Goal: Task Accomplishment & Management: Complete application form

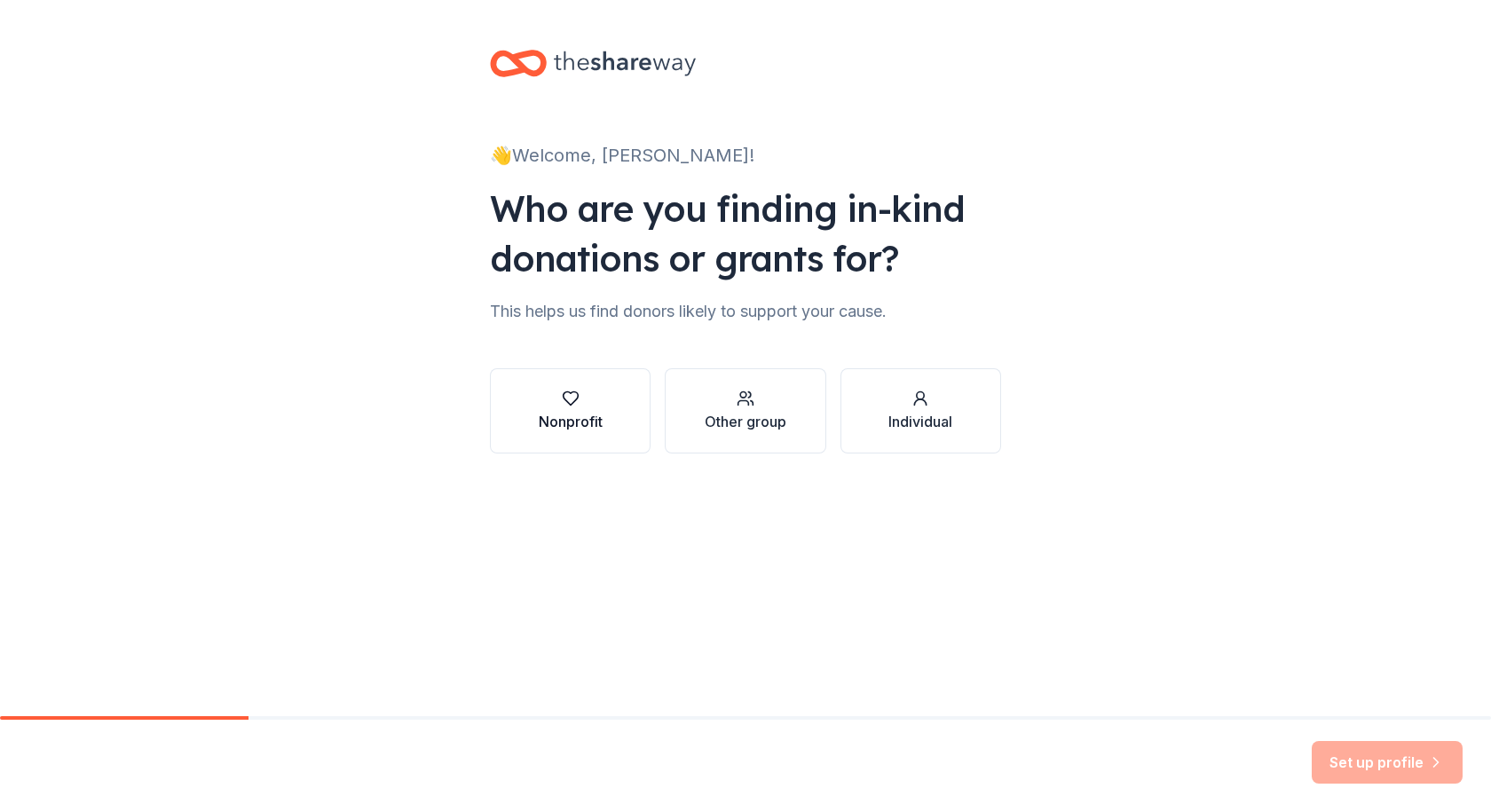
click at [579, 408] on div "Nonprofit" at bounding box center [570, 411] width 64 height 43
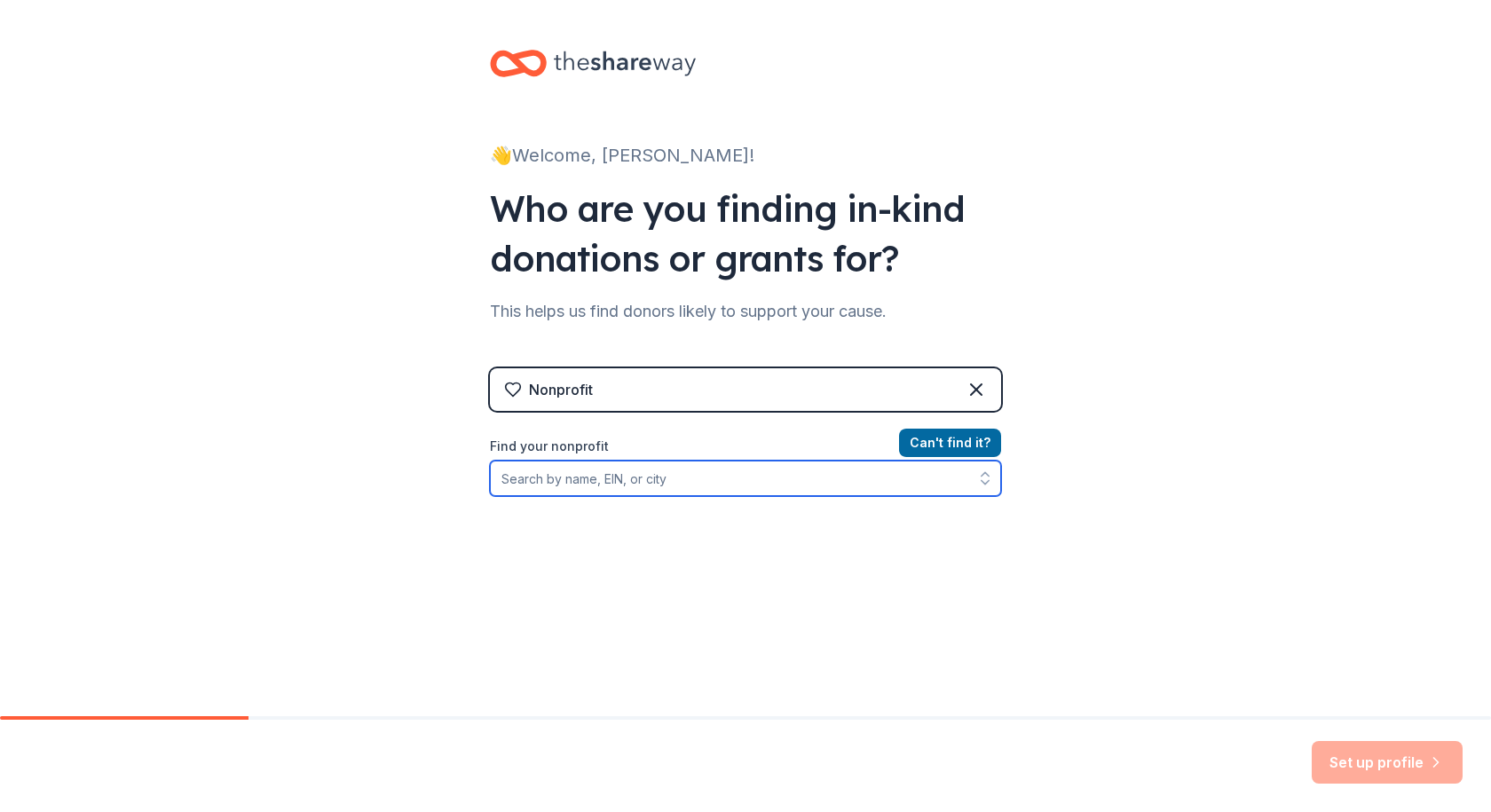
click at [596, 488] on input "Find your nonprofit" at bounding box center [745, 478] width 511 height 35
type input "Basalt Education Foundation"
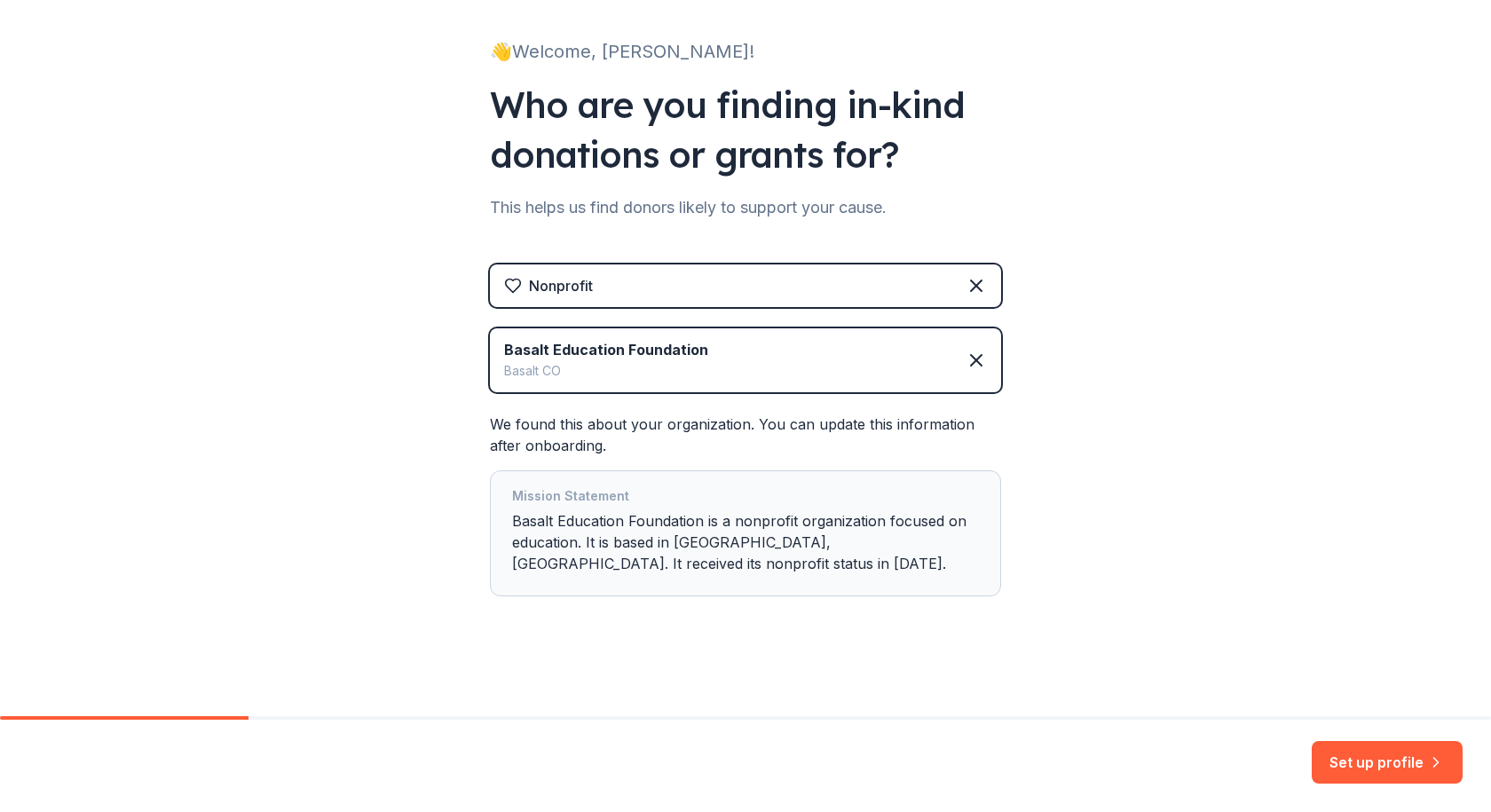
scroll to position [105, 0]
click at [1392, 758] on button "Set up profile" at bounding box center [1387, 762] width 151 height 43
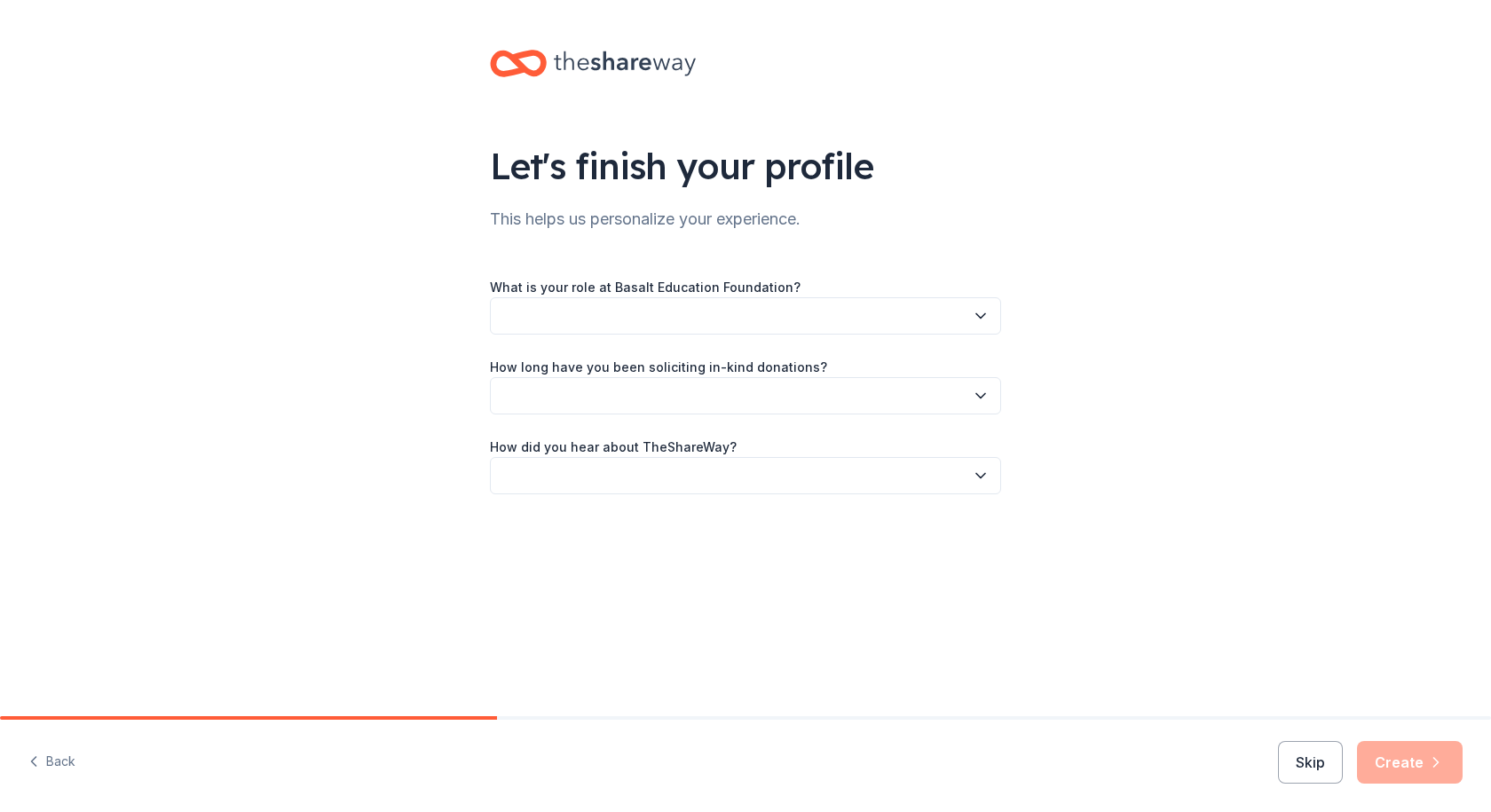
click at [712, 316] on button "button" at bounding box center [745, 316] width 511 height 37
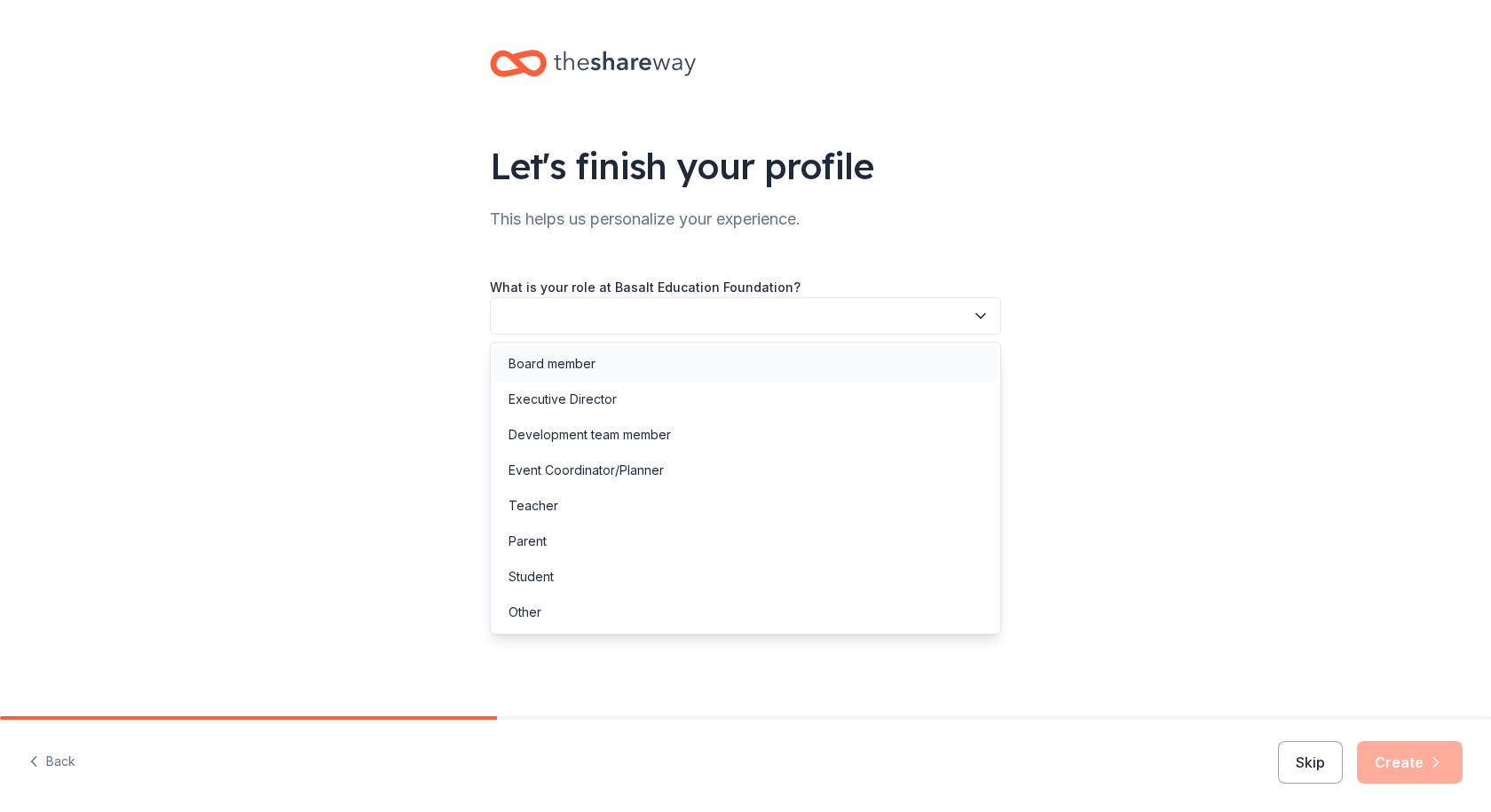
click at [592, 367] on div "Board member" at bounding box center [553, 363] width 87 height 21
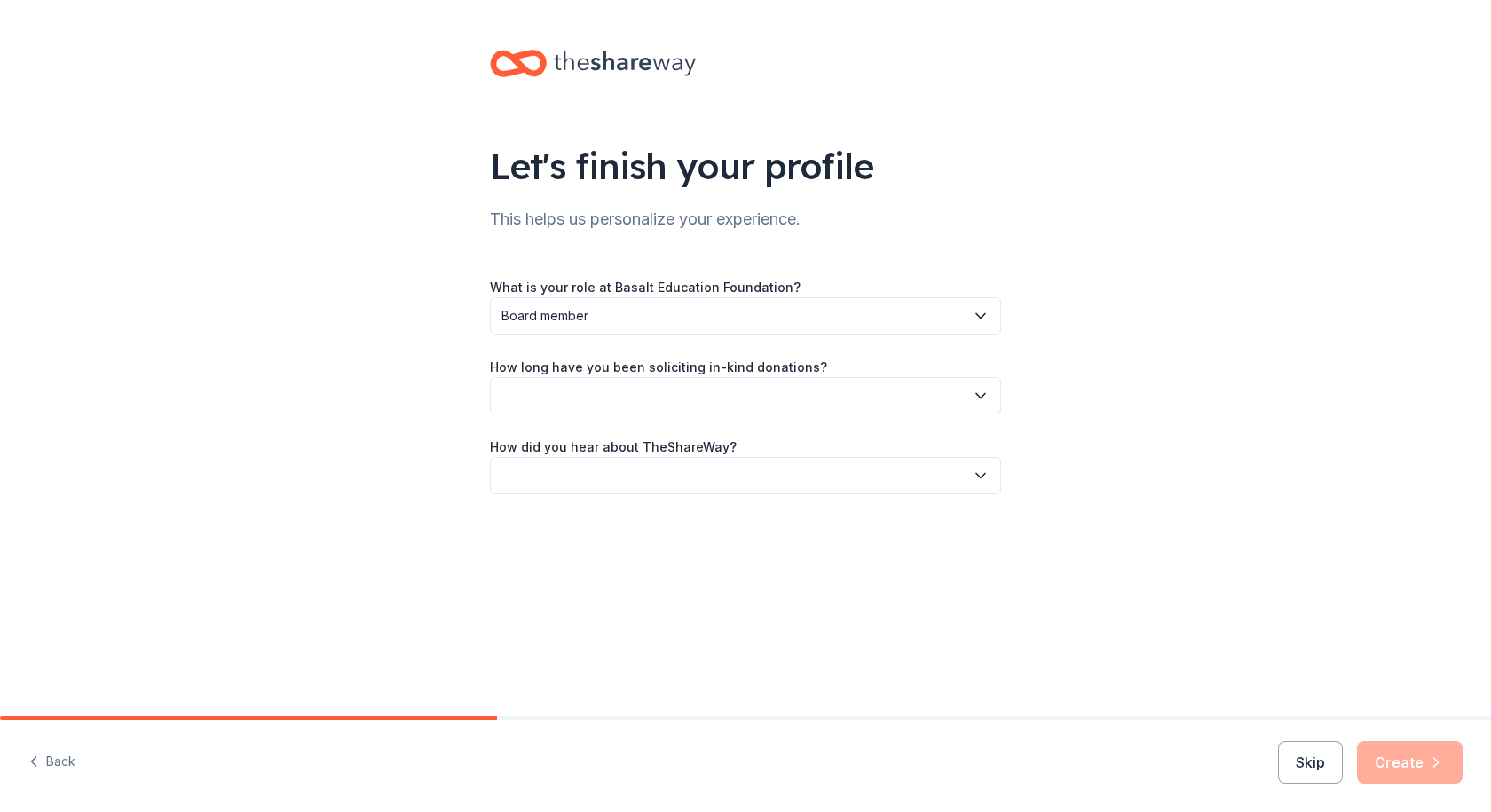
click at [587, 394] on button "button" at bounding box center [745, 396] width 511 height 37
click at [584, 446] on div "This is my first time!" at bounding box center [566, 443] width 113 height 21
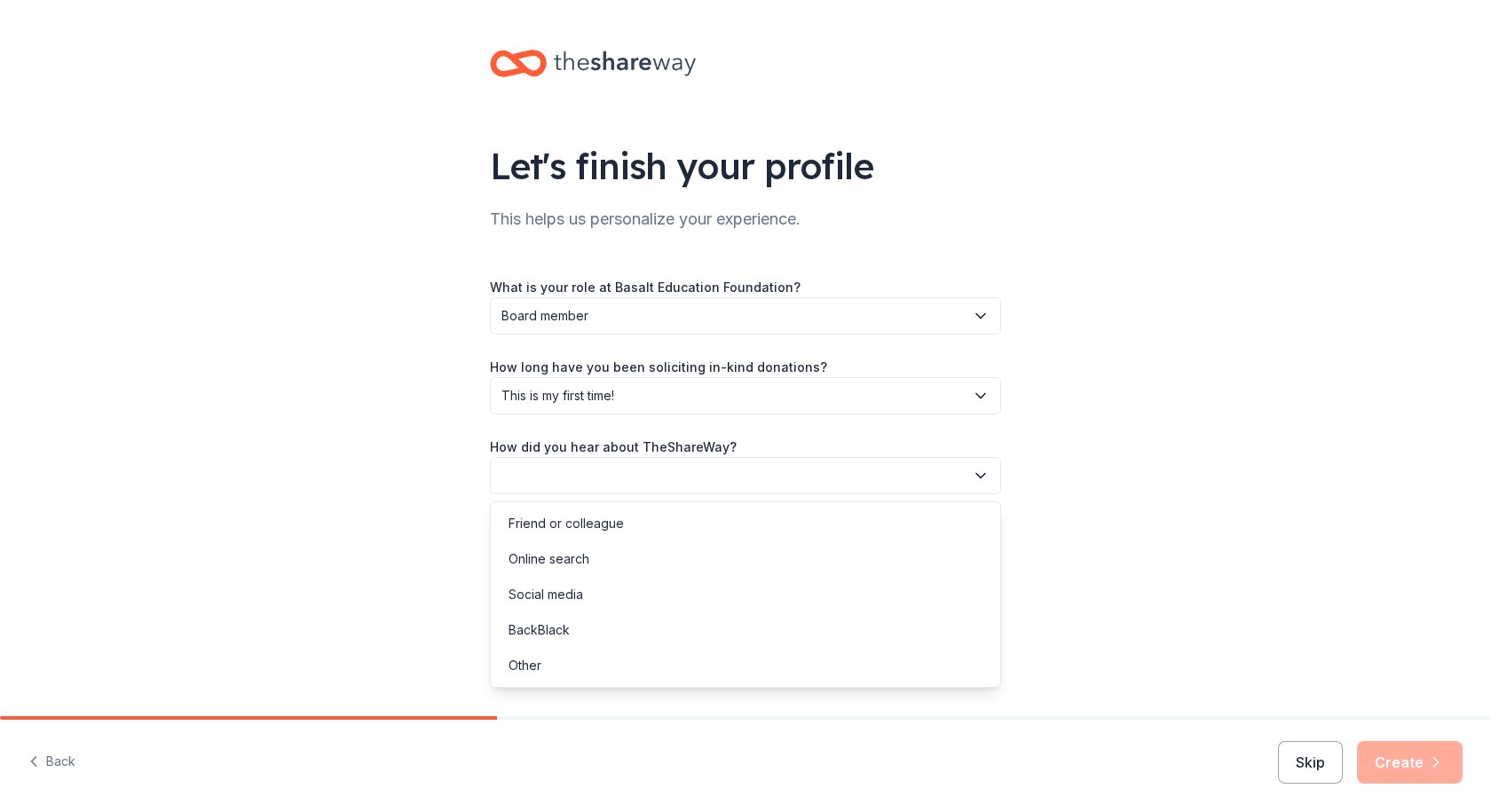
click at [585, 477] on button "button" at bounding box center [745, 476] width 511 height 37
click at [581, 514] on div "Friend or colleague" at bounding box center [567, 523] width 115 height 21
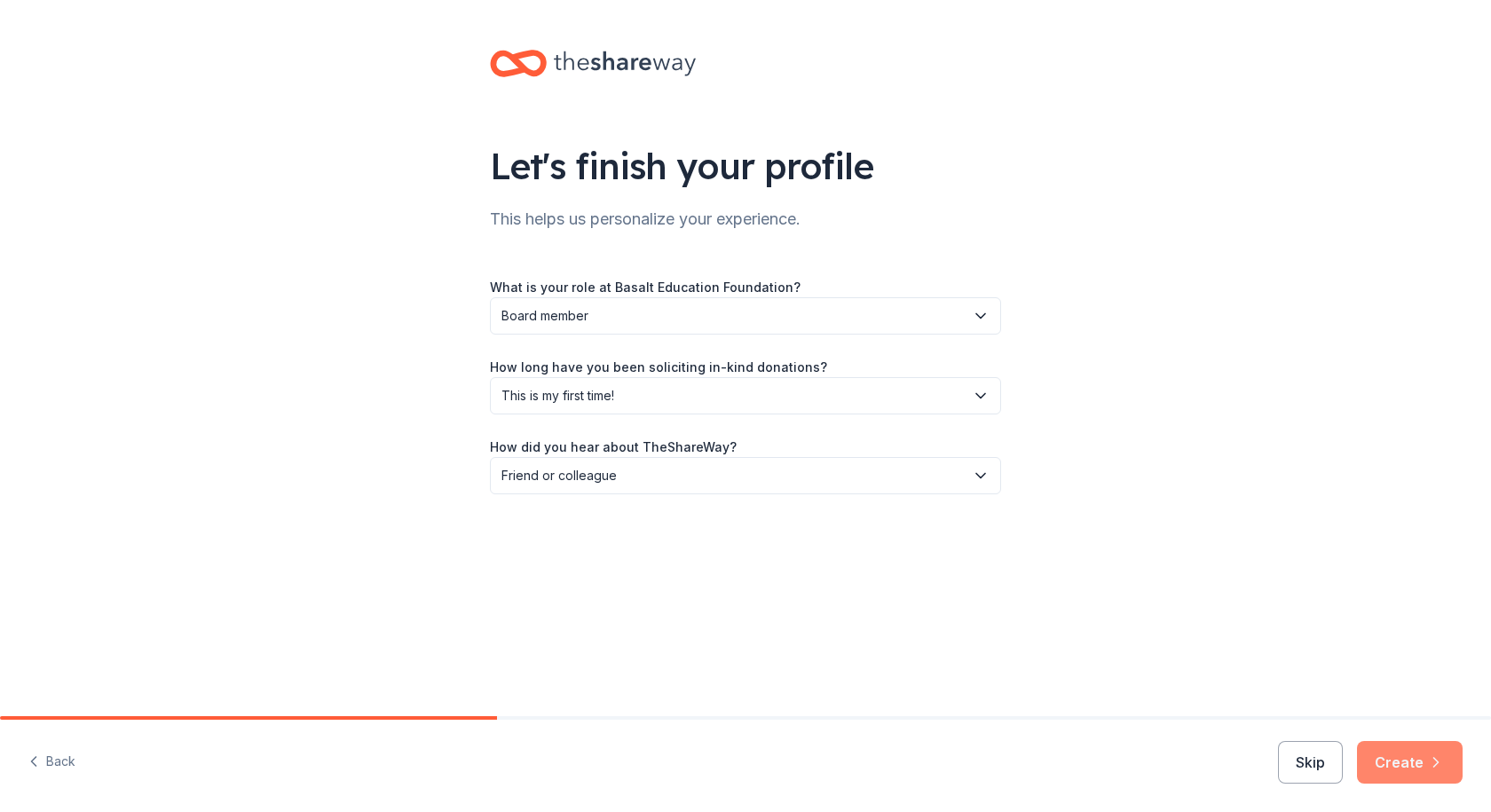
click at [1396, 761] on button "Create" at bounding box center [1410, 762] width 106 height 43
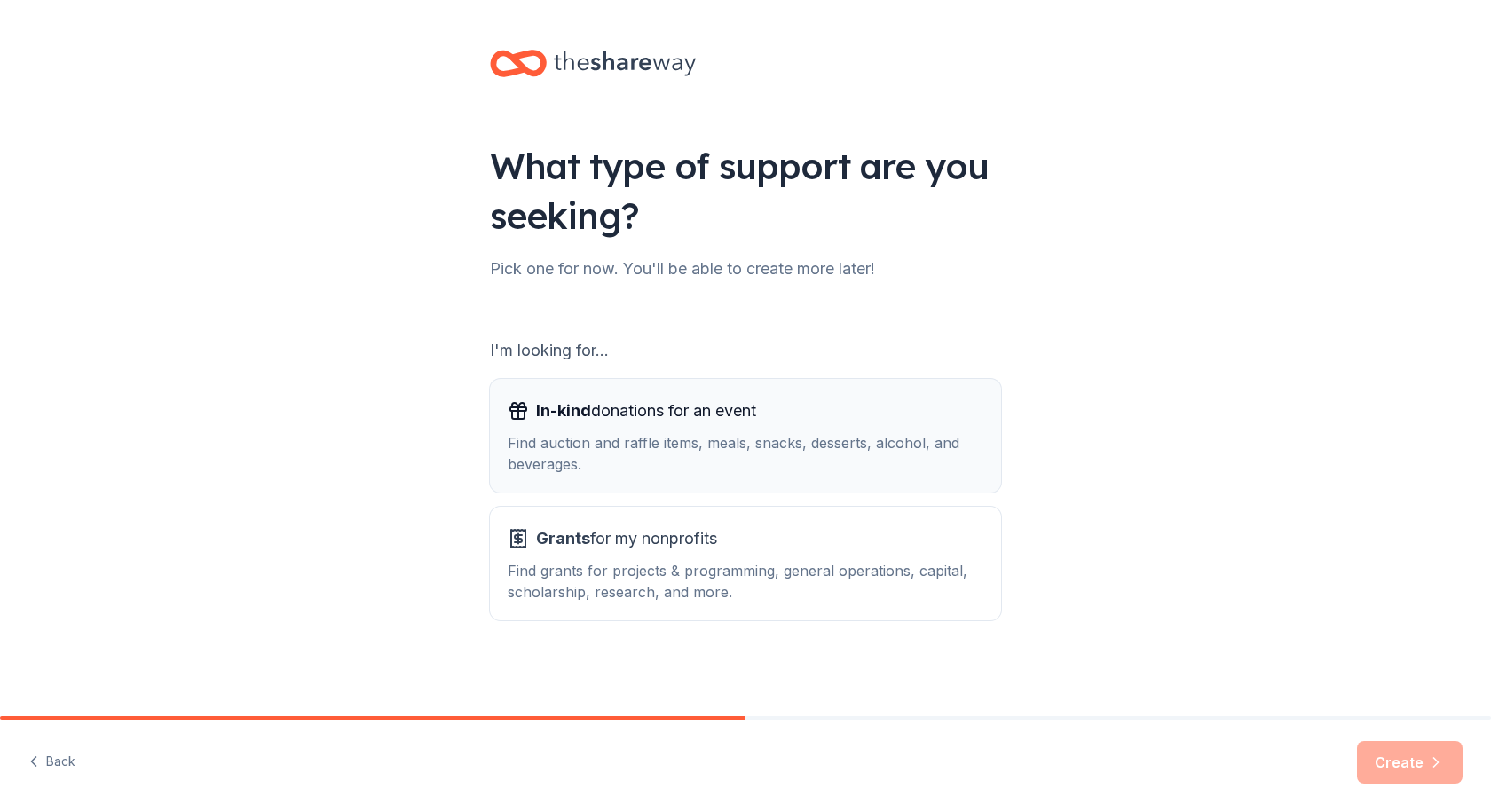
click at [669, 413] on span "In-kind donations for an event" at bounding box center [645, 411] width 220 height 29
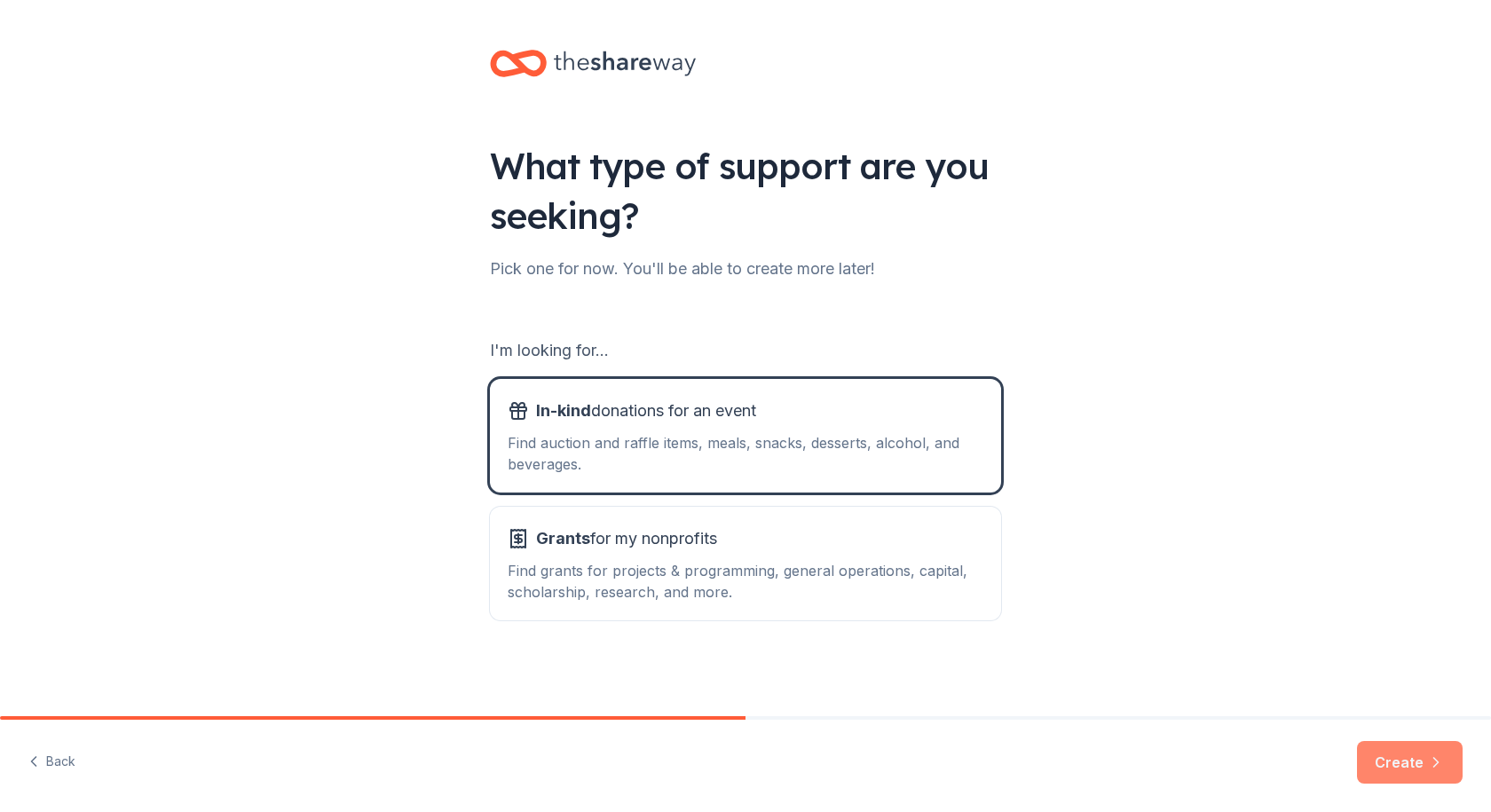
click at [1408, 755] on button "Create" at bounding box center [1410, 762] width 106 height 43
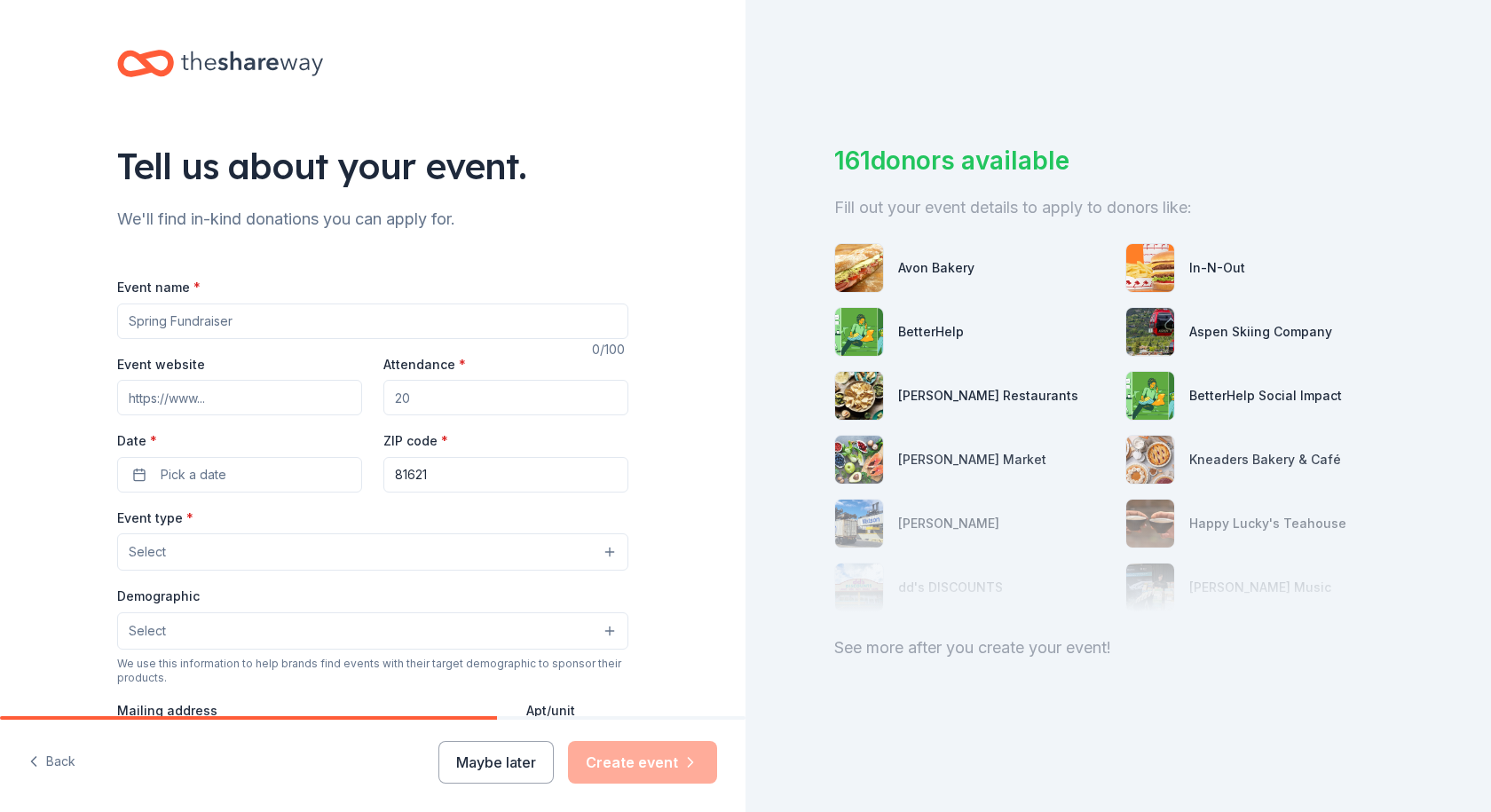
click at [137, 326] on input "Event name *" at bounding box center [372, 321] width 511 height 35
type input "The Taste"
click at [126, 395] on input "Event website" at bounding box center [239, 398] width 245 height 35
paste input "https://www.basaltedu.org/taste-of-basalt"
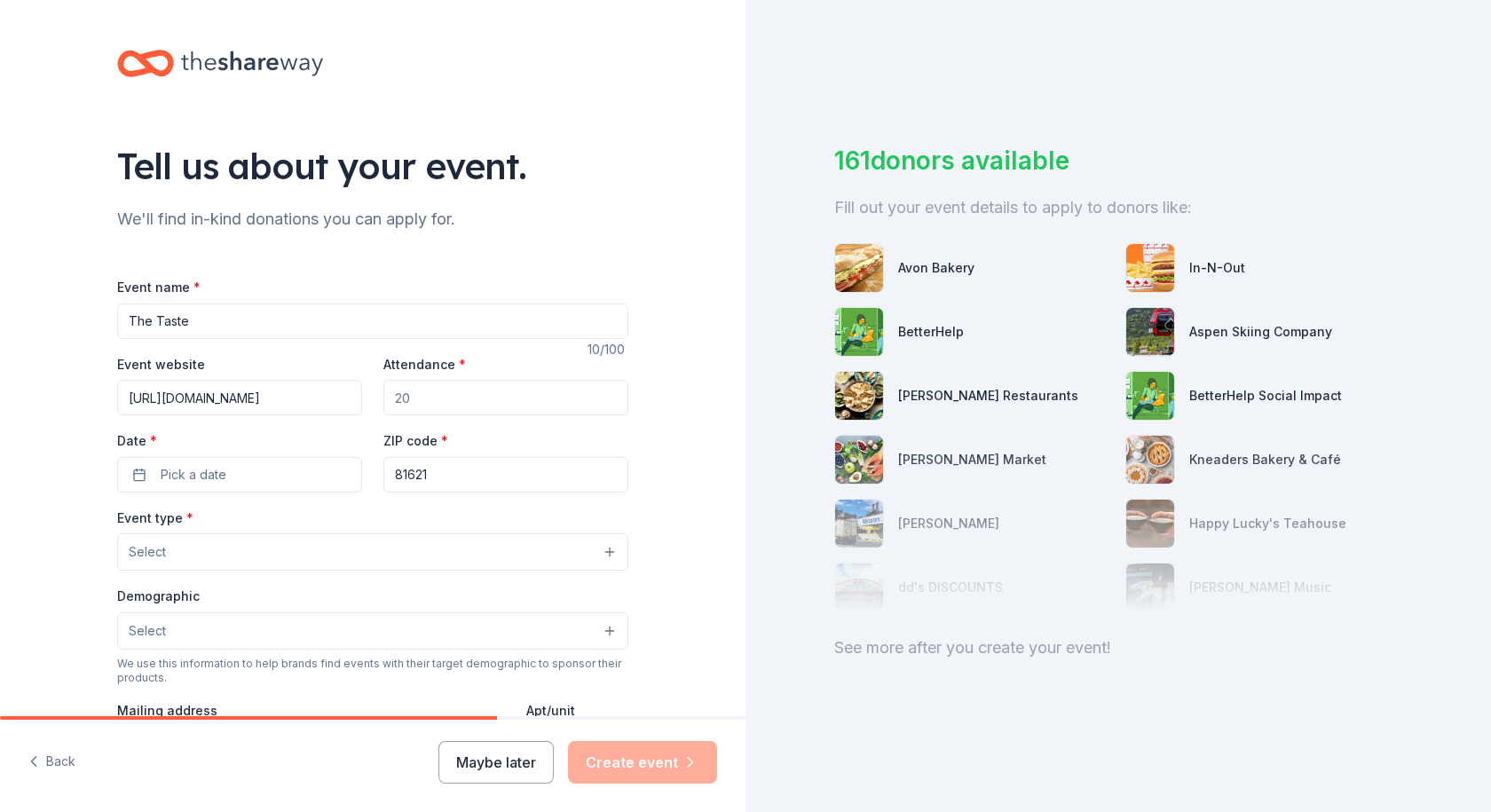
type input "https://www.basaltedu.org/taste-of-basalt"
click at [452, 380] on input "Attendance *" at bounding box center [506, 398] width 245 height 35
type input "200"
click at [242, 457] on button "Pick a date" at bounding box center [239, 475] width 245 height 35
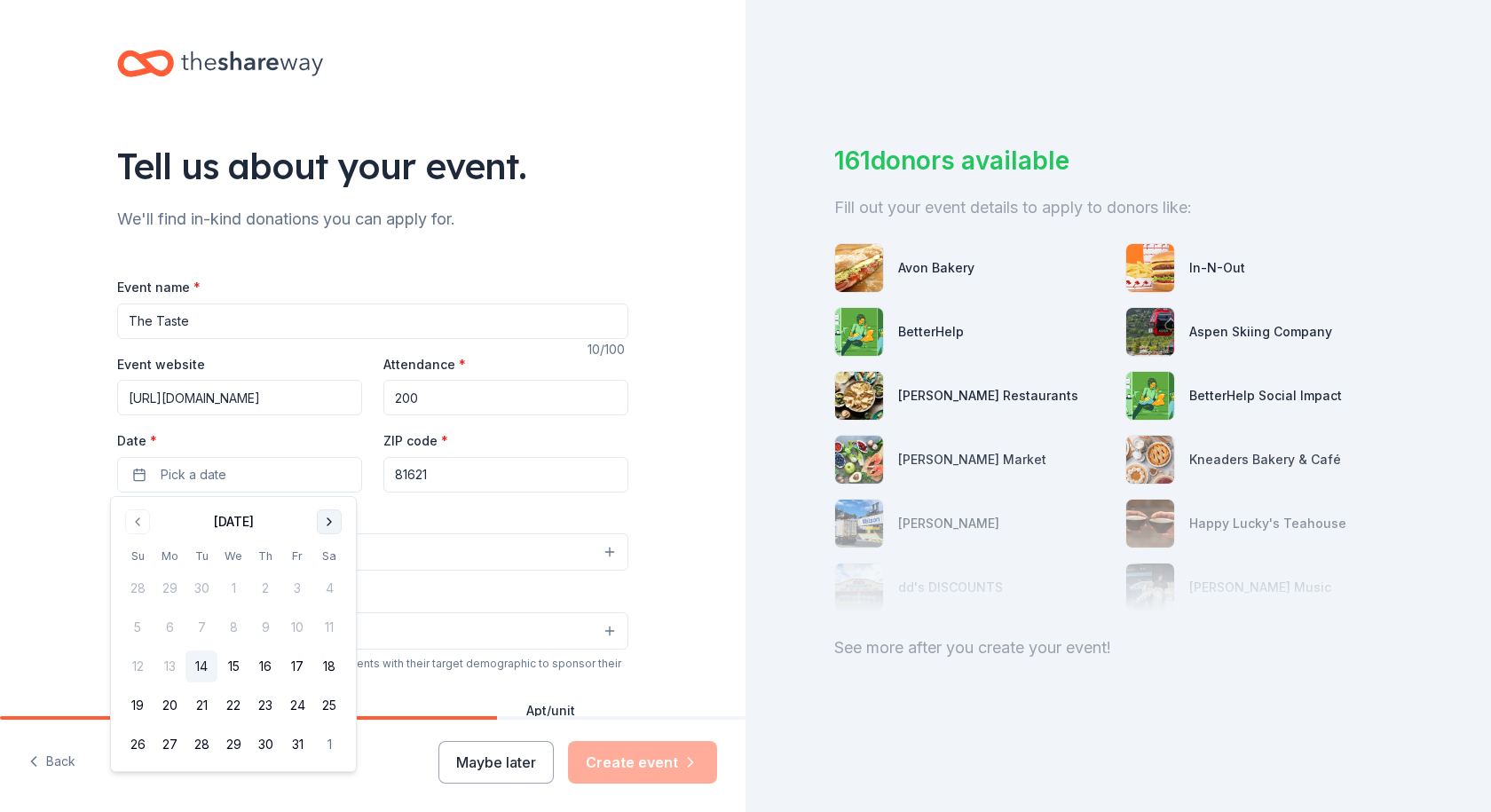
click at [322, 523] on button "Go to next month" at bounding box center [329, 521] width 25 height 25
click at [323, 627] on button "8" at bounding box center [329, 628] width 32 height 32
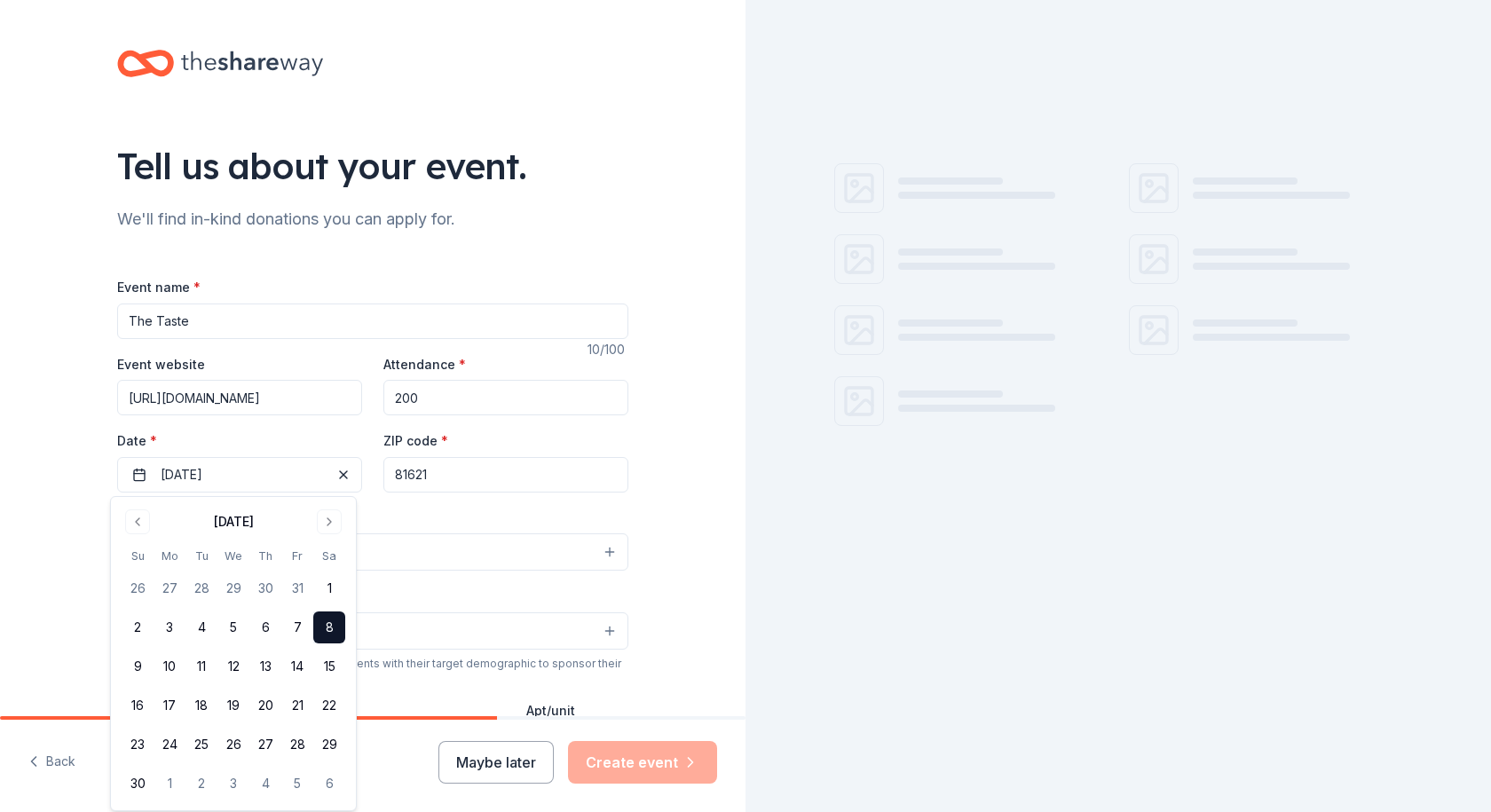
click at [440, 476] on input "81621" at bounding box center [506, 475] width 245 height 35
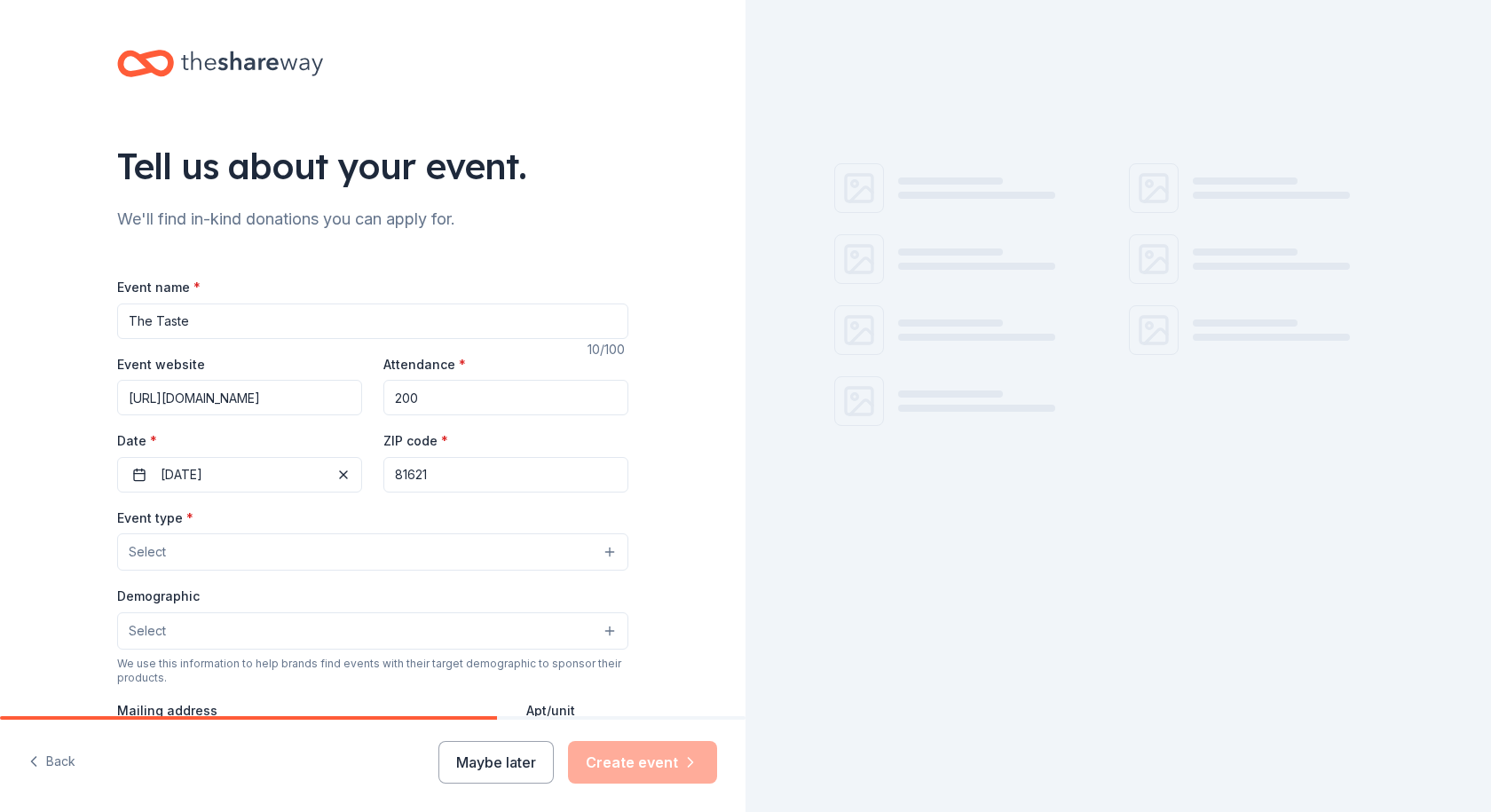
click at [288, 552] on button "Select" at bounding box center [372, 552] width 511 height 37
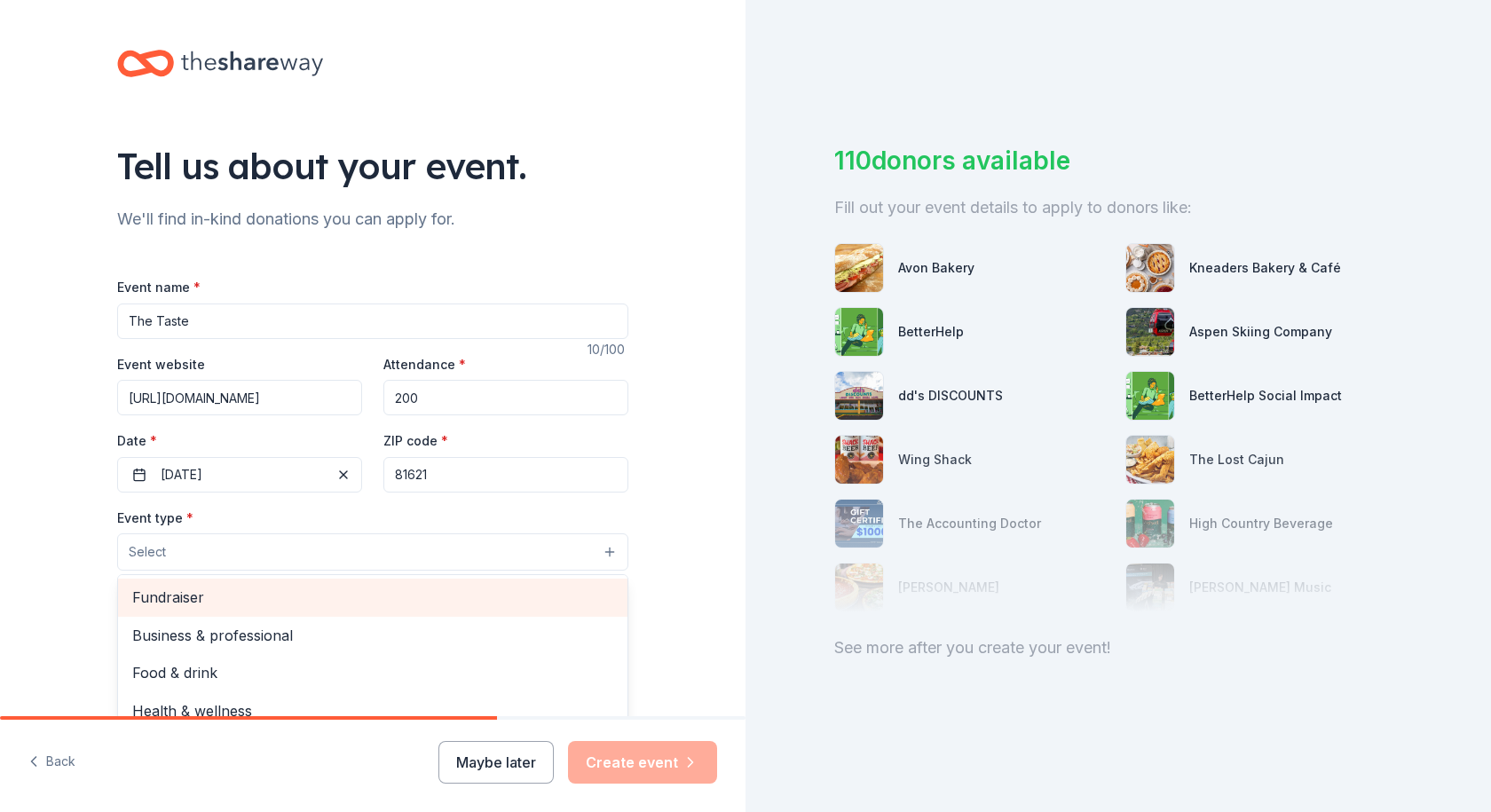
scroll to position [59, 0]
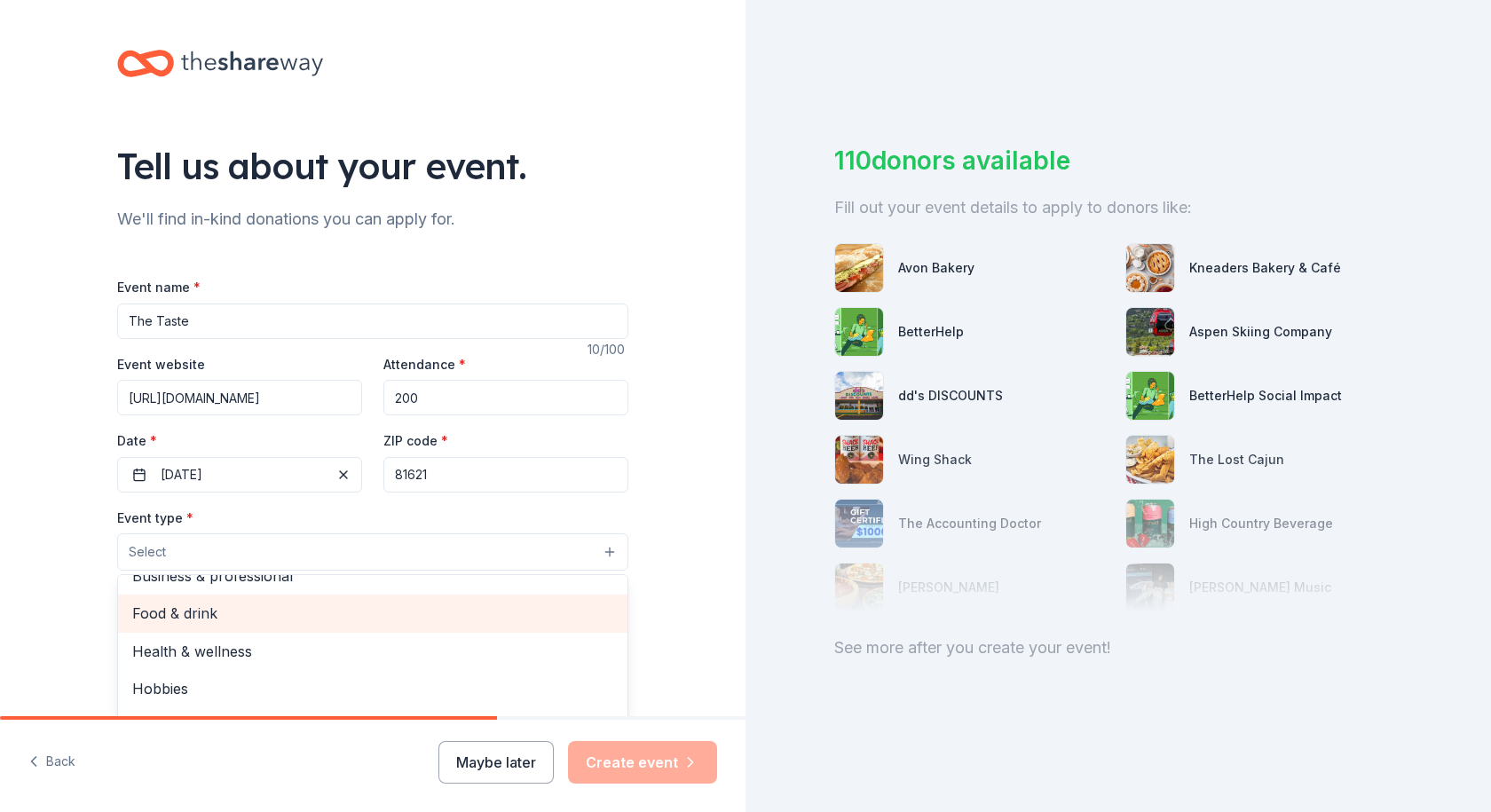
click at [219, 614] on span "Food & drink" at bounding box center [373, 613] width 481 height 23
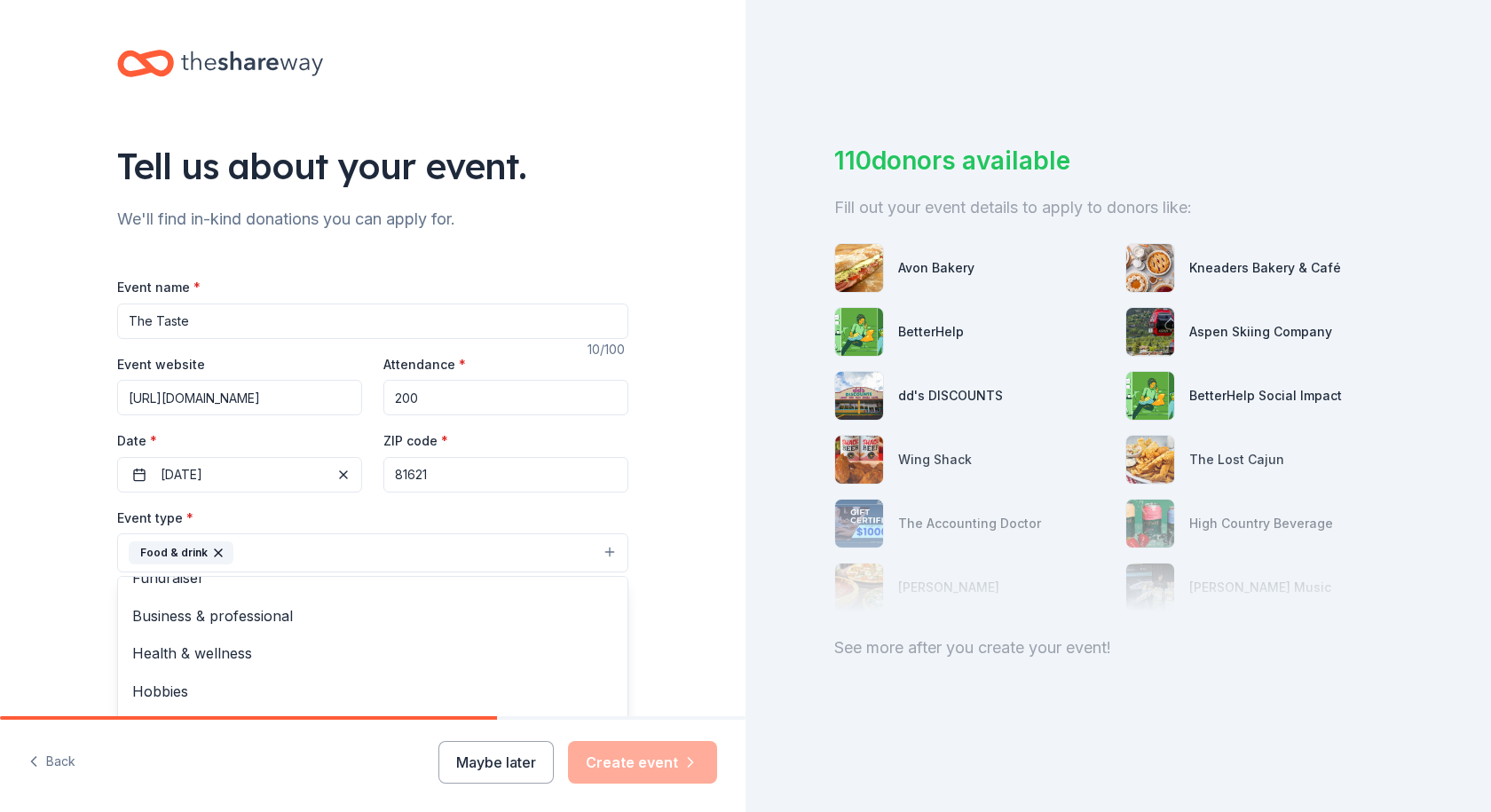
click at [684, 591] on div "Tell us about your event. We'll find in-kind donations you can apply for. Event…" at bounding box center [373, 591] width 746 height 1183
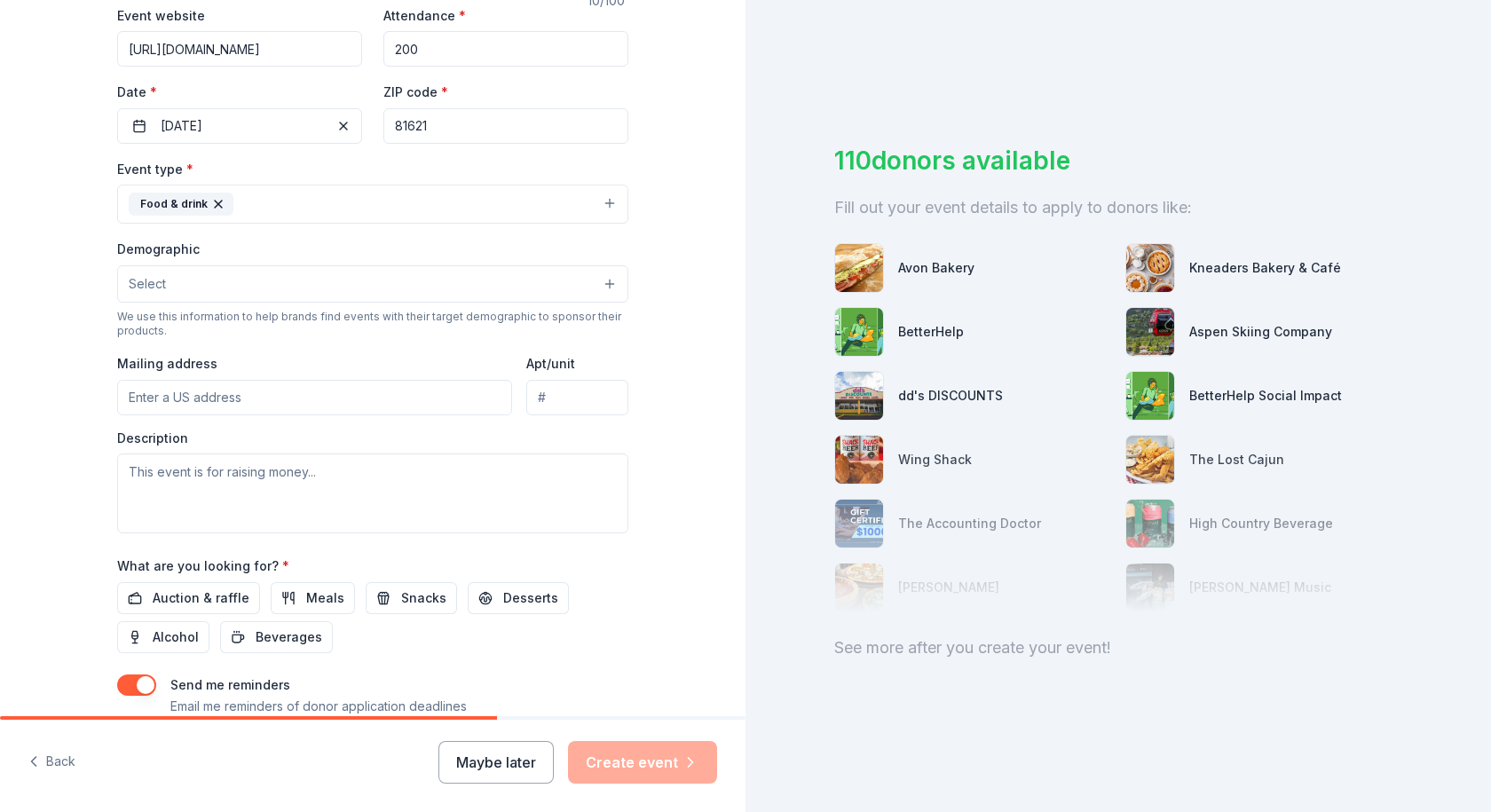
scroll to position [355, 0]
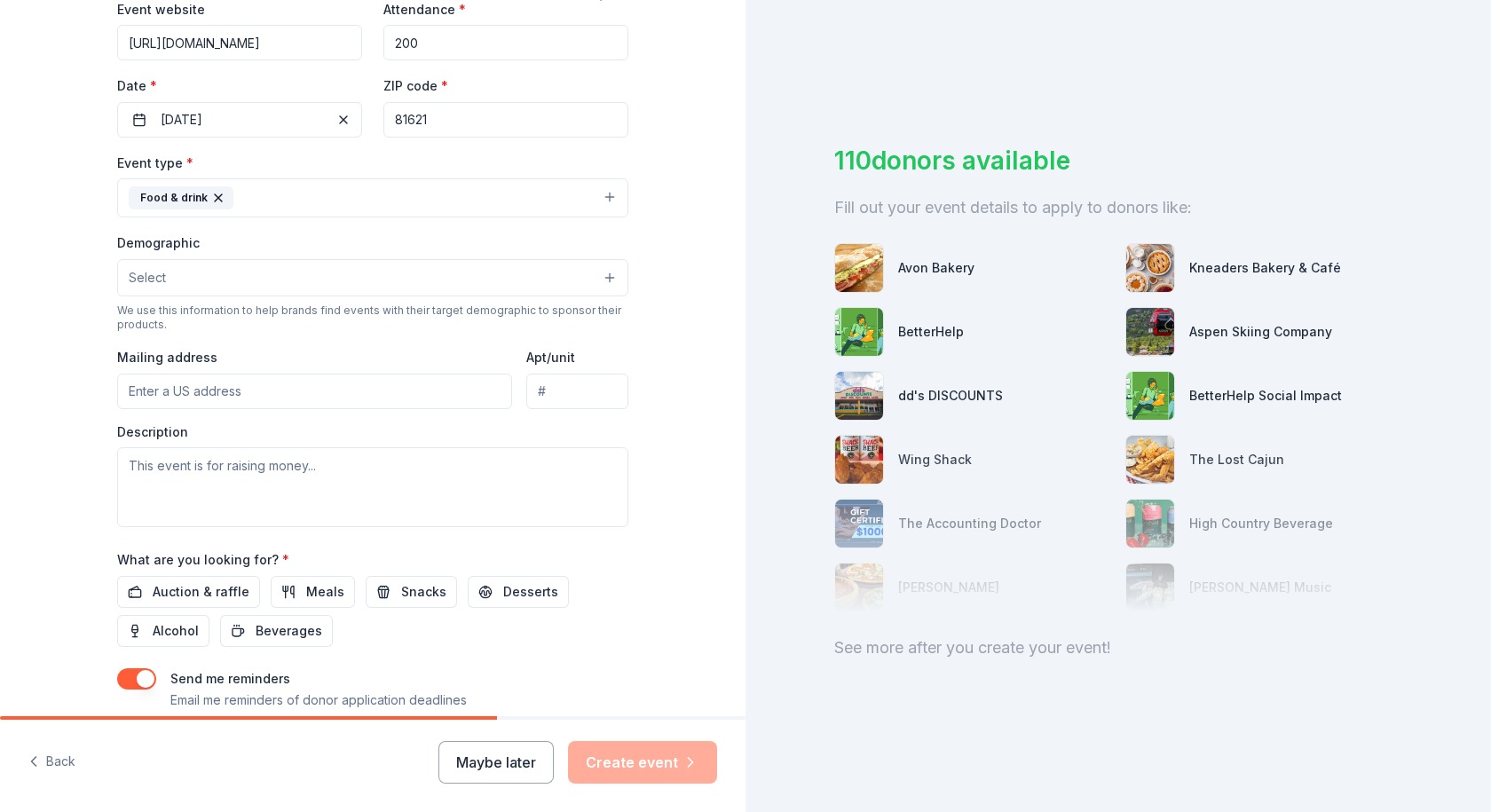
click at [295, 192] on button "Food & drink" at bounding box center [372, 197] width 511 height 39
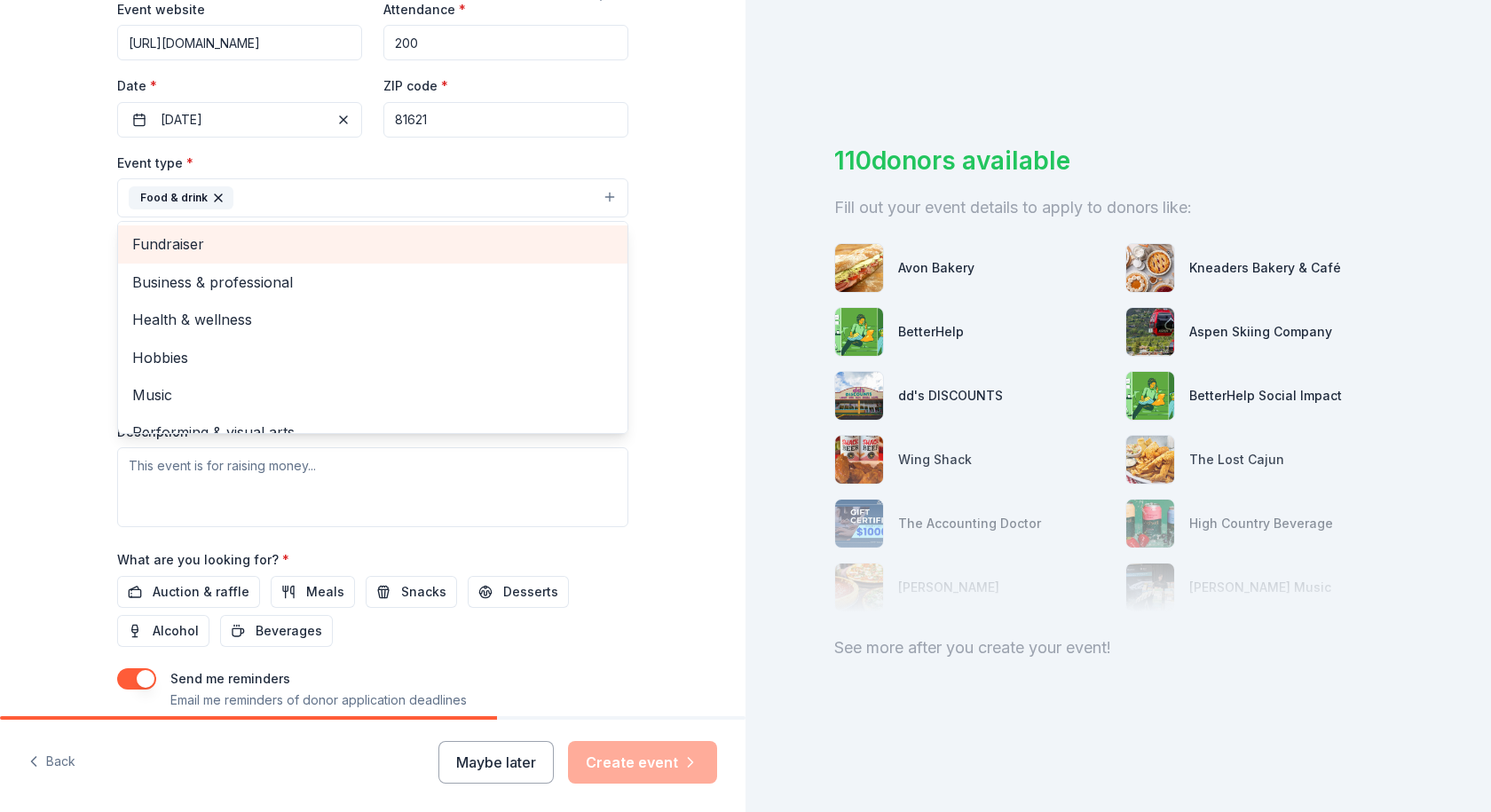
click at [284, 244] on span "Fundraiser" at bounding box center [373, 244] width 481 height 23
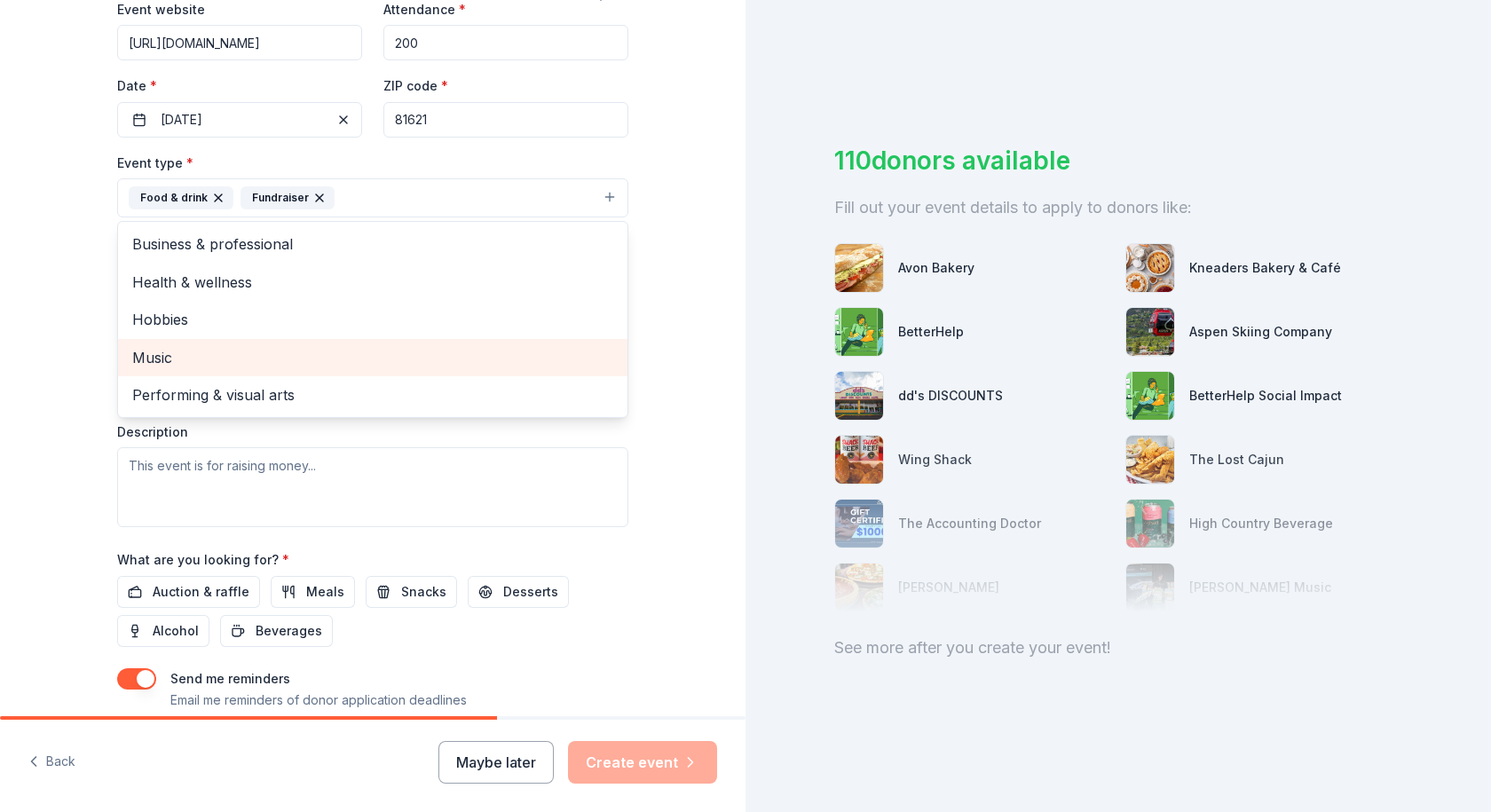
click at [259, 358] on span "Music" at bounding box center [373, 357] width 481 height 23
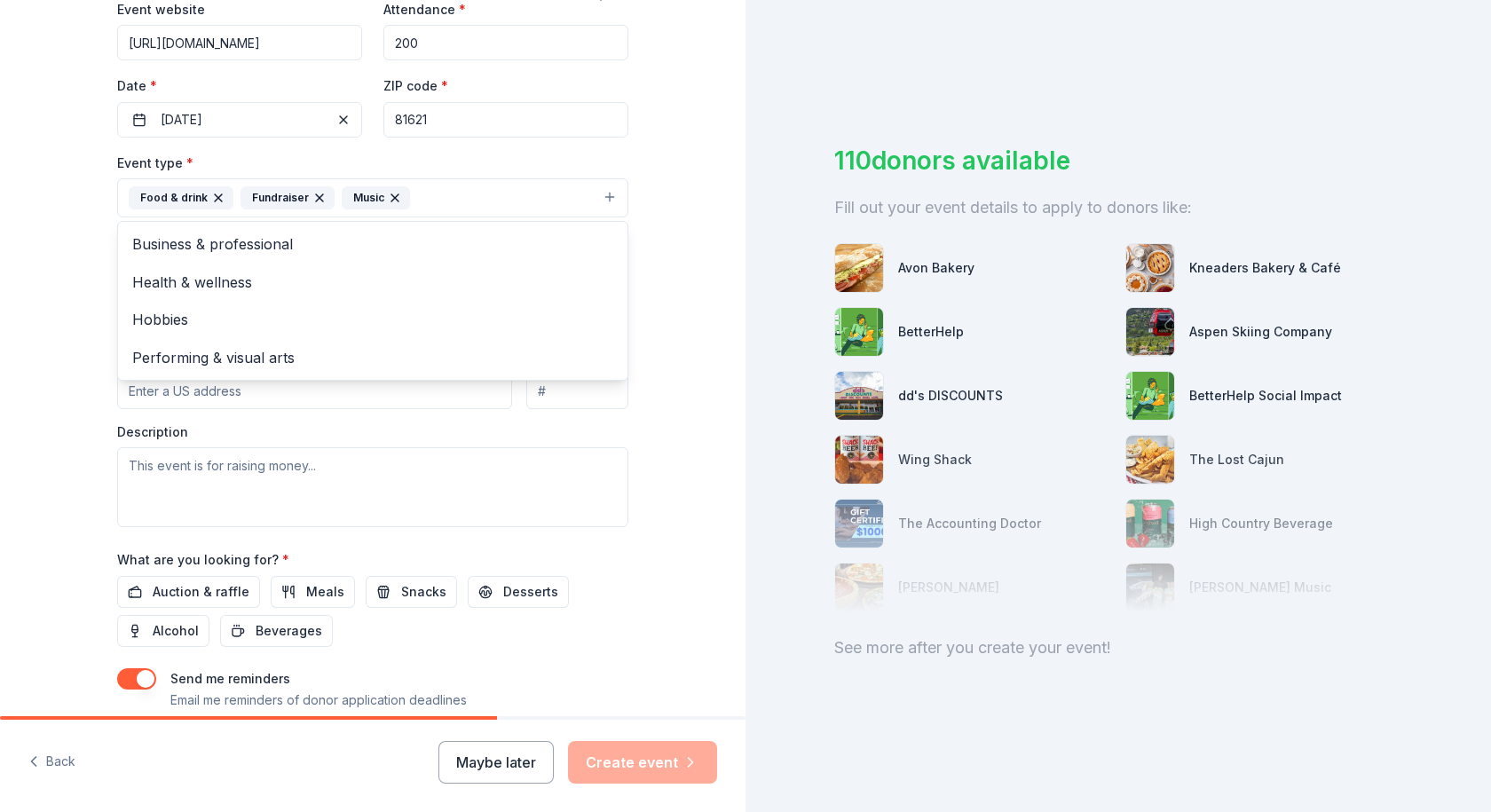
click at [679, 488] on div "Tell us about your event. We'll find in-kind donations you can apply for. Event…" at bounding box center [373, 236] width 746 height 1183
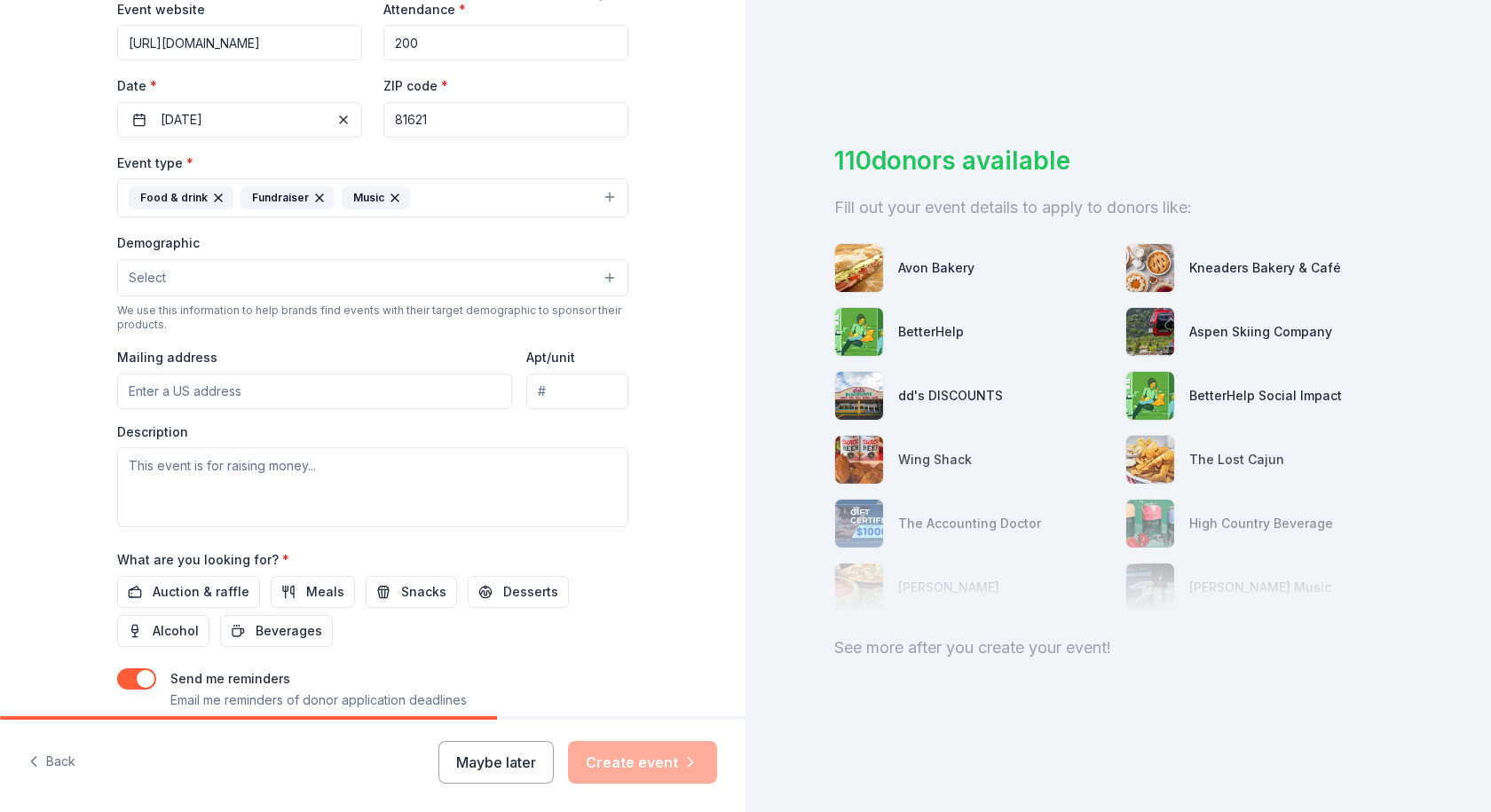
click at [203, 281] on button "Select" at bounding box center [372, 278] width 511 height 37
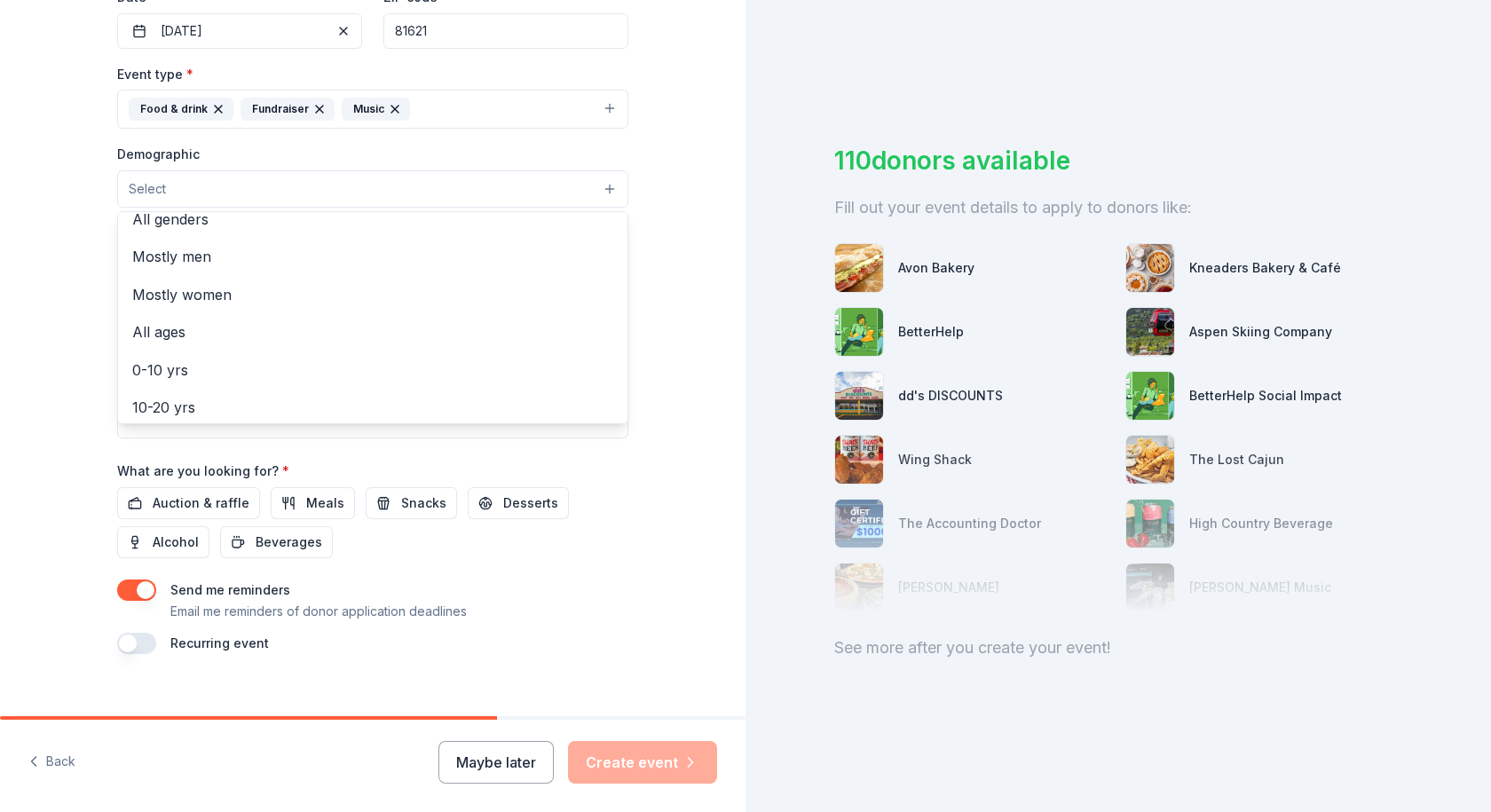
scroll to position [0, 0]
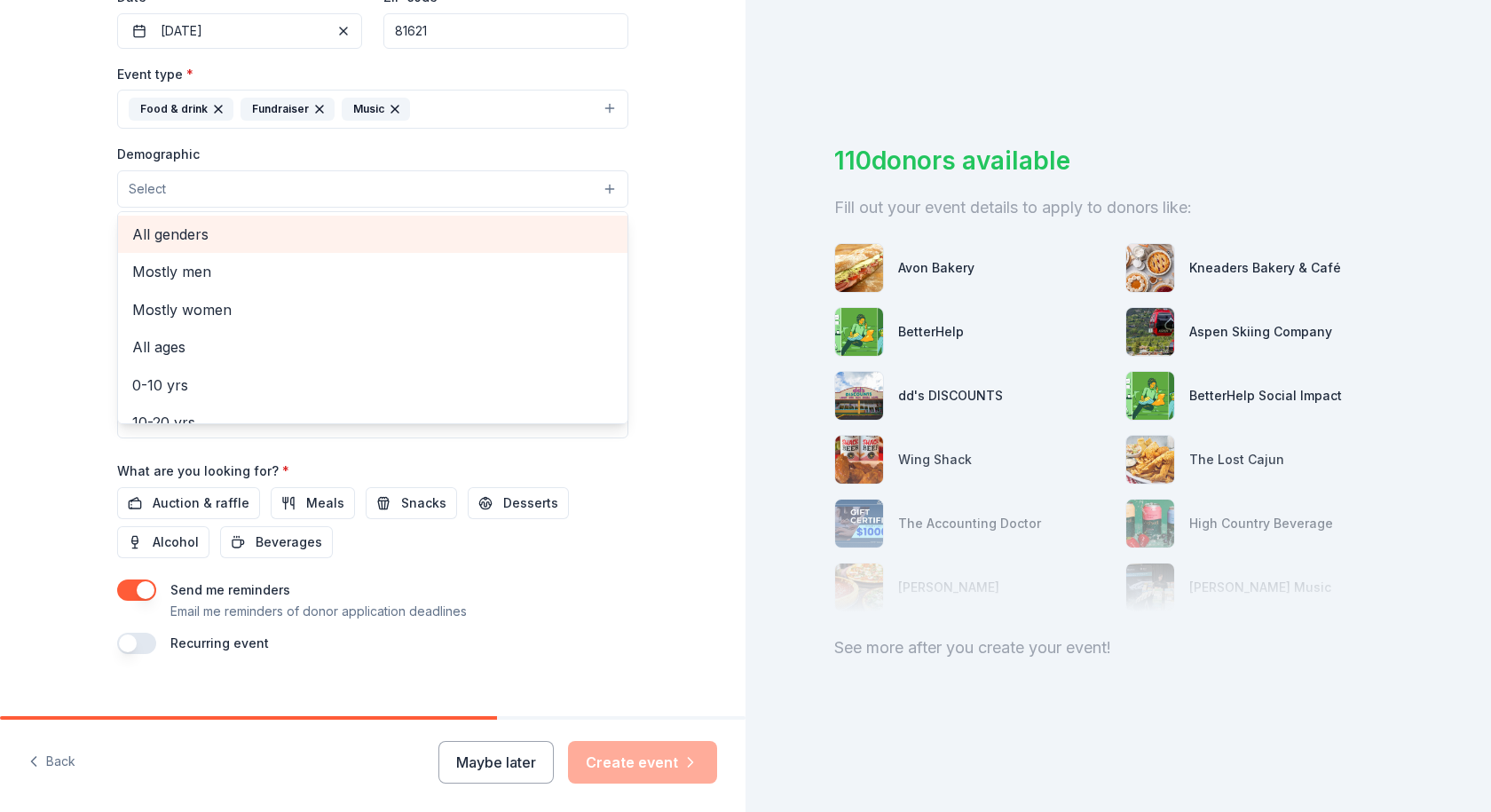
click at [203, 229] on span "All genders" at bounding box center [373, 234] width 481 height 23
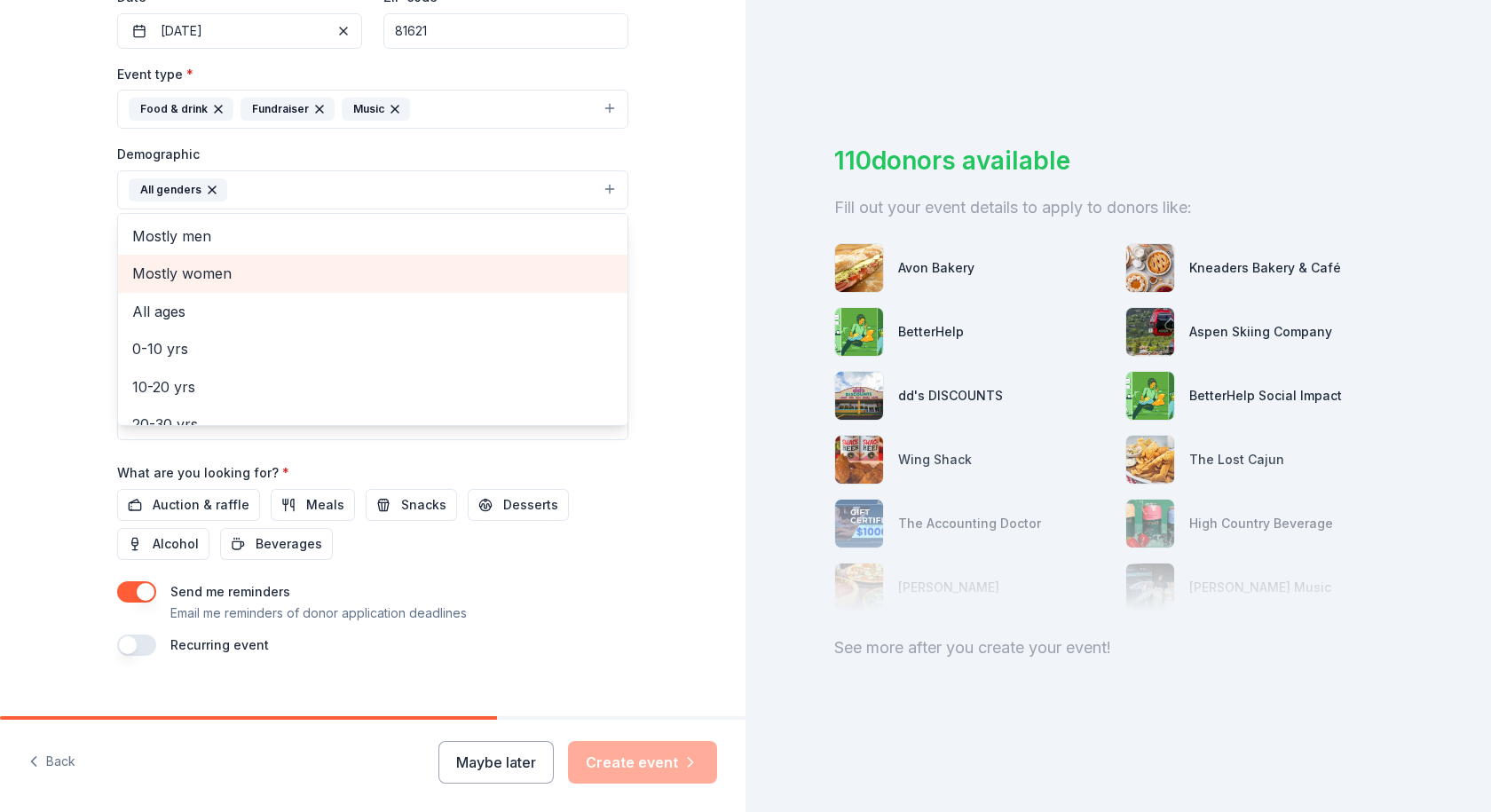
click at [199, 279] on span "Mostly women" at bounding box center [373, 273] width 481 height 23
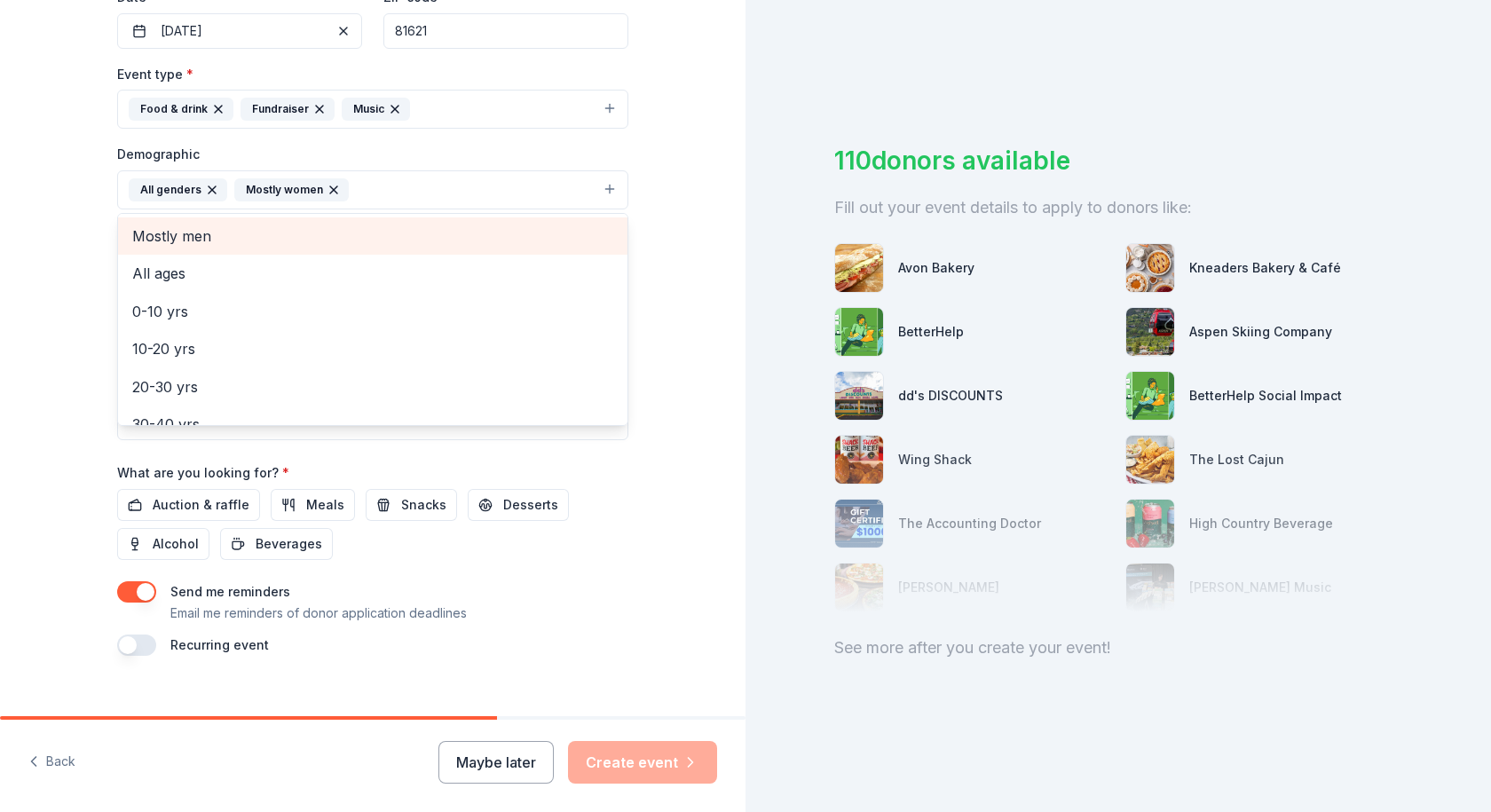
click at [199, 237] on span "Mostly men" at bounding box center [373, 235] width 481 height 23
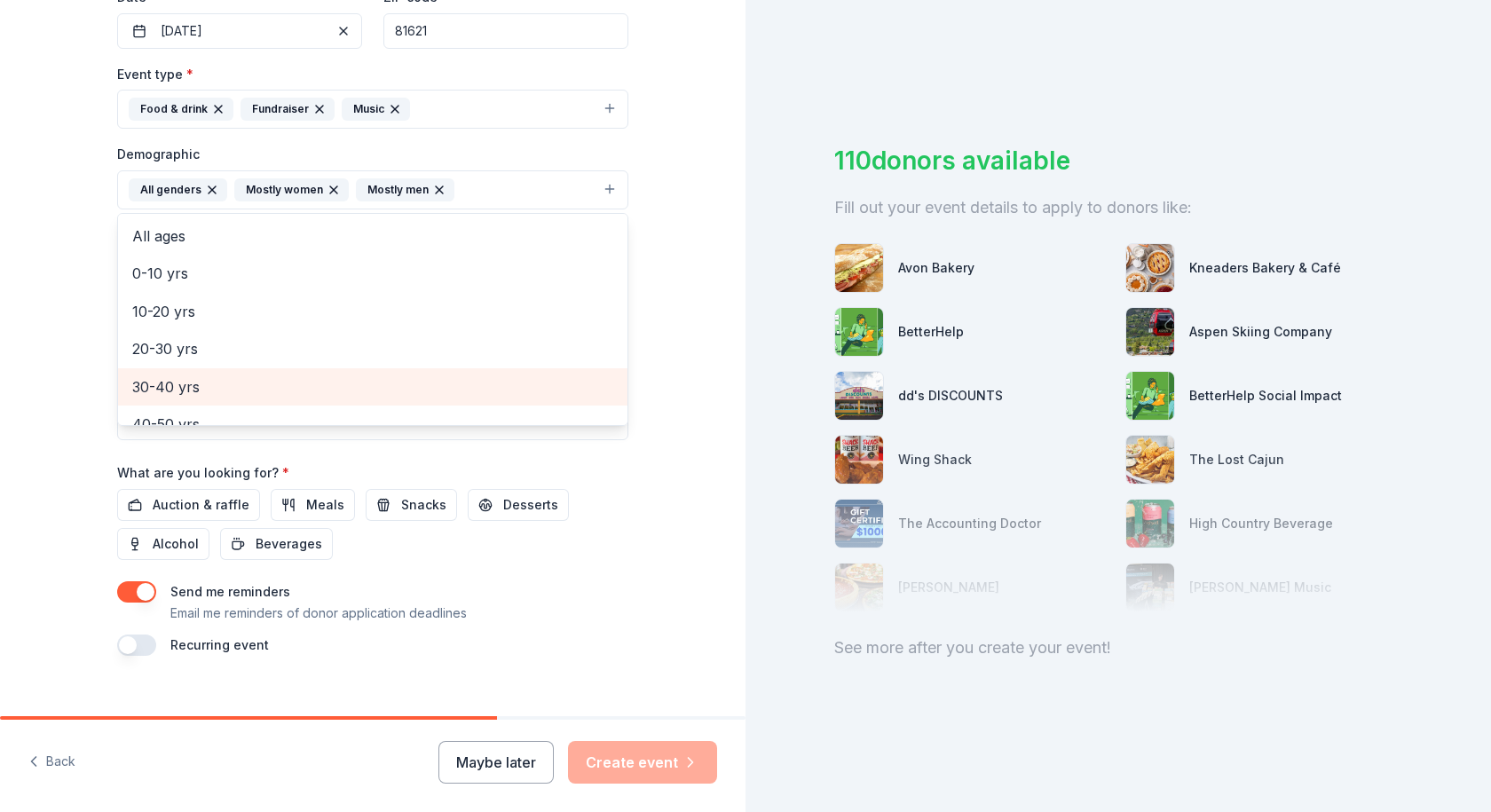
click at [211, 375] on span "30-40 yrs" at bounding box center [373, 387] width 481 height 23
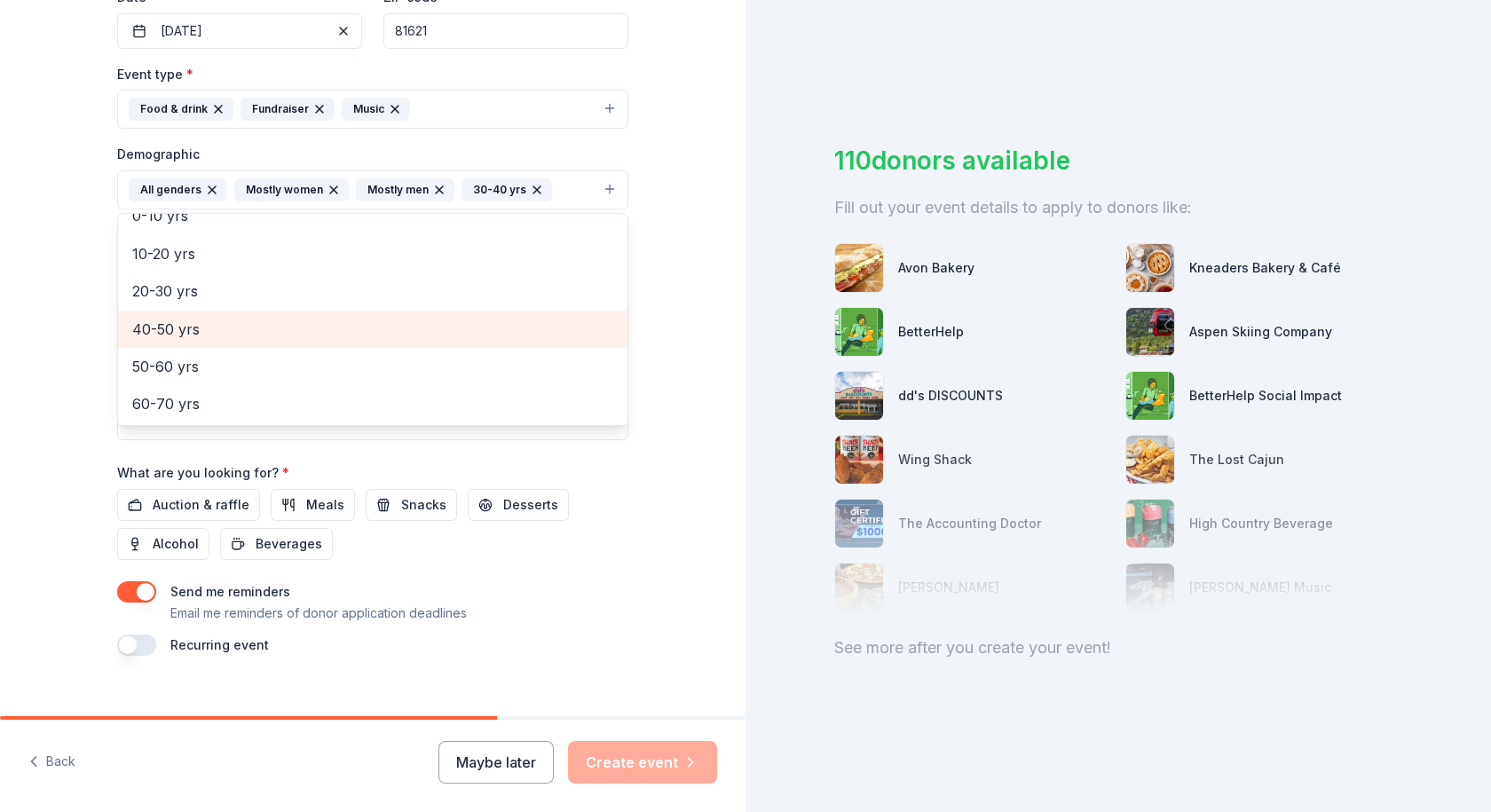
scroll to position [89, 0]
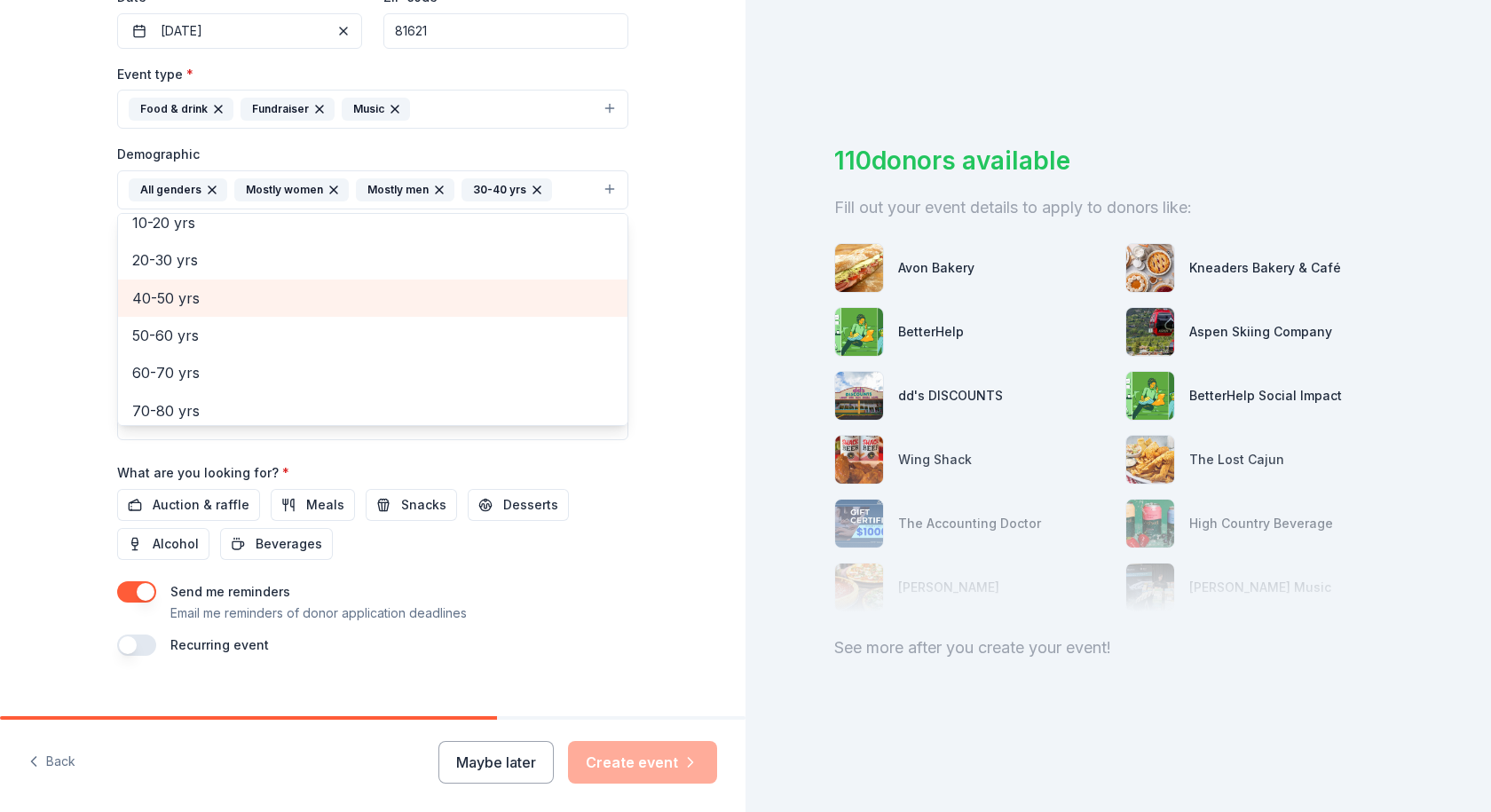
click at [207, 301] on span "40-50 yrs" at bounding box center [373, 298] width 481 height 23
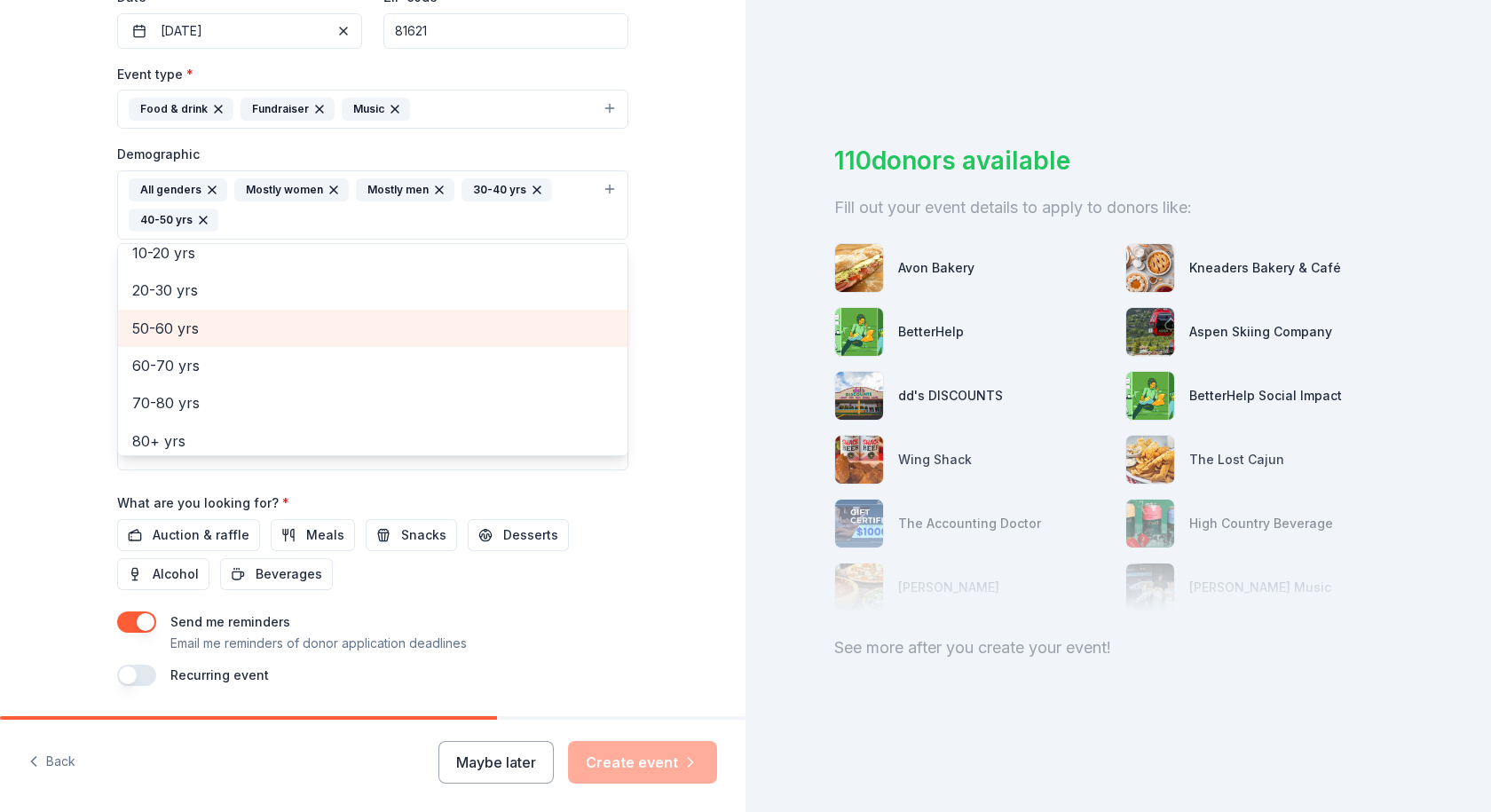
click at [204, 325] on span "50-60 yrs" at bounding box center [373, 328] width 481 height 23
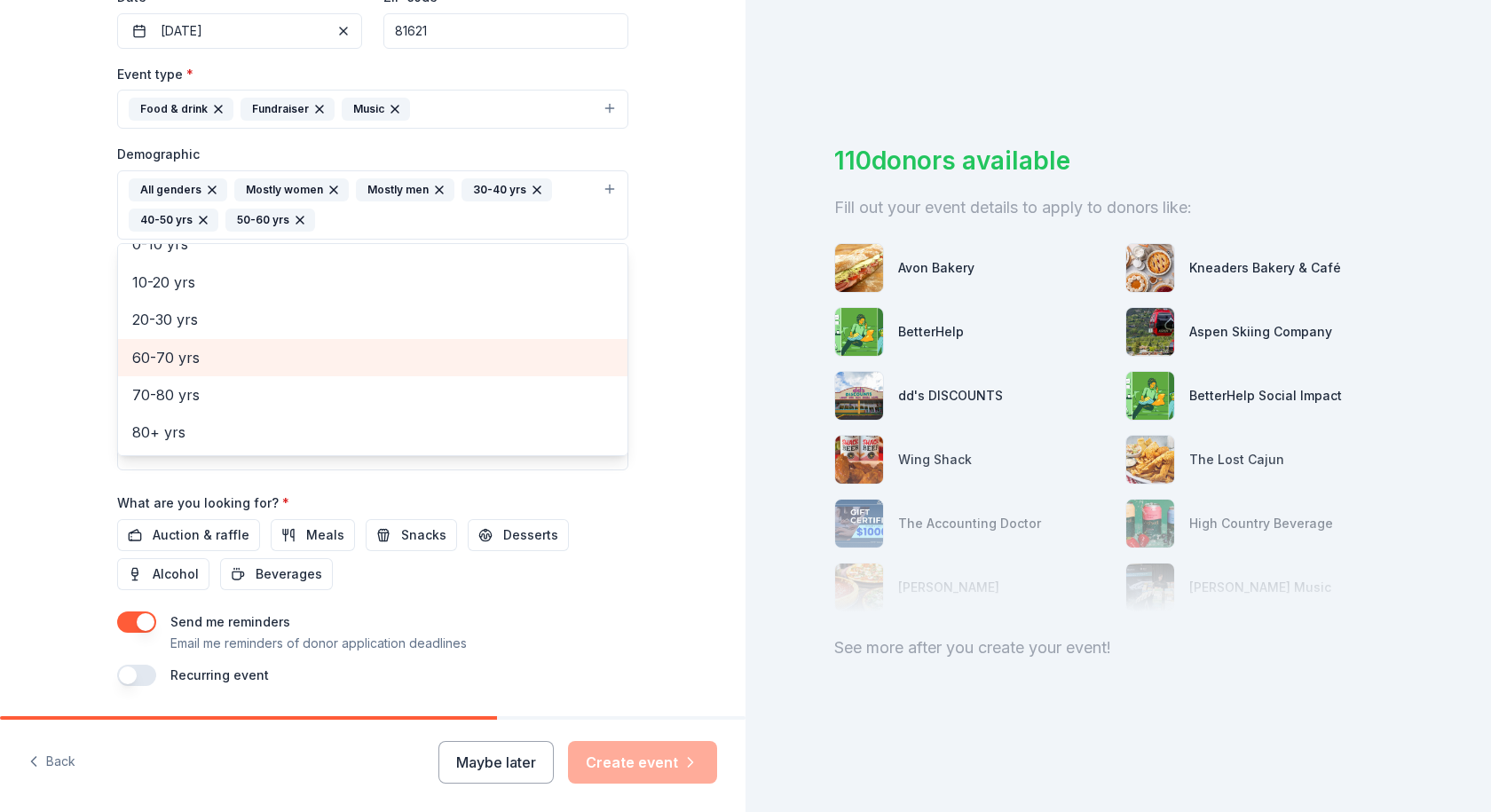
click at [220, 342] on div "60-70 yrs" at bounding box center [372, 358] width 509 height 37
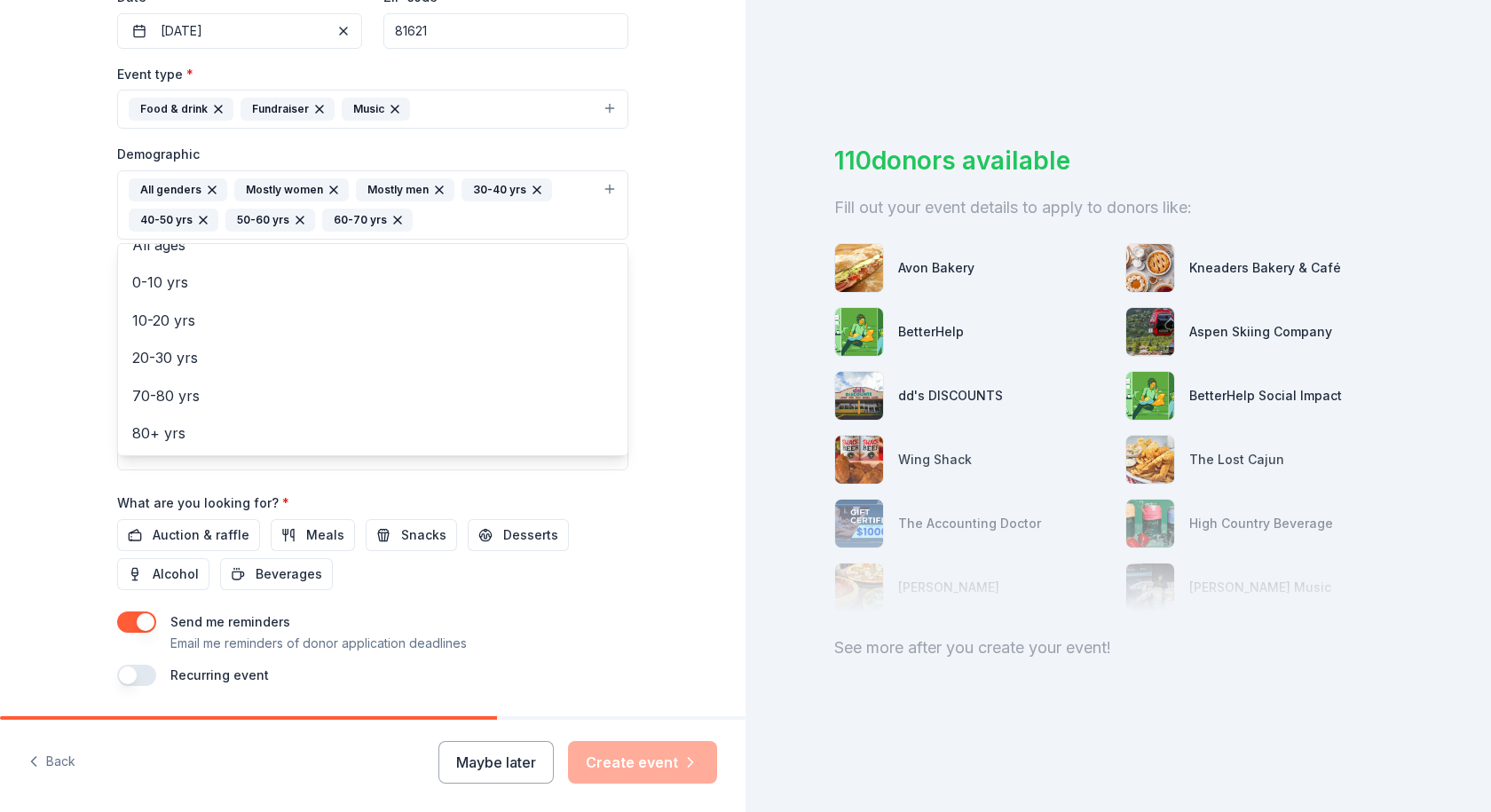
click at [653, 436] on div "Tell us about your event. We'll find in-kind donations you can apply for. Event…" at bounding box center [373, 163] width 746 height 1214
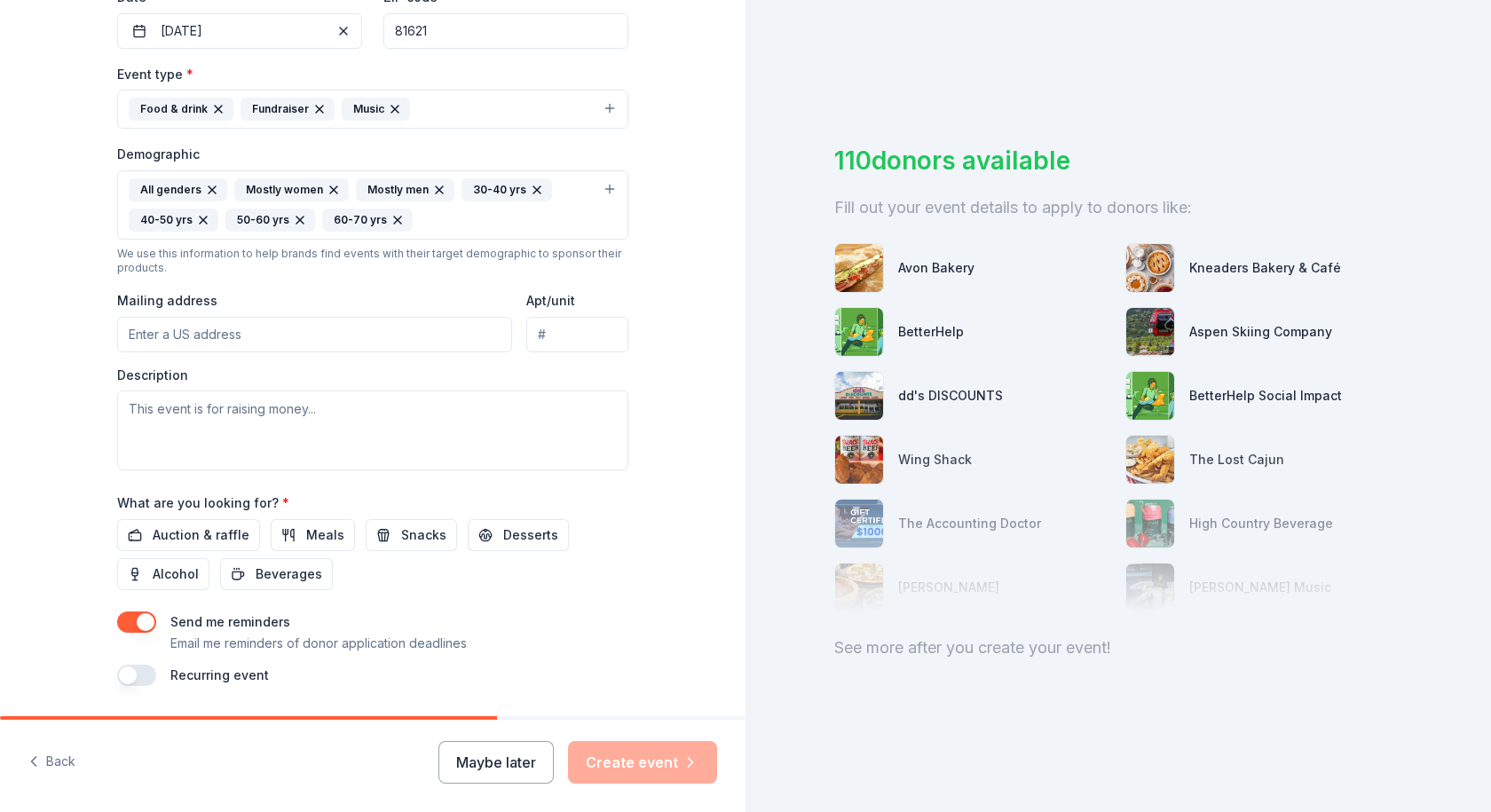
scroll to position [499, 0]
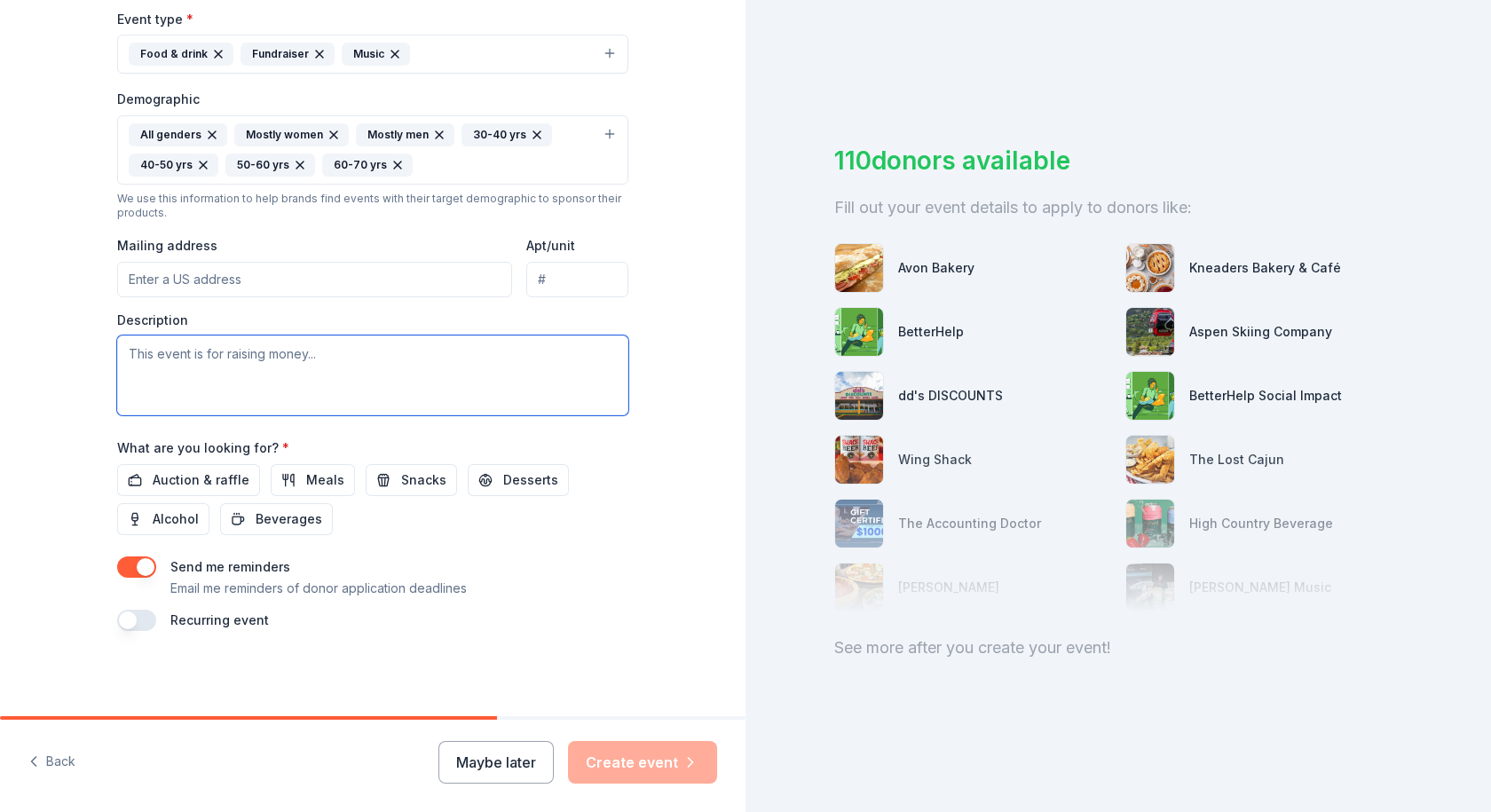
click at [182, 359] on textarea at bounding box center [372, 375] width 511 height 80
paste textarea "with over 40 food and beverage donors and a DJ. Don't forget to bring your danc…"
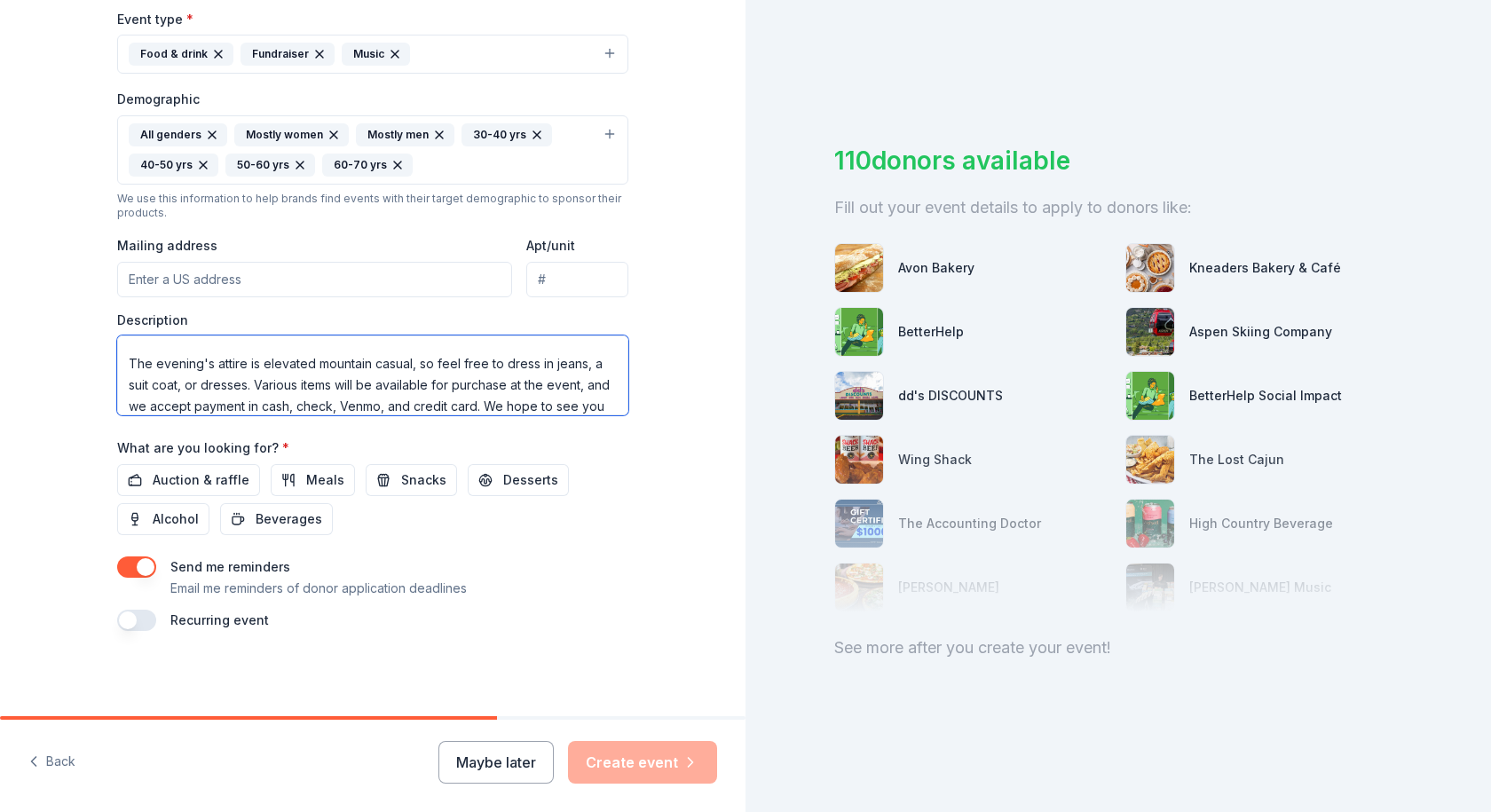
click at [164, 365] on textarea "with over 40 food and beverage donors and a DJ. Don't forget to bring your danc…" at bounding box center [372, 375] width 511 height 80
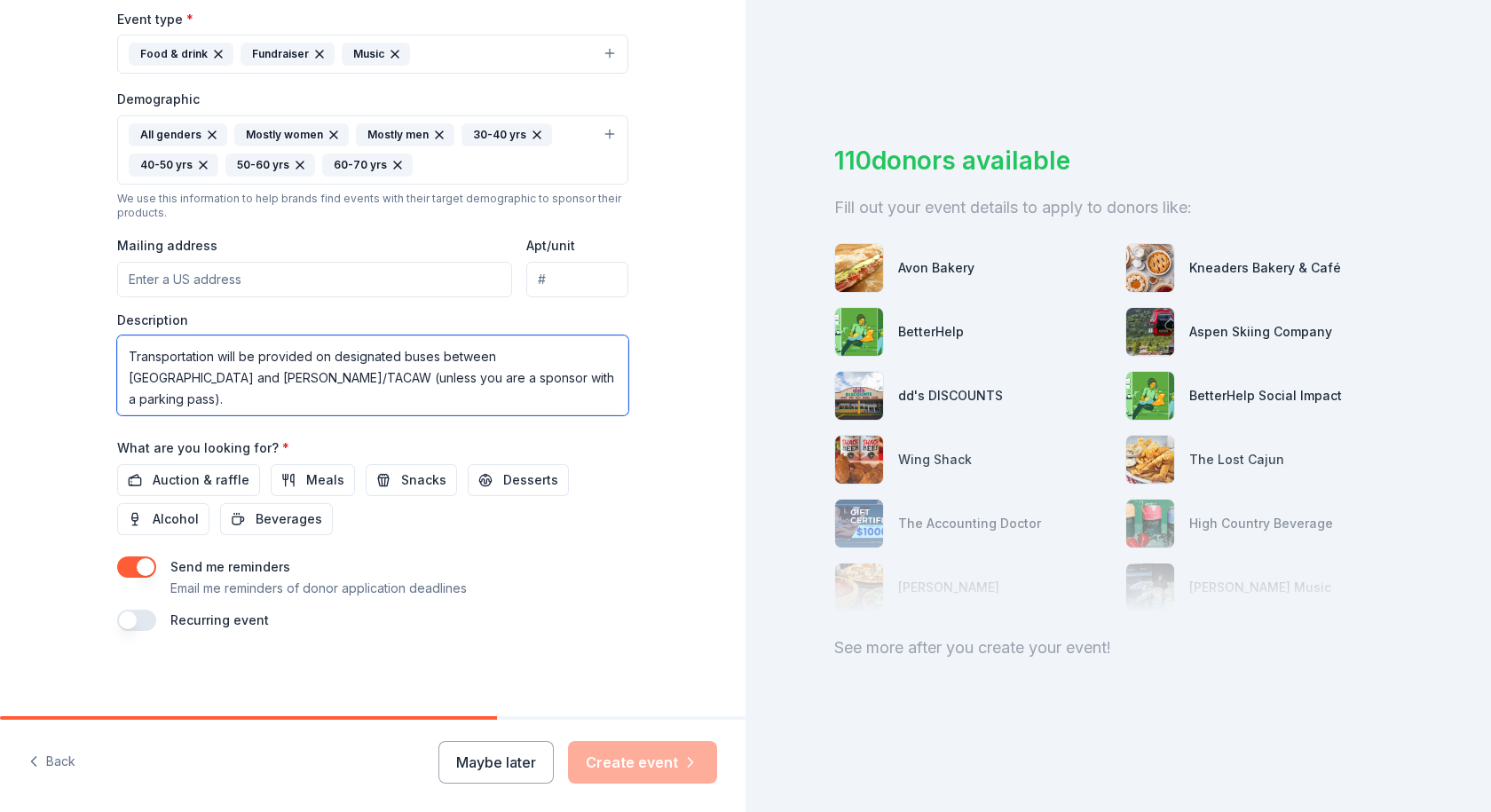
click at [194, 396] on textarea "with over 40 food and beverage donors and a DJ. Don't forget to bring your danc…" at bounding box center [372, 375] width 511 height 80
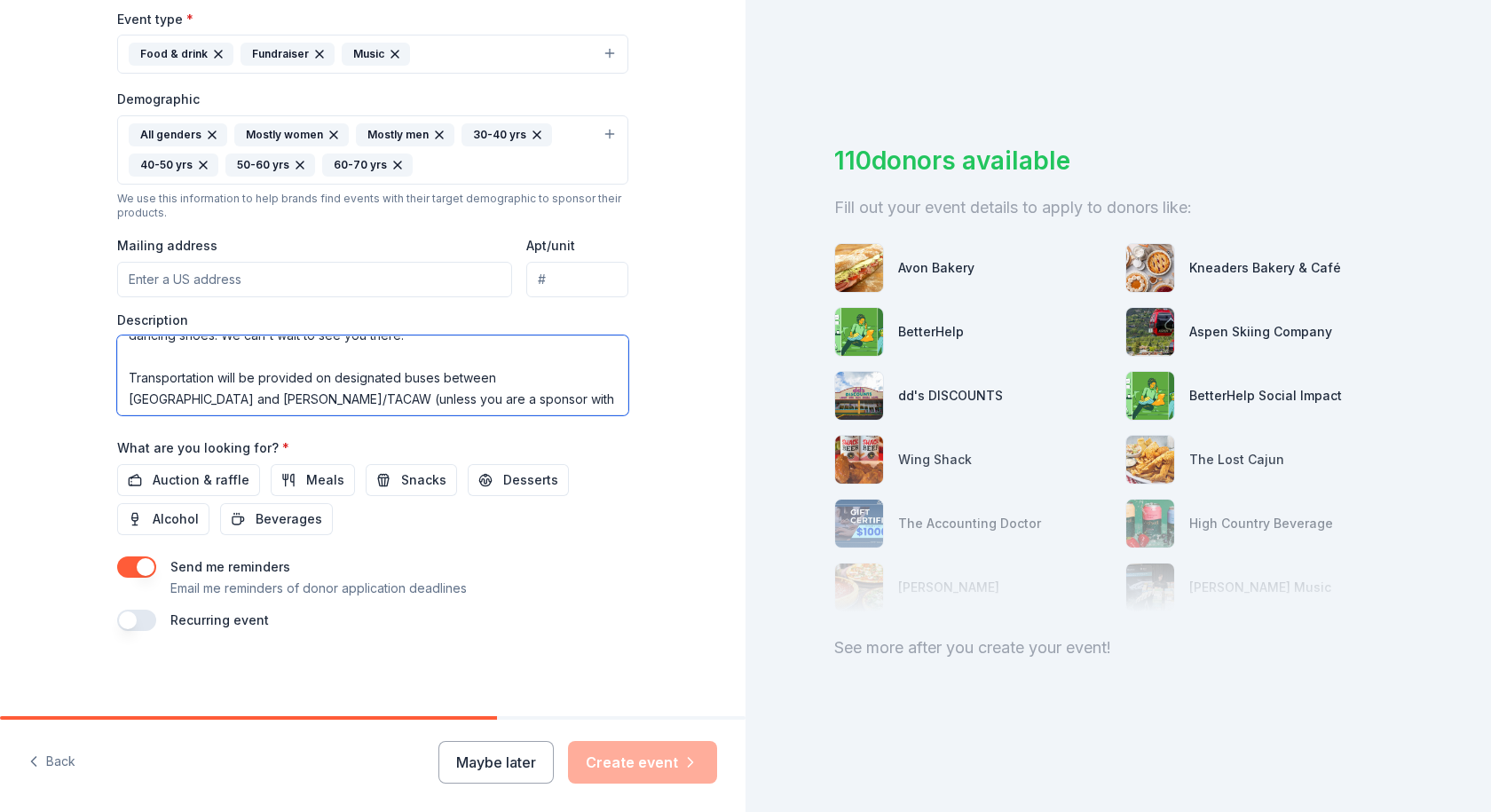
drag, startPoint x: 508, startPoint y: 391, endPoint x: 104, endPoint y: 386, distance: 404.0
click at [104, 386] on div "Tell us about your event. We'll find in-kind donations you can apply for. Event…" at bounding box center [373, 108] width 568 height 1214
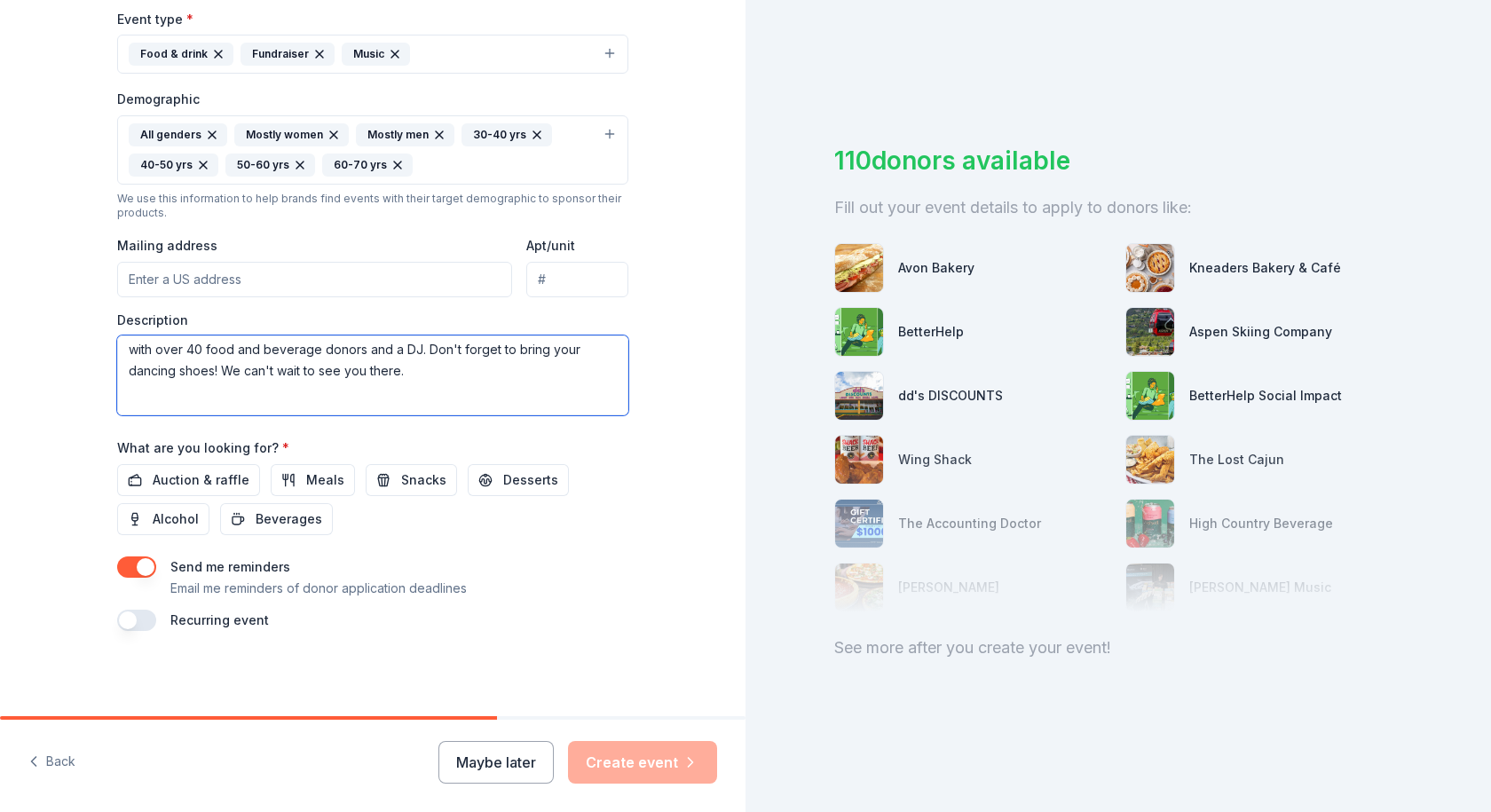
scroll to position [0, 0]
click at [198, 386] on textarea "with over 40 food and beverage donors and a DJ. Don't forget to bring your danc…" at bounding box center [372, 375] width 511 height 80
click at [459, 368] on textarea "with over 40 food and beverage donors and a DJ. Don't forget to bring your danc…" at bounding box center [372, 375] width 511 height 80
click at [127, 357] on textarea "with over 40 food and beverage donors and a DJ. Don't forget to bring your danc…" at bounding box center [372, 375] width 511 height 80
click at [316, 382] on textarea "a food and wine tasting event. With over 40 food and beverage donors and a DJ. …" at bounding box center [372, 375] width 511 height 80
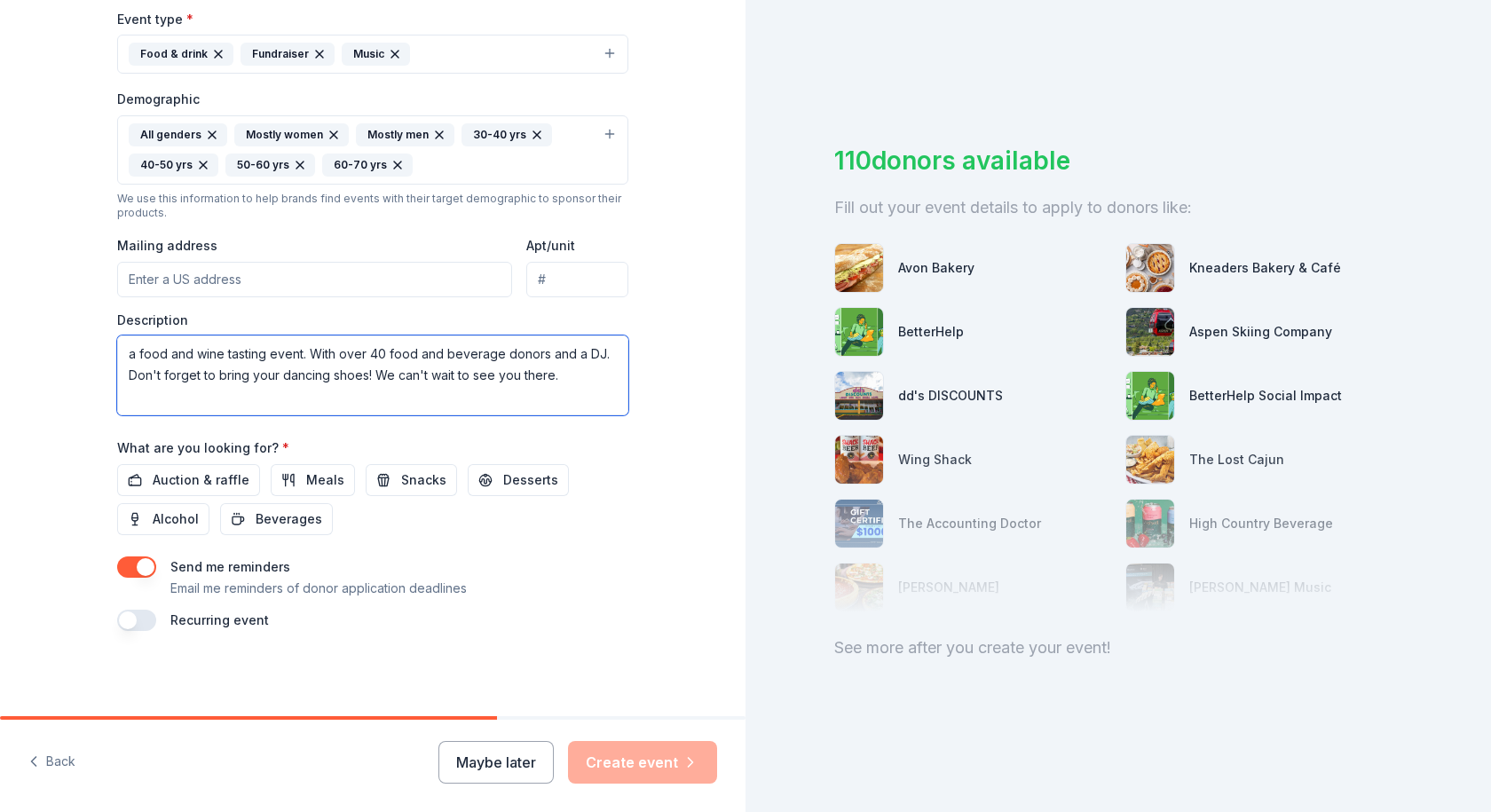
click at [561, 375] on textarea "a food and wine tasting event. With over 40 food and beverage donors and a DJ. …" at bounding box center [372, 375] width 511 height 80
type textarea "a food and wine tasting event. With over 40 food and beverage donors and a DJ. …"
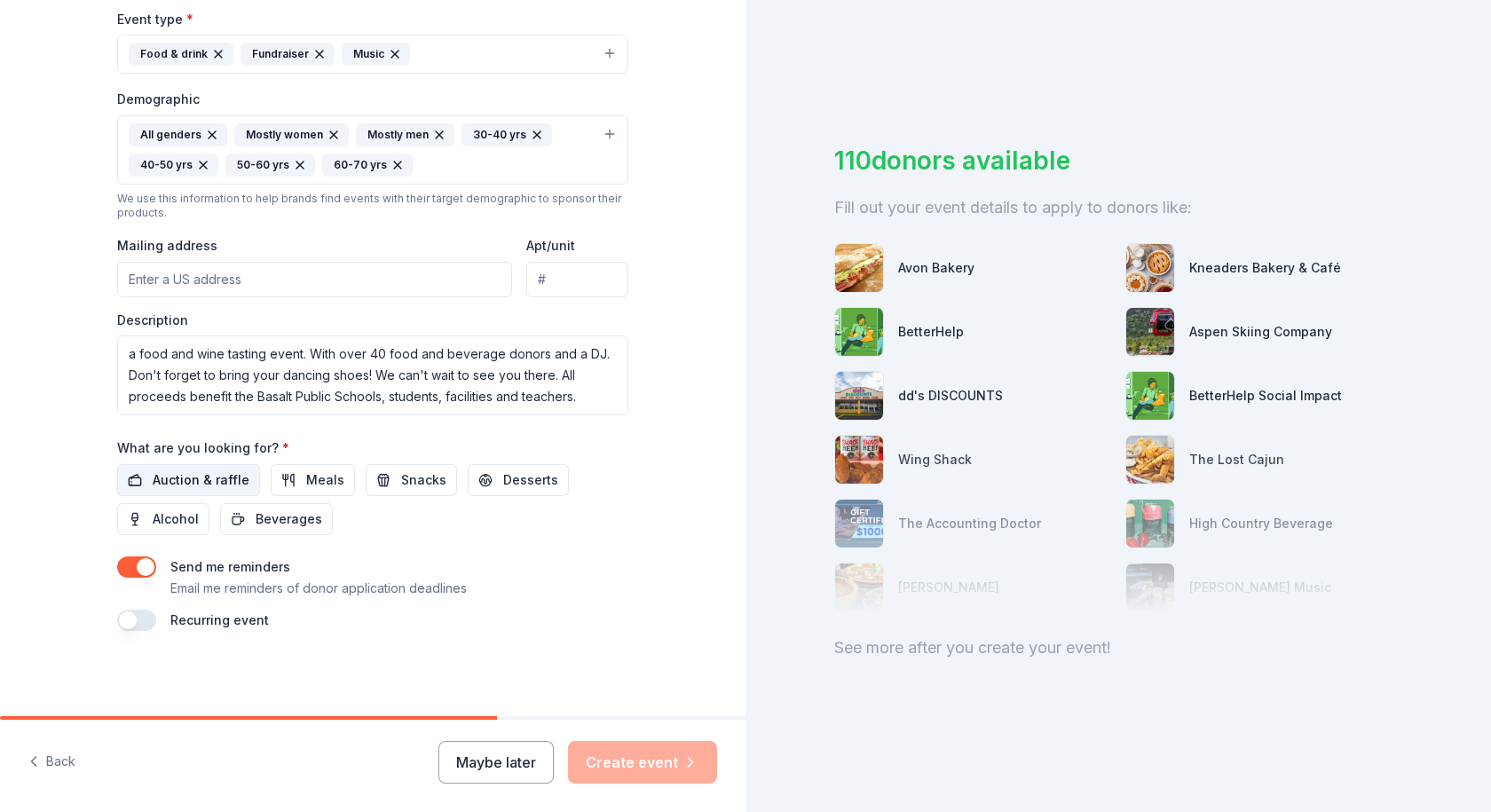
click at [202, 476] on span "Auction & raffle" at bounding box center [201, 479] width 96 height 21
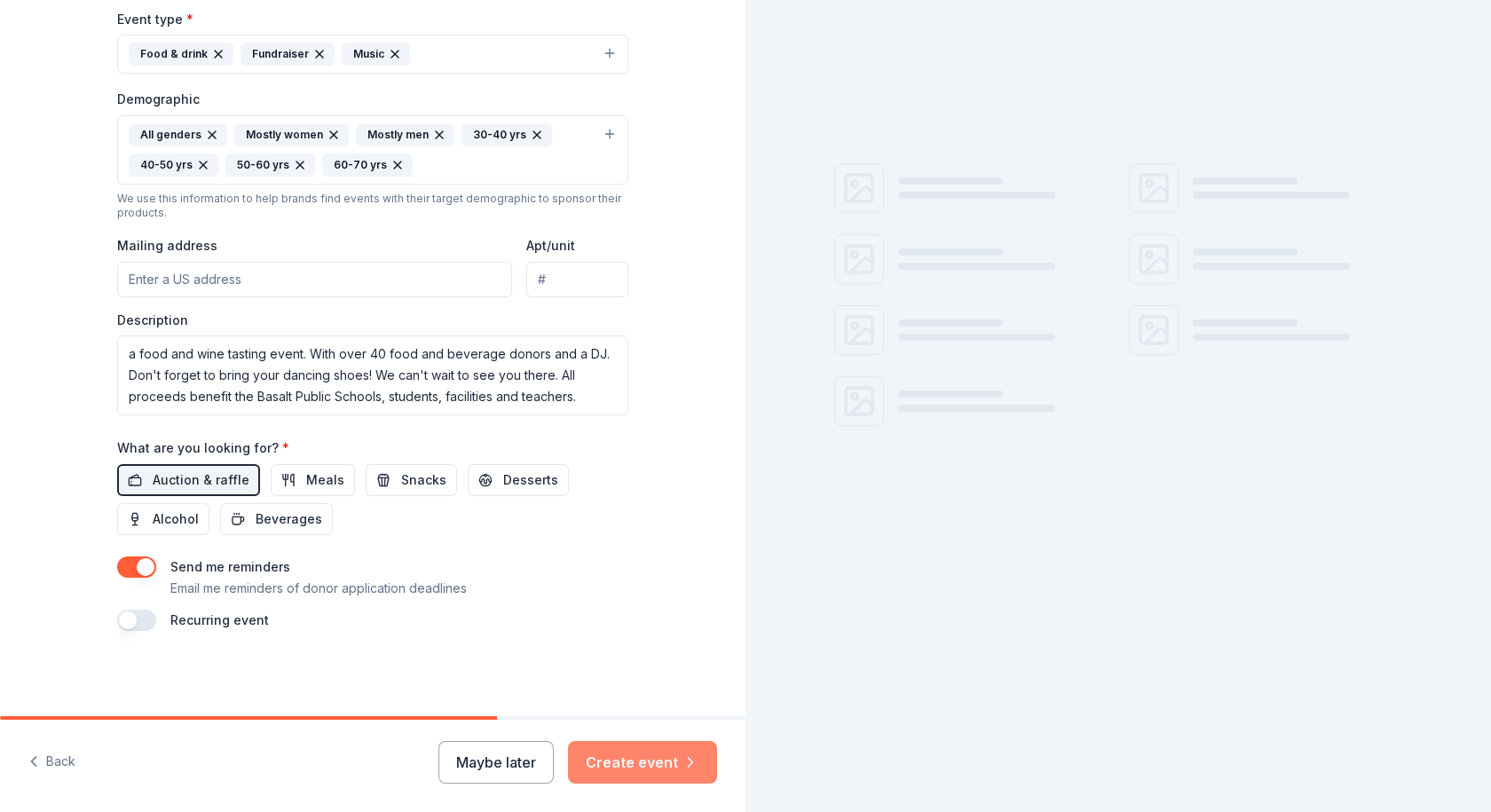
click at [624, 759] on button "Create event" at bounding box center [643, 762] width 149 height 43
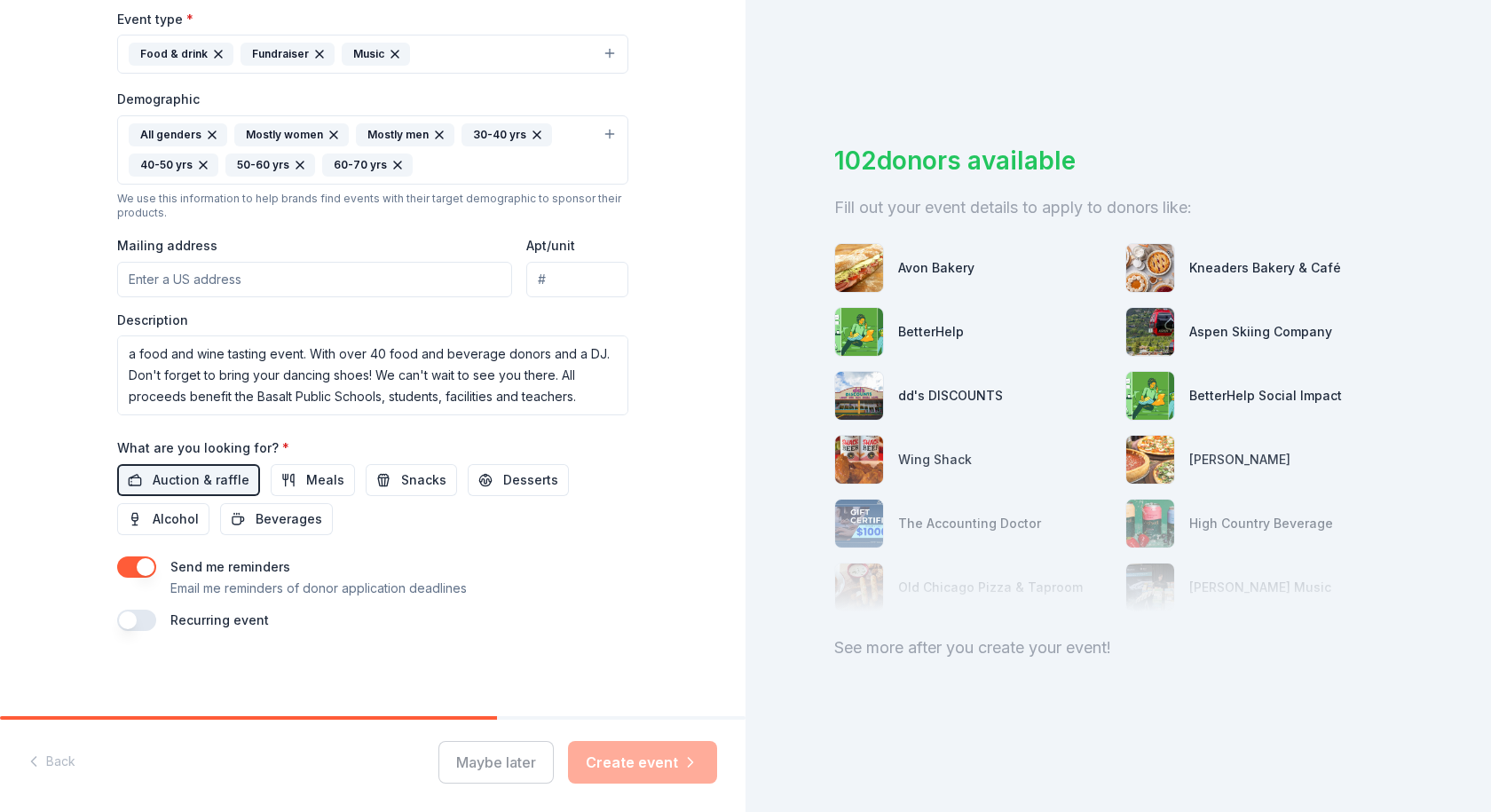
click at [275, 274] on input "Mailing address" at bounding box center [314, 279] width 395 height 35
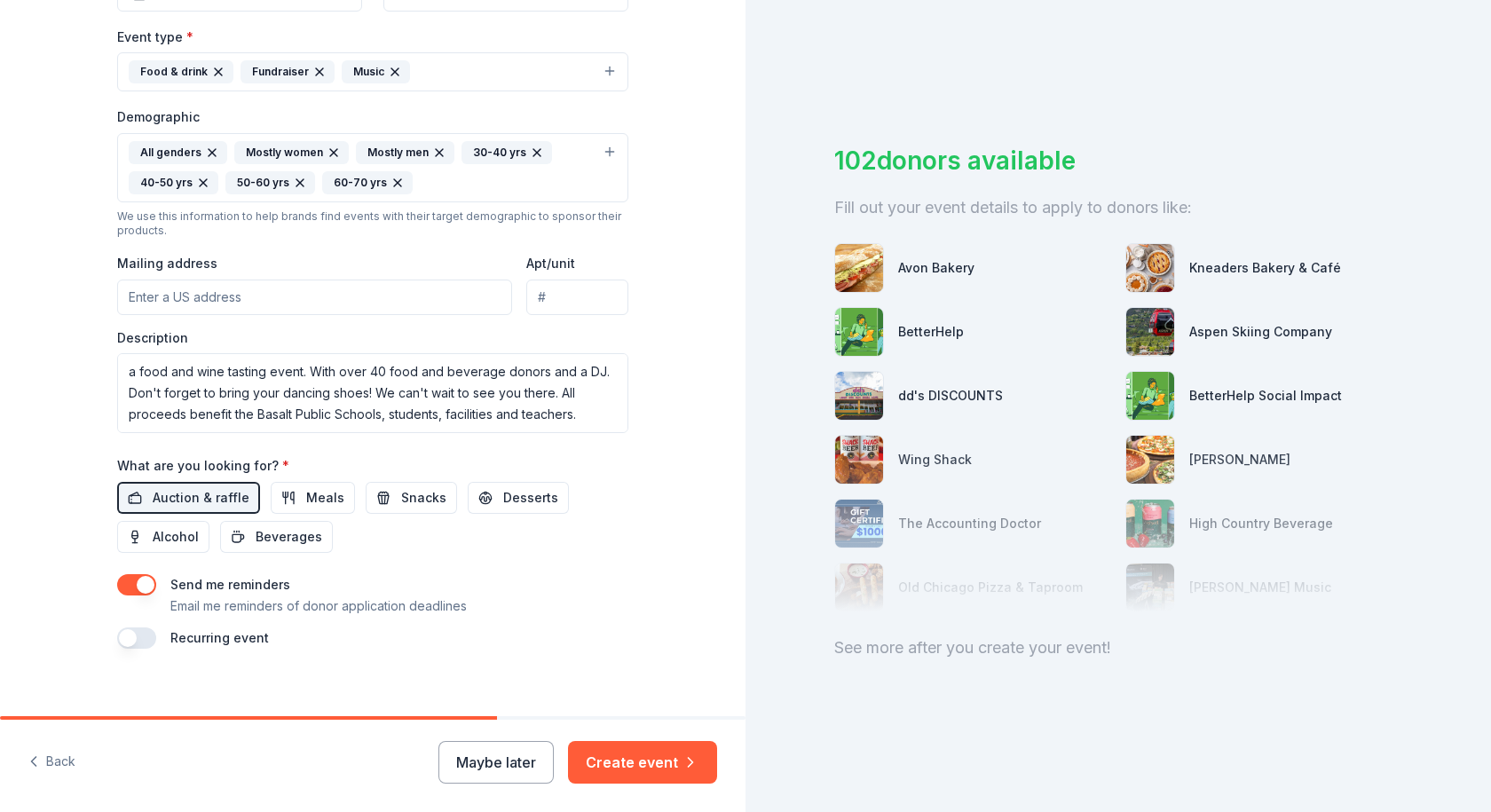
scroll to position [499, 0]
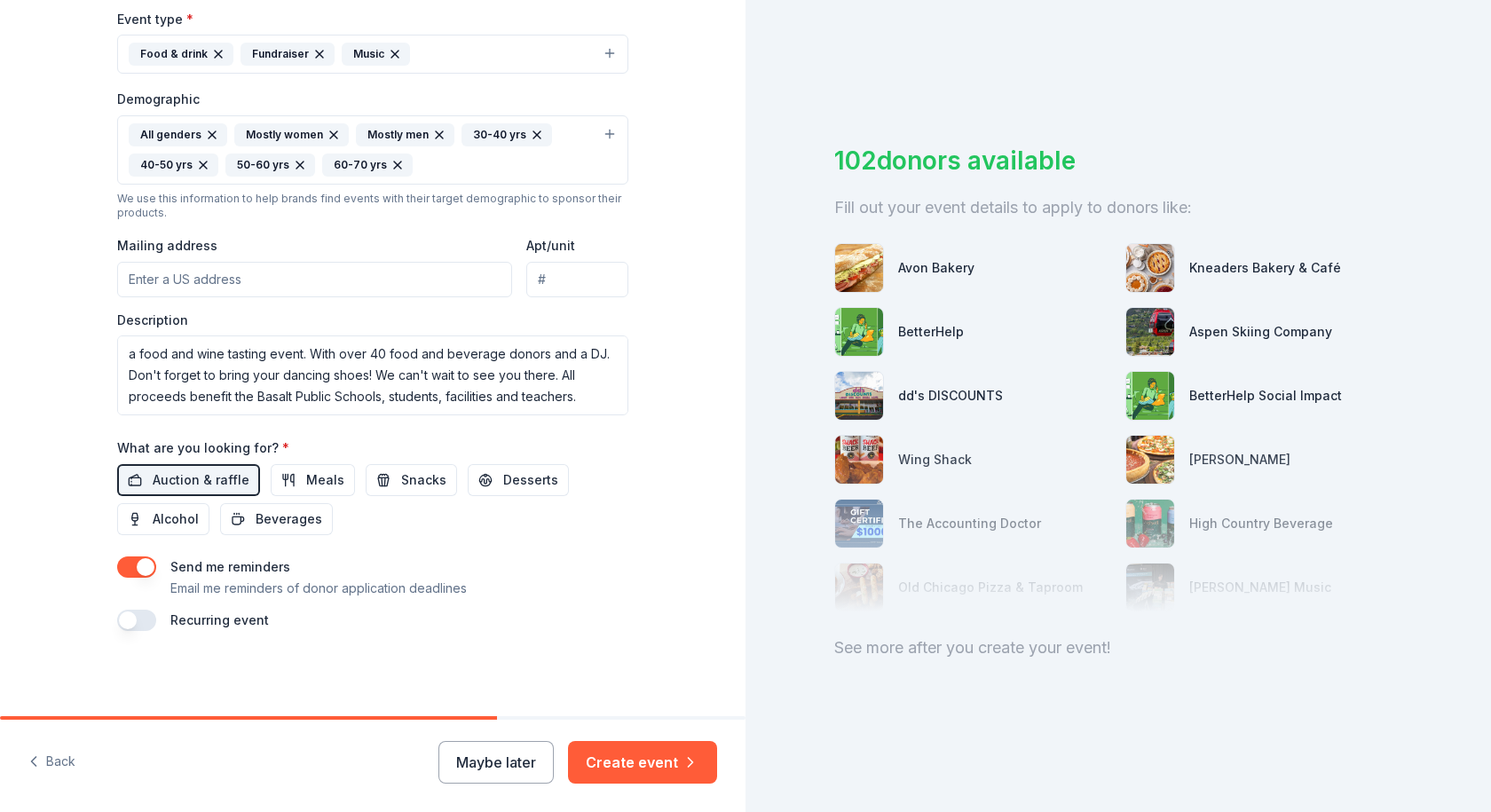
click at [215, 278] on input "Mailing address" at bounding box center [314, 279] width 395 height 35
paste input "Post Office Box 1278, Basalt, Colorado 81621"
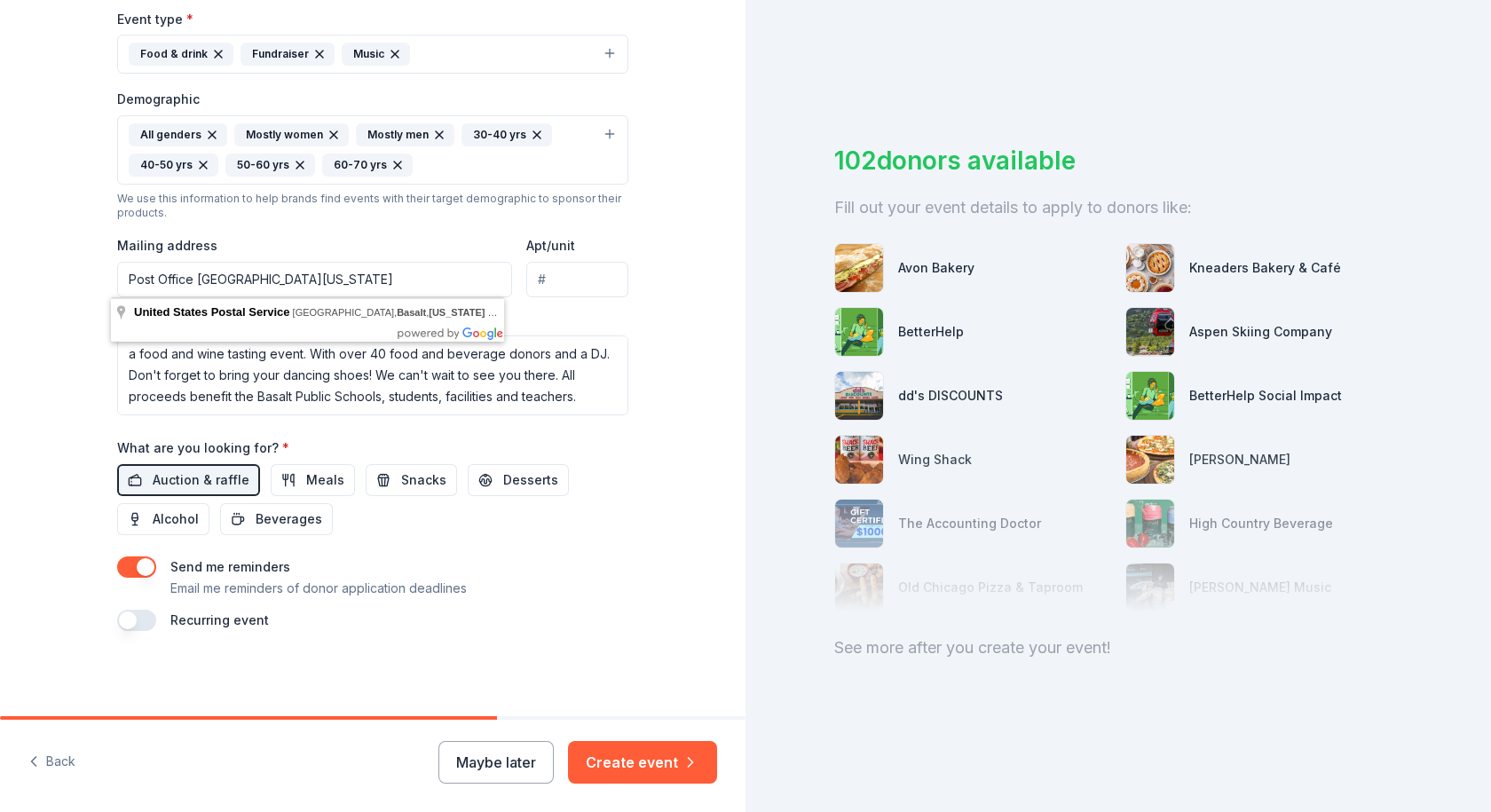
drag, startPoint x: 215, startPoint y: 277, endPoint x: 100, endPoint y: 275, distance: 115.0
click at [103, 276] on div "Tell us about your event. We'll find in-kind donations you can apply for. Event…" at bounding box center [373, 108] width 568 height 1214
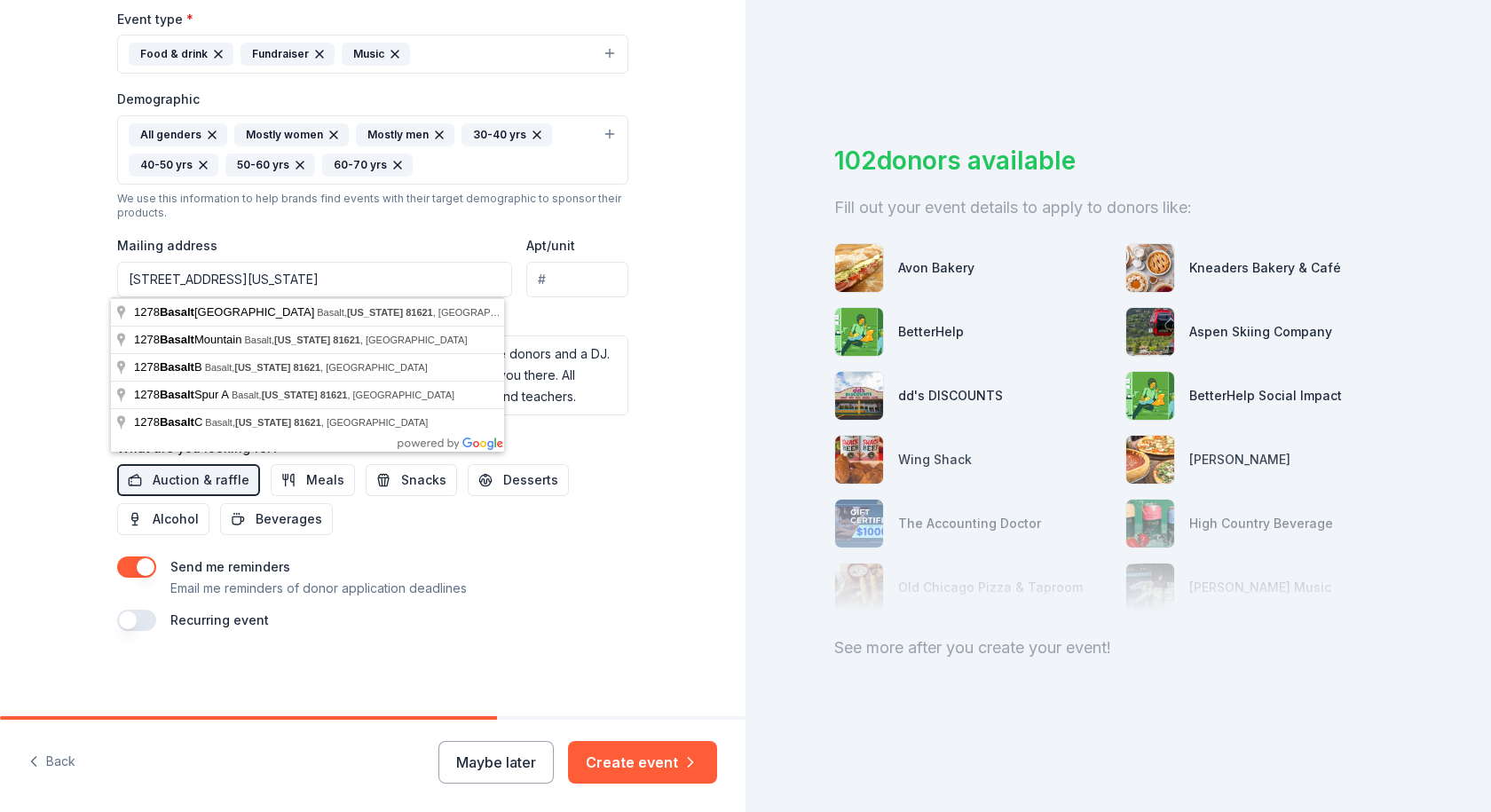
type input "PO Box 1278, Basalt, Colorado 81621"
click at [673, 235] on div "Tell us about your event. We'll find in-kind donations you can apply for. Event…" at bounding box center [373, 108] width 746 height 1214
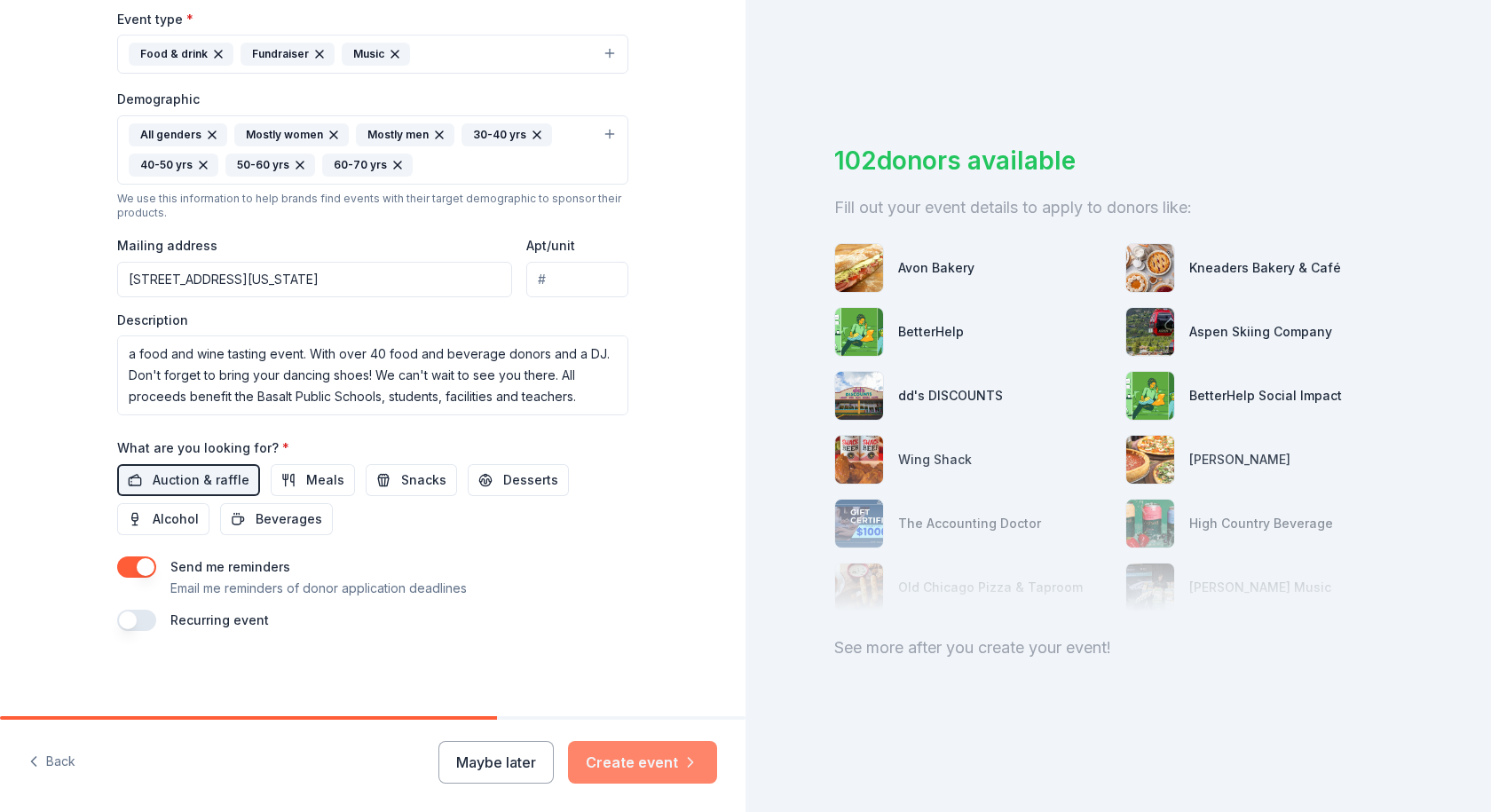
click at [648, 763] on button "Create event" at bounding box center [643, 762] width 149 height 43
drag, startPoint x: 270, startPoint y: 716, endPoint x: 417, endPoint y: 737, distance: 148.5
click at [405, 737] on div "Tell us about your event. We'll find in-kind donations you can apply for. Event…" at bounding box center [373, 406] width 746 height 812
click at [225, 485] on span "Auction & raffle" at bounding box center [201, 479] width 96 height 21
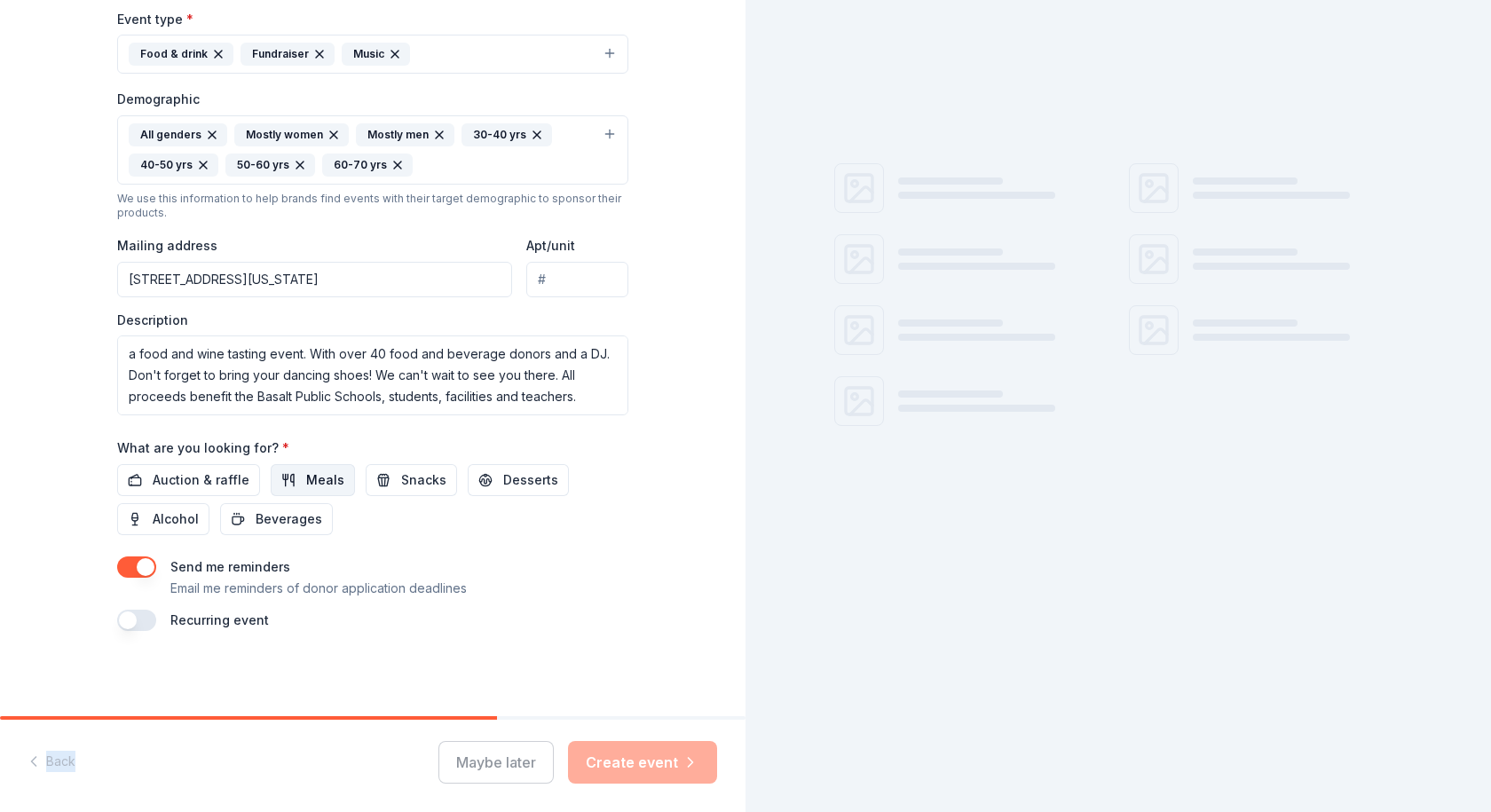
click at [285, 477] on button "Meals" at bounding box center [312, 480] width 84 height 32
click at [205, 472] on span "Auction & raffle" at bounding box center [201, 479] width 96 height 21
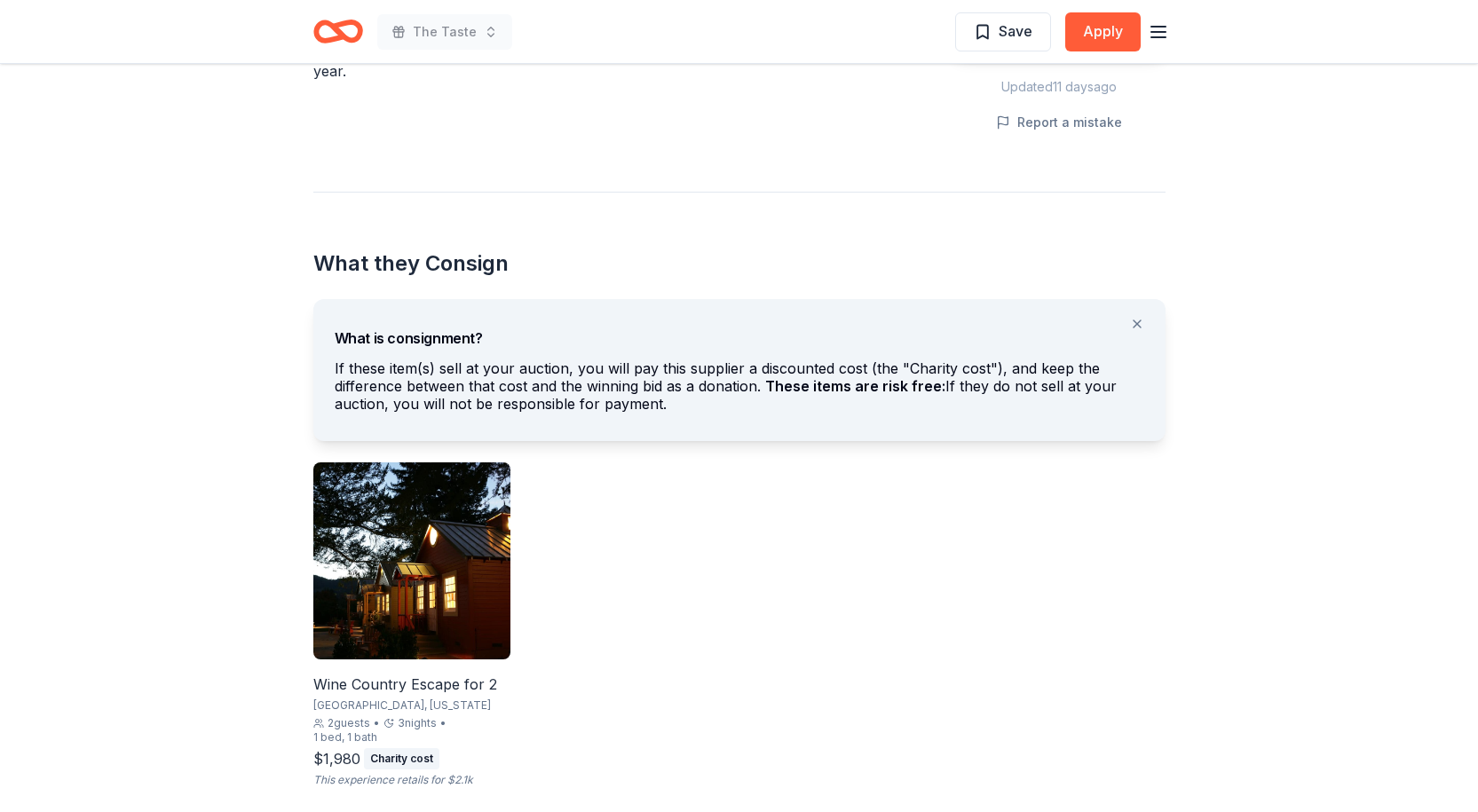
scroll to position [799, 0]
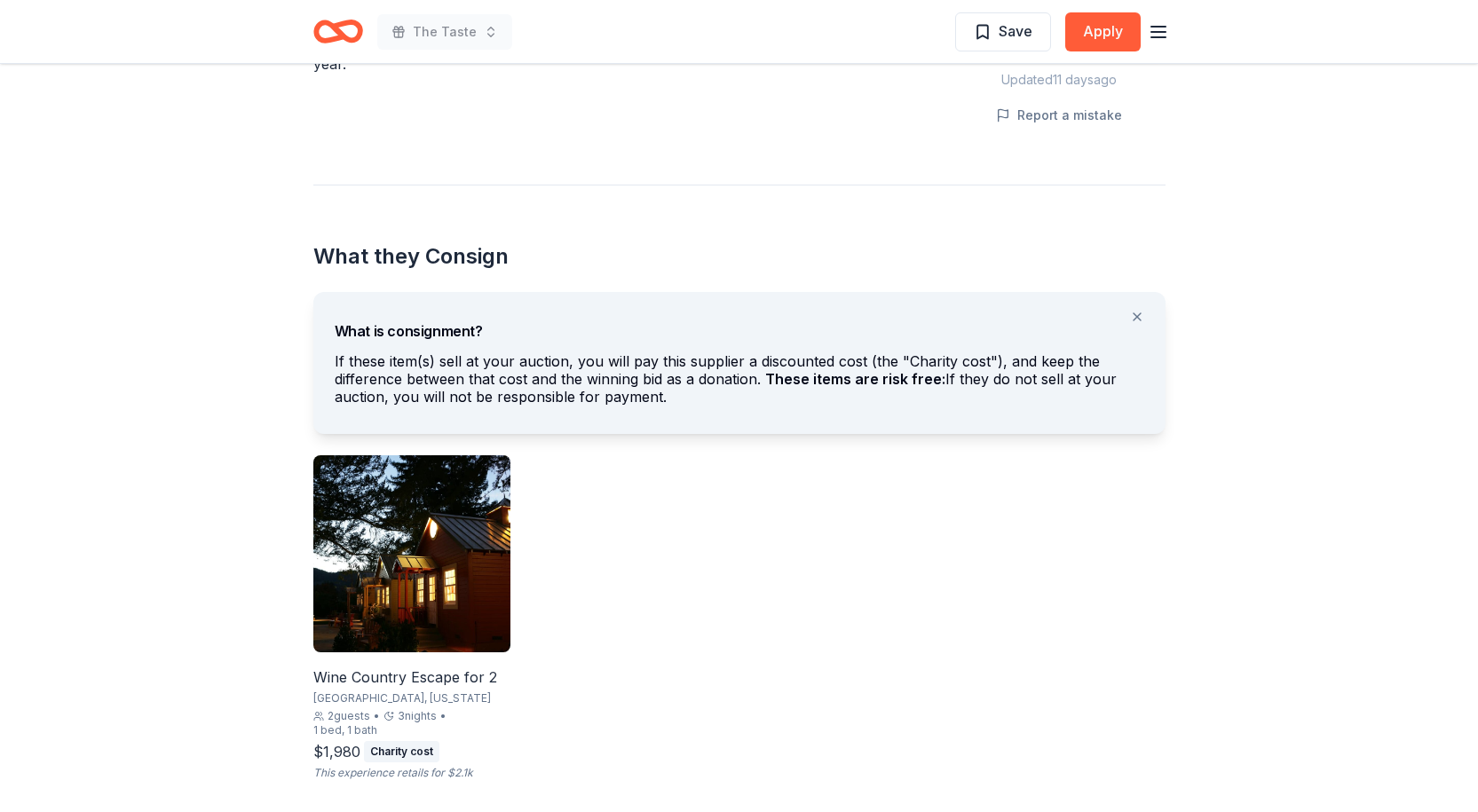
click at [454, 560] on img at bounding box center [412, 553] width 197 height 197
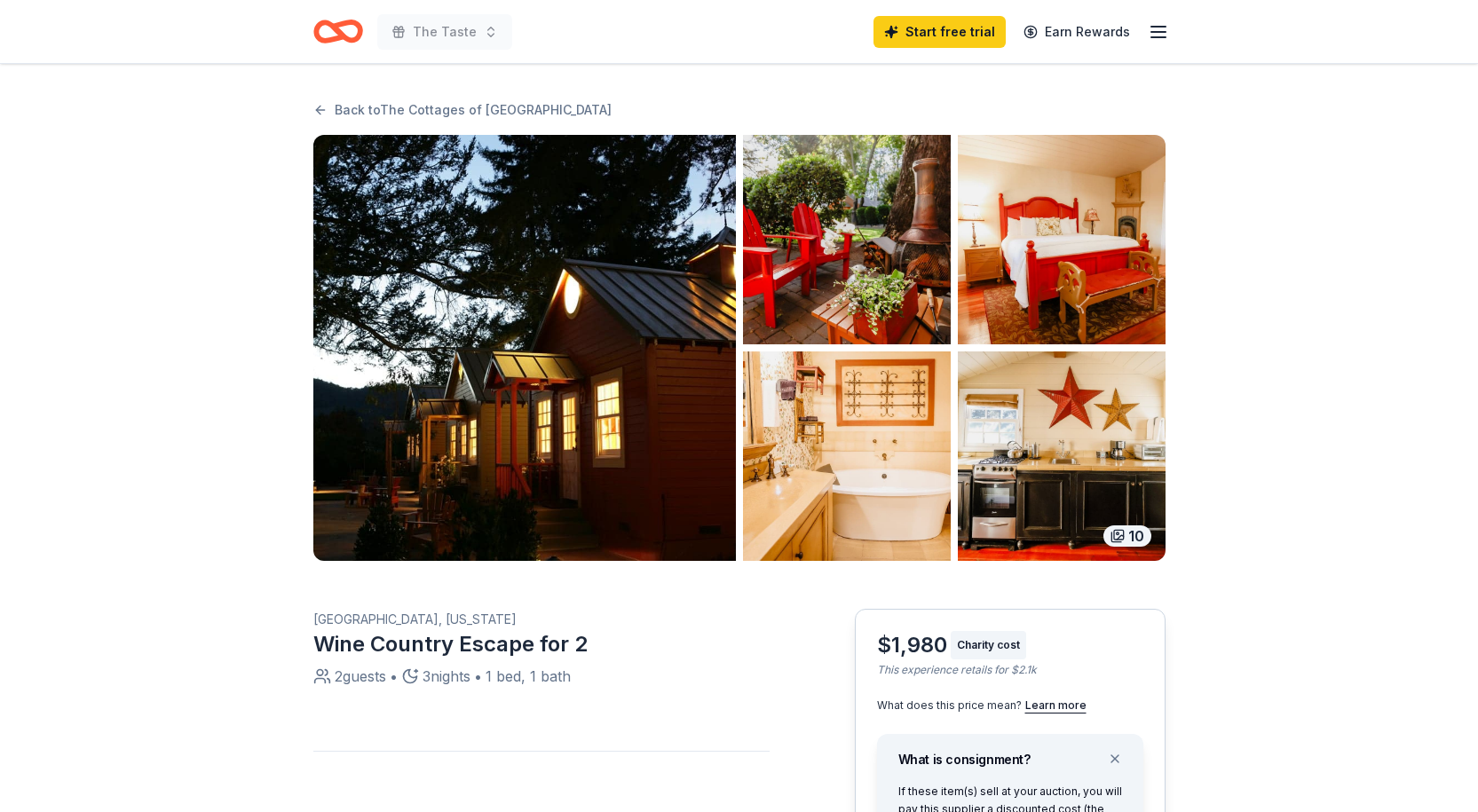
click at [605, 374] on img "button" at bounding box center [525, 348] width 423 height 425
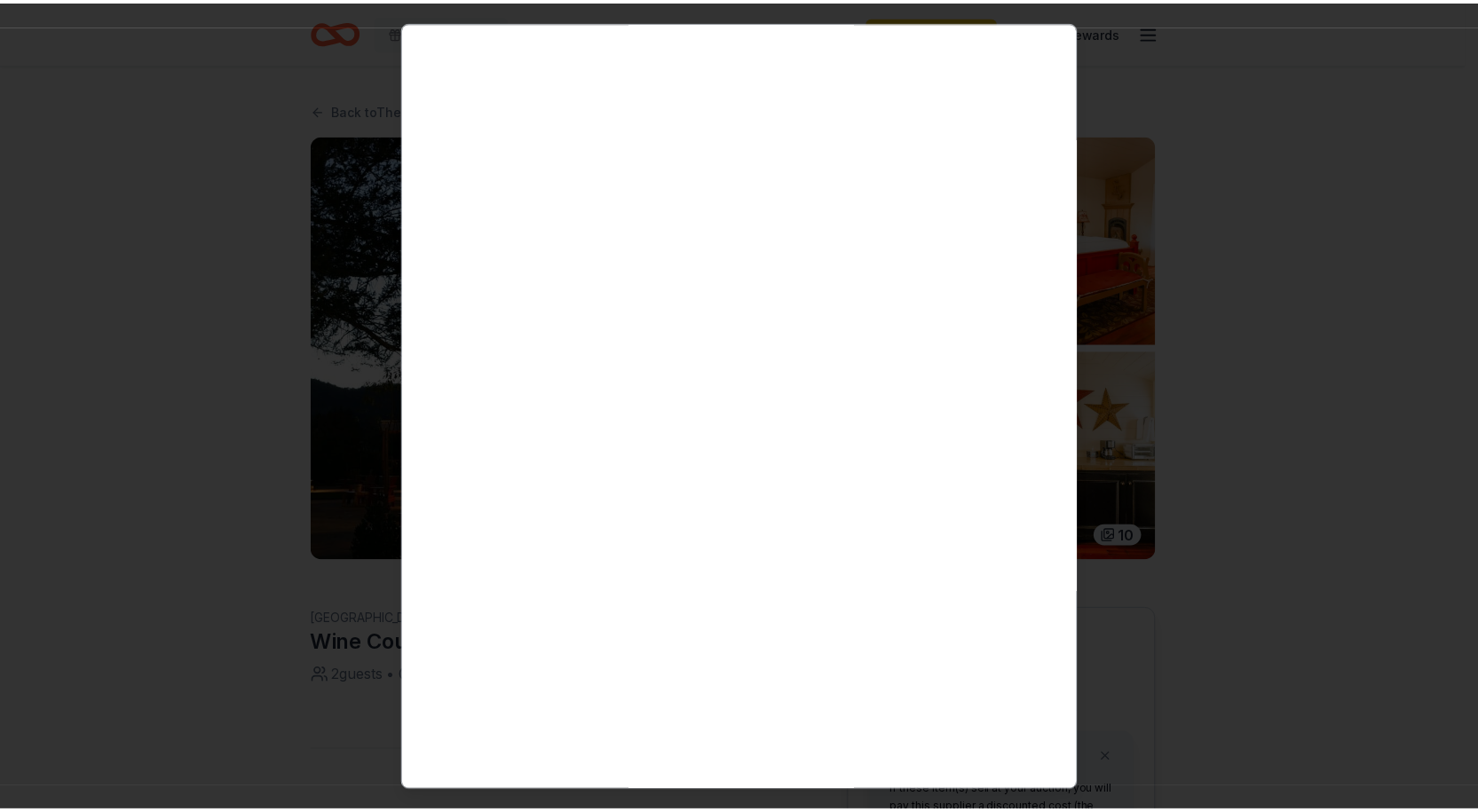
scroll to position [2227, 0]
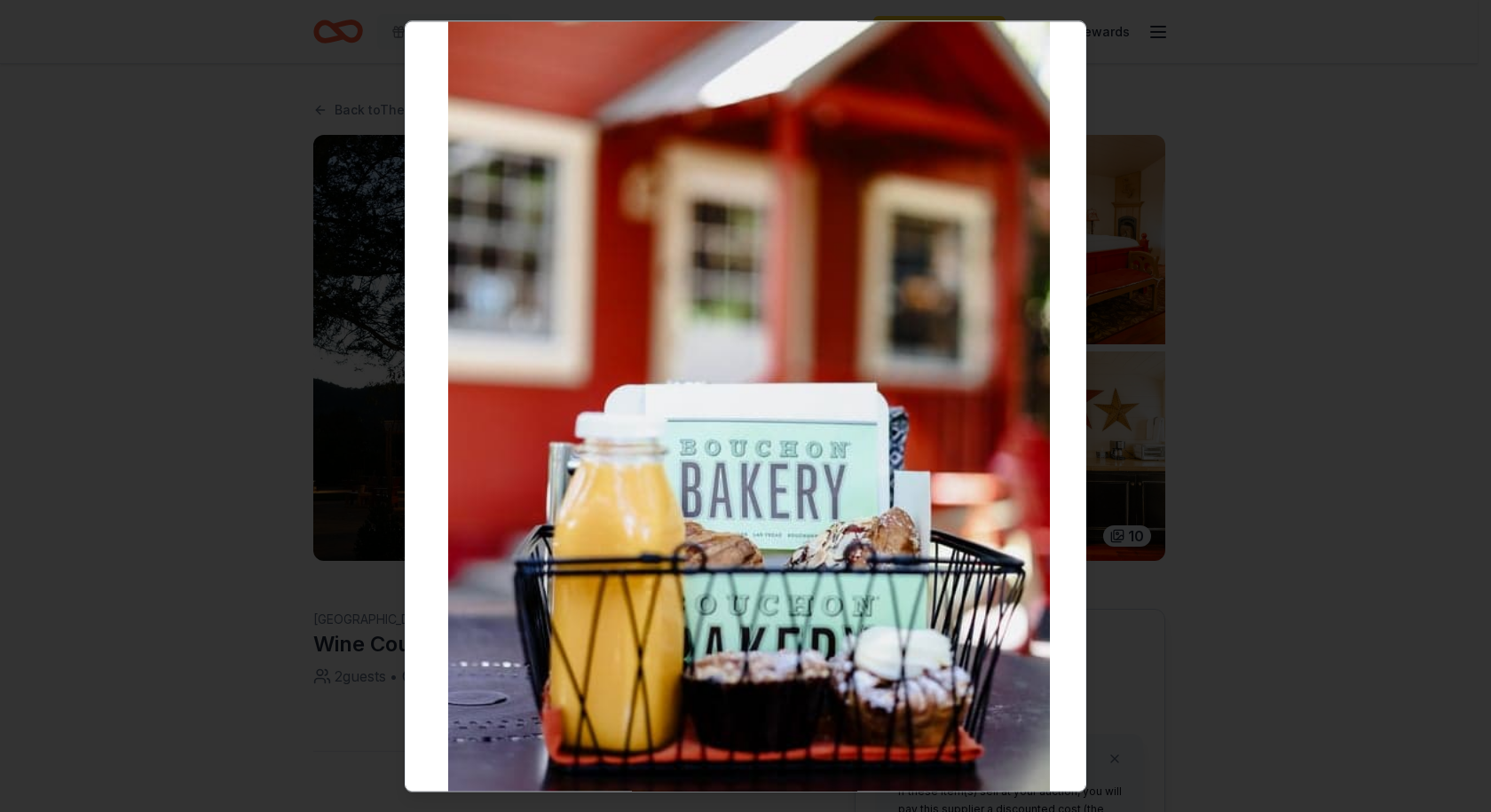
click at [212, 200] on div at bounding box center [746, 406] width 1491 height 812
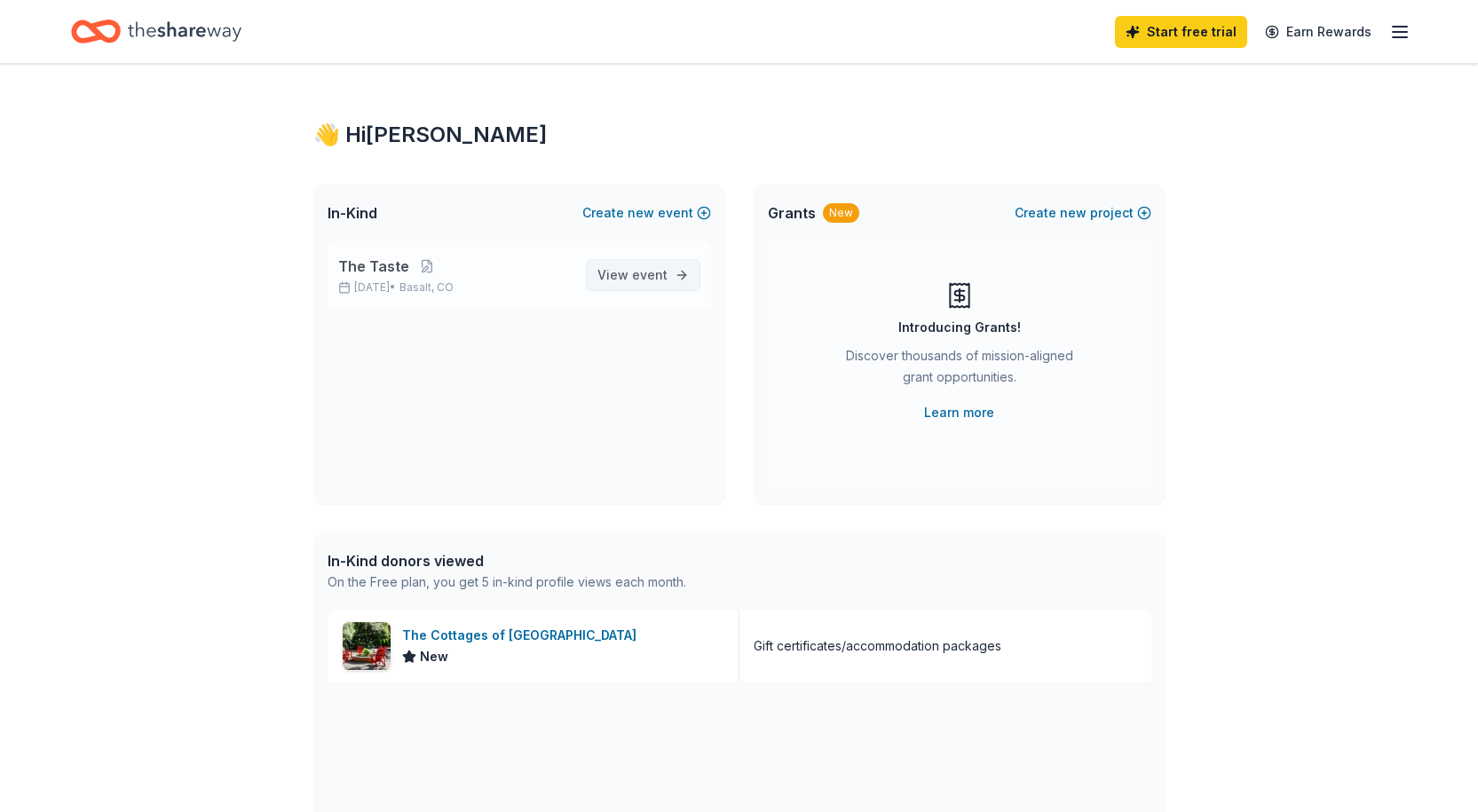
click at [633, 277] on span "View event" at bounding box center [632, 274] width 70 height 21
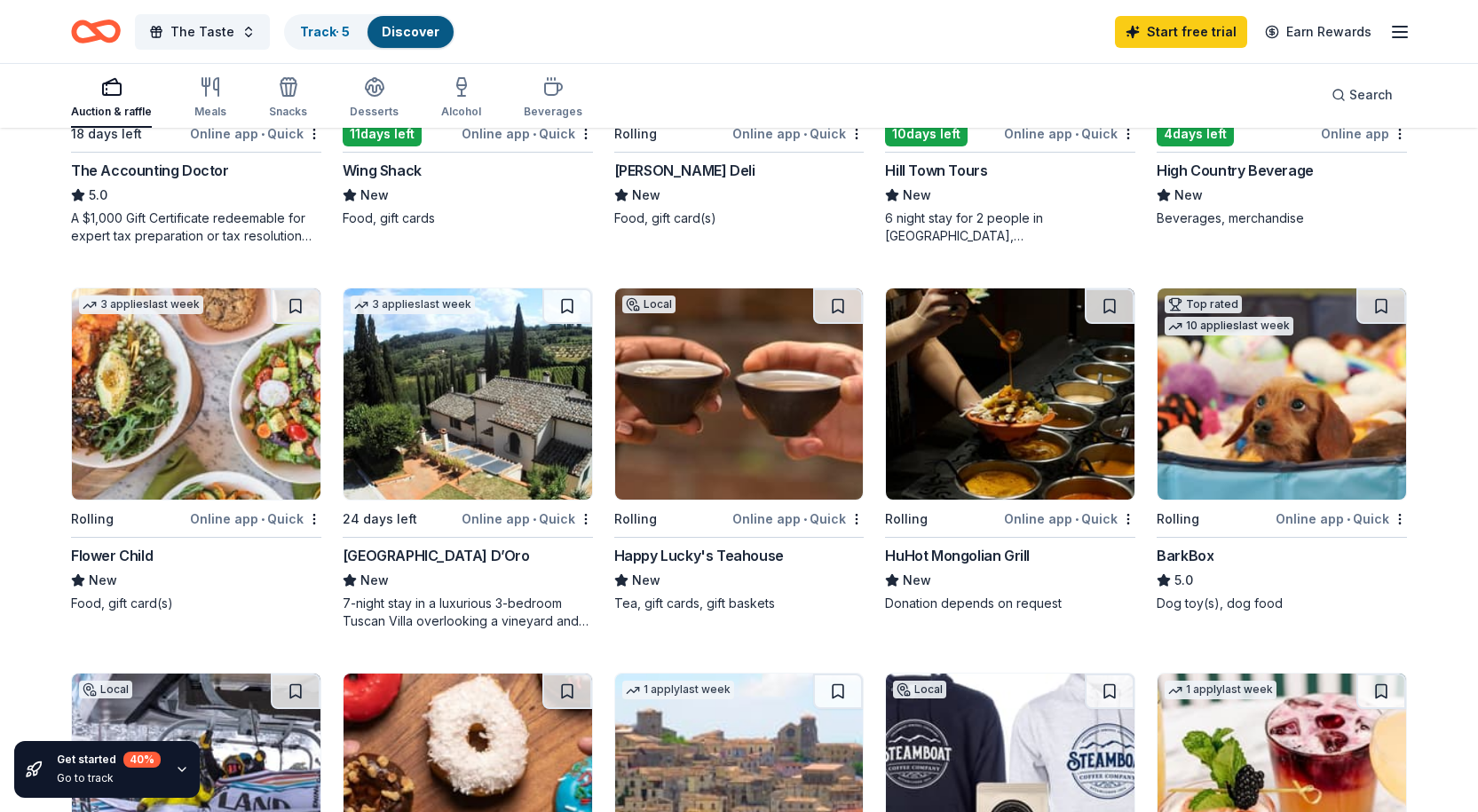
scroll to position [799, 0]
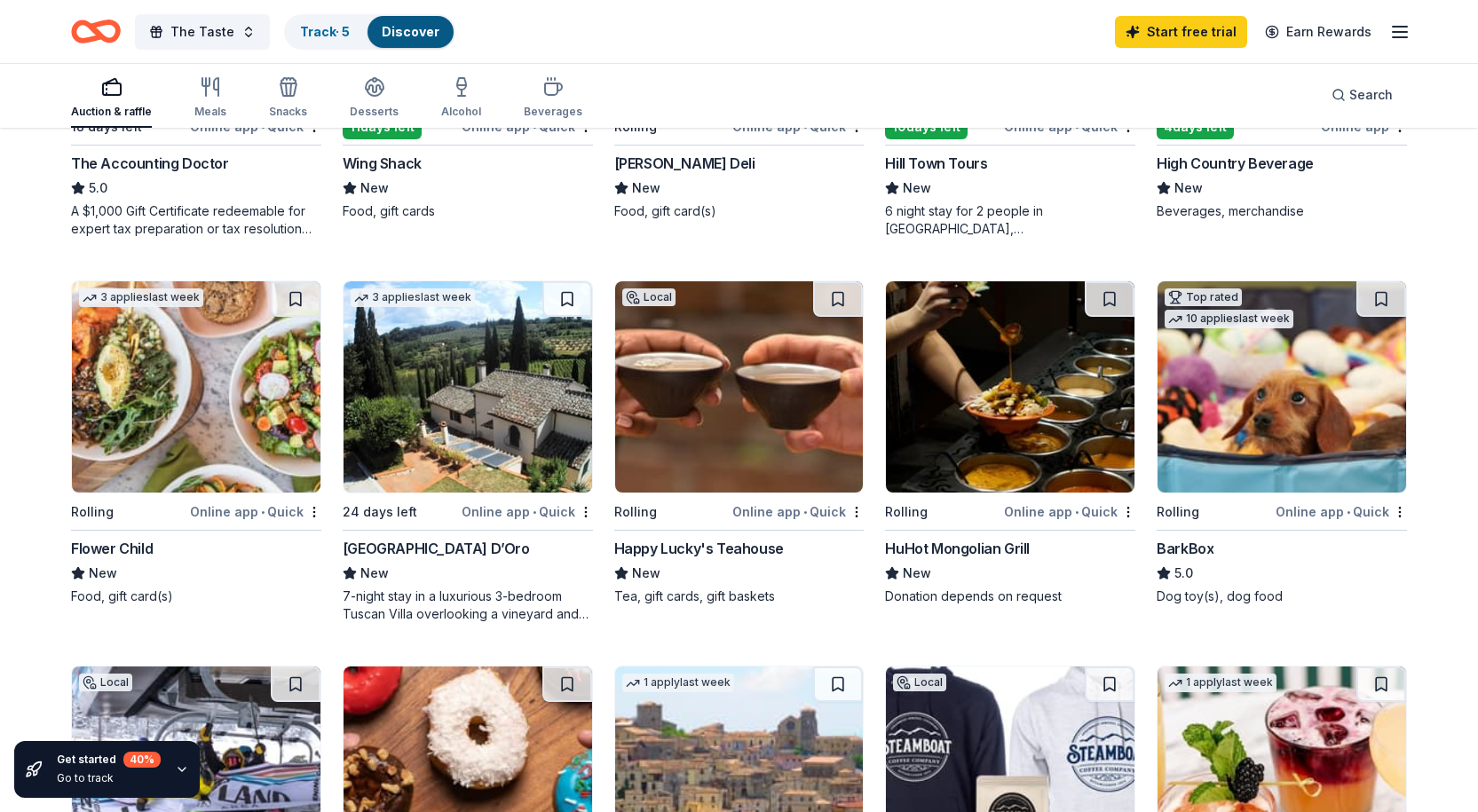
click at [442, 397] on img at bounding box center [467, 387] width 248 height 211
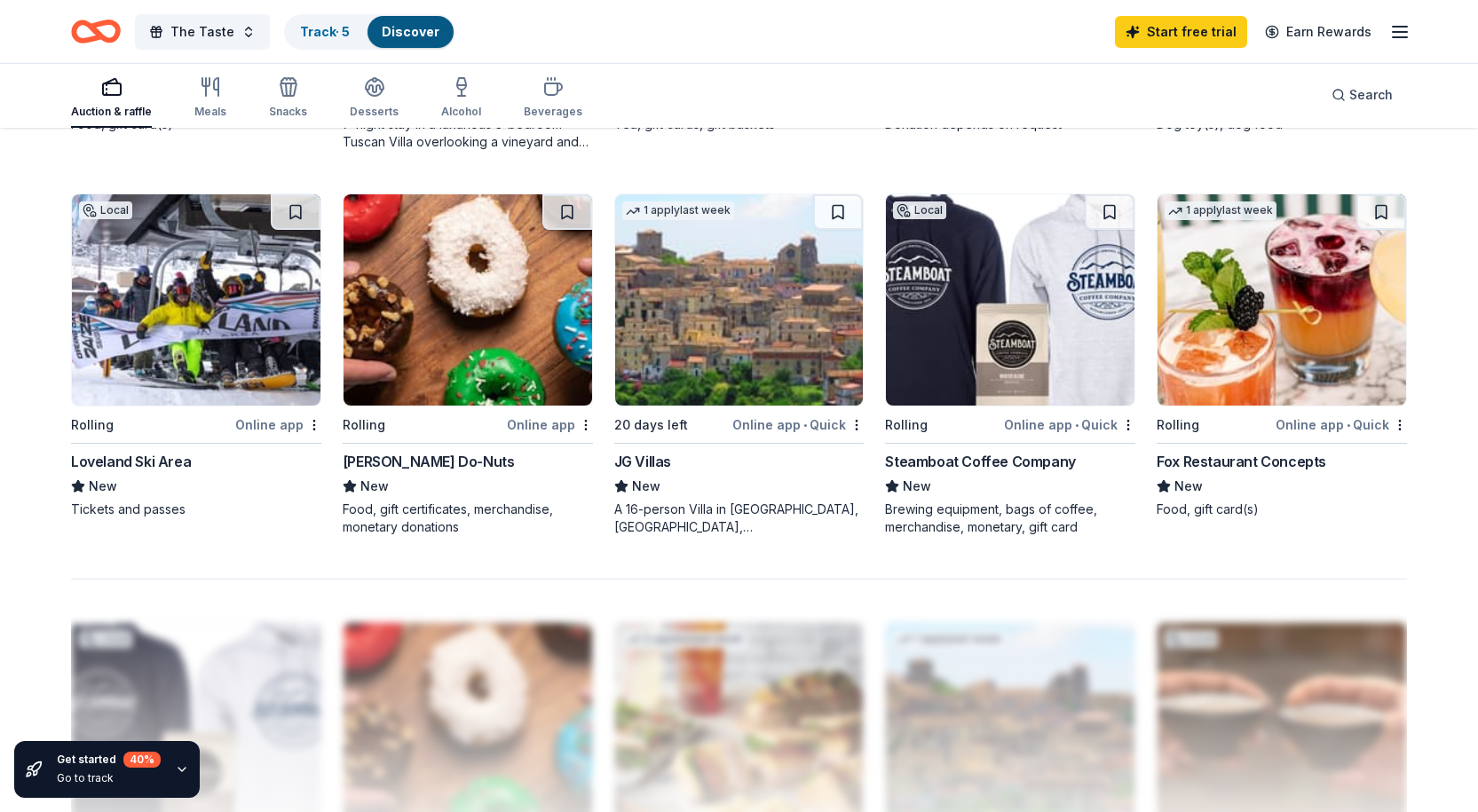
scroll to position [1242, 0]
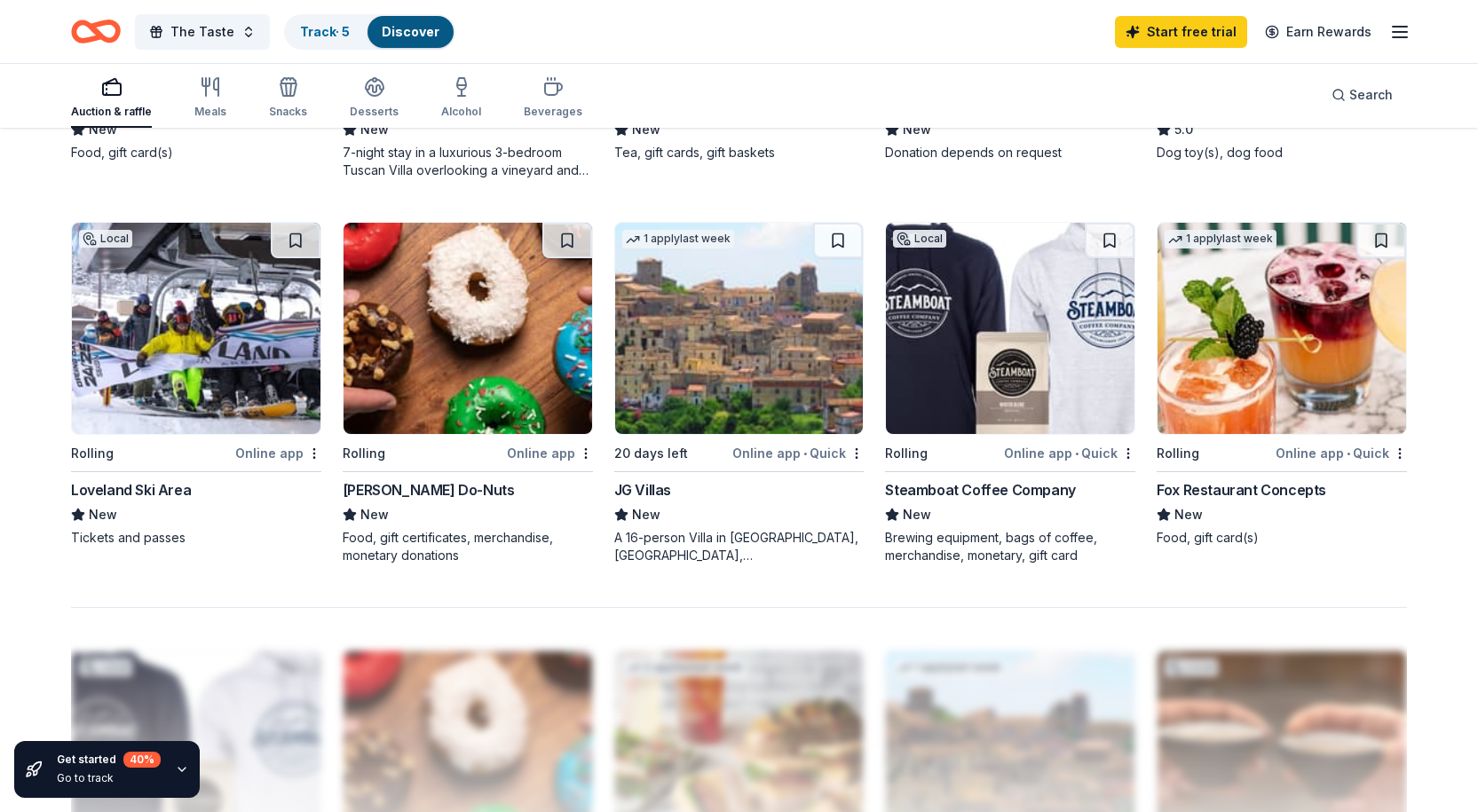
click at [144, 400] on img at bounding box center [197, 328] width 248 height 211
click at [781, 346] on img at bounding box center [739, 328] width 248 height 211
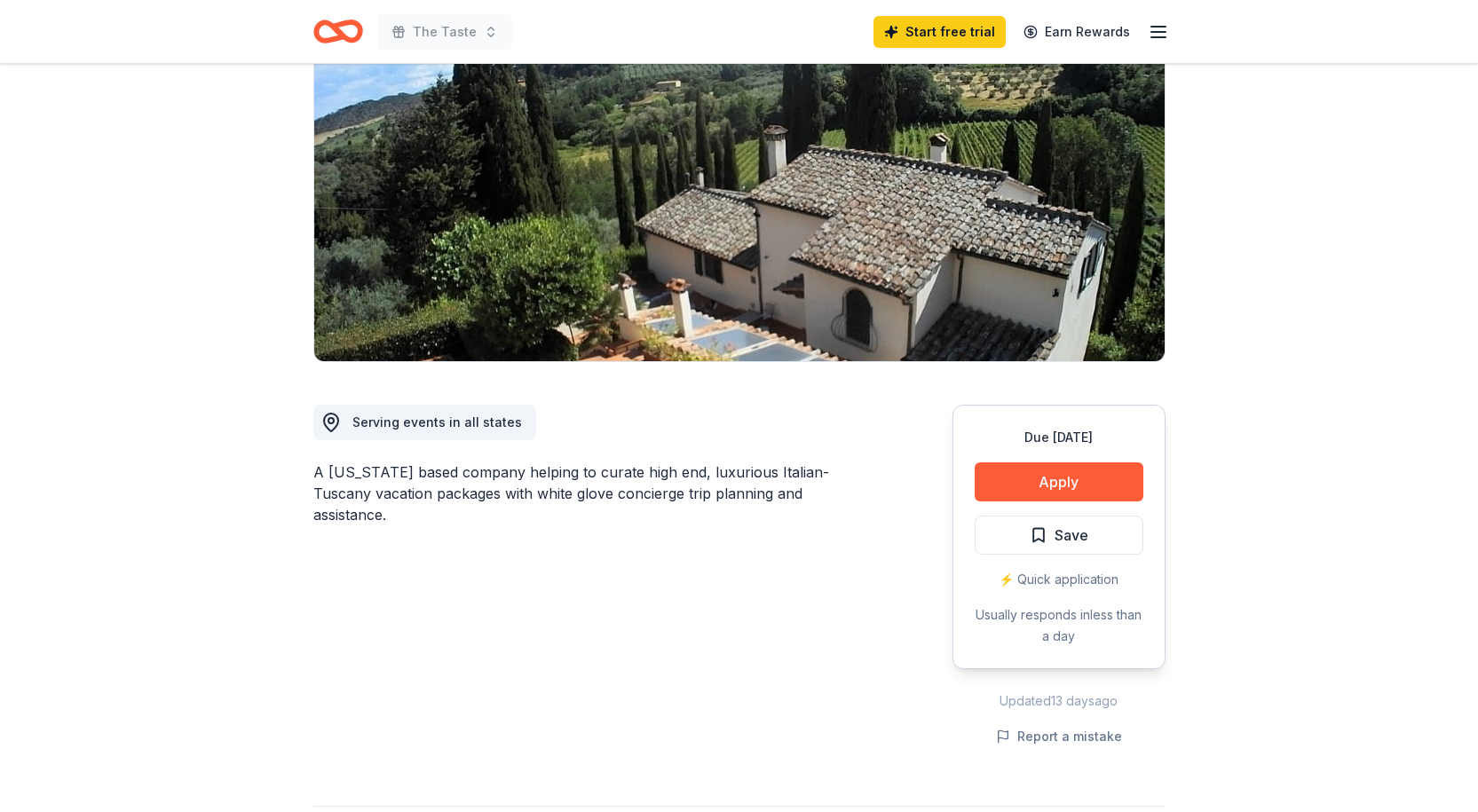
scroll to position [89, 0]
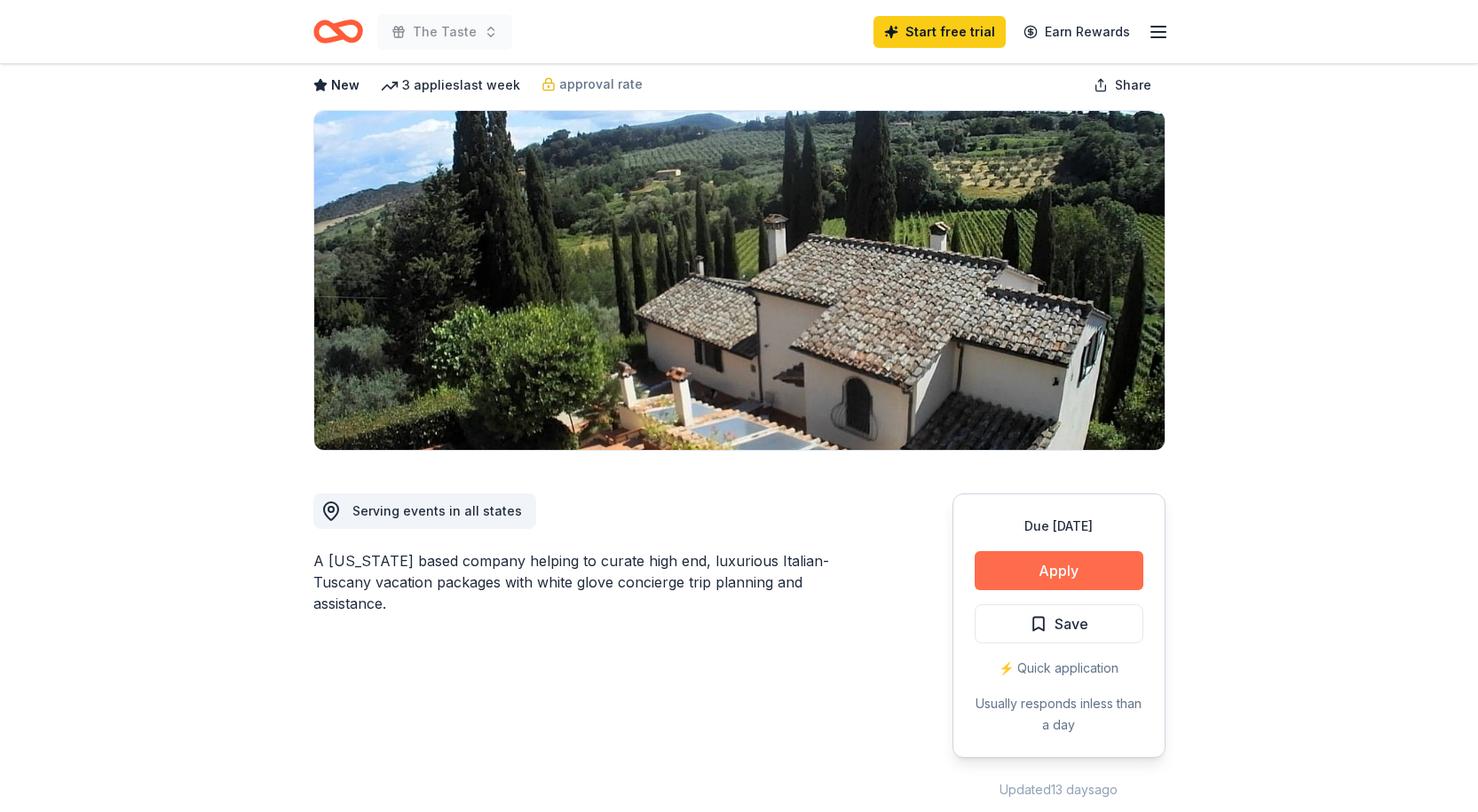
click at [1101, 579] on button "Apply" at bounding box center [1059, 570] width 169 height 39
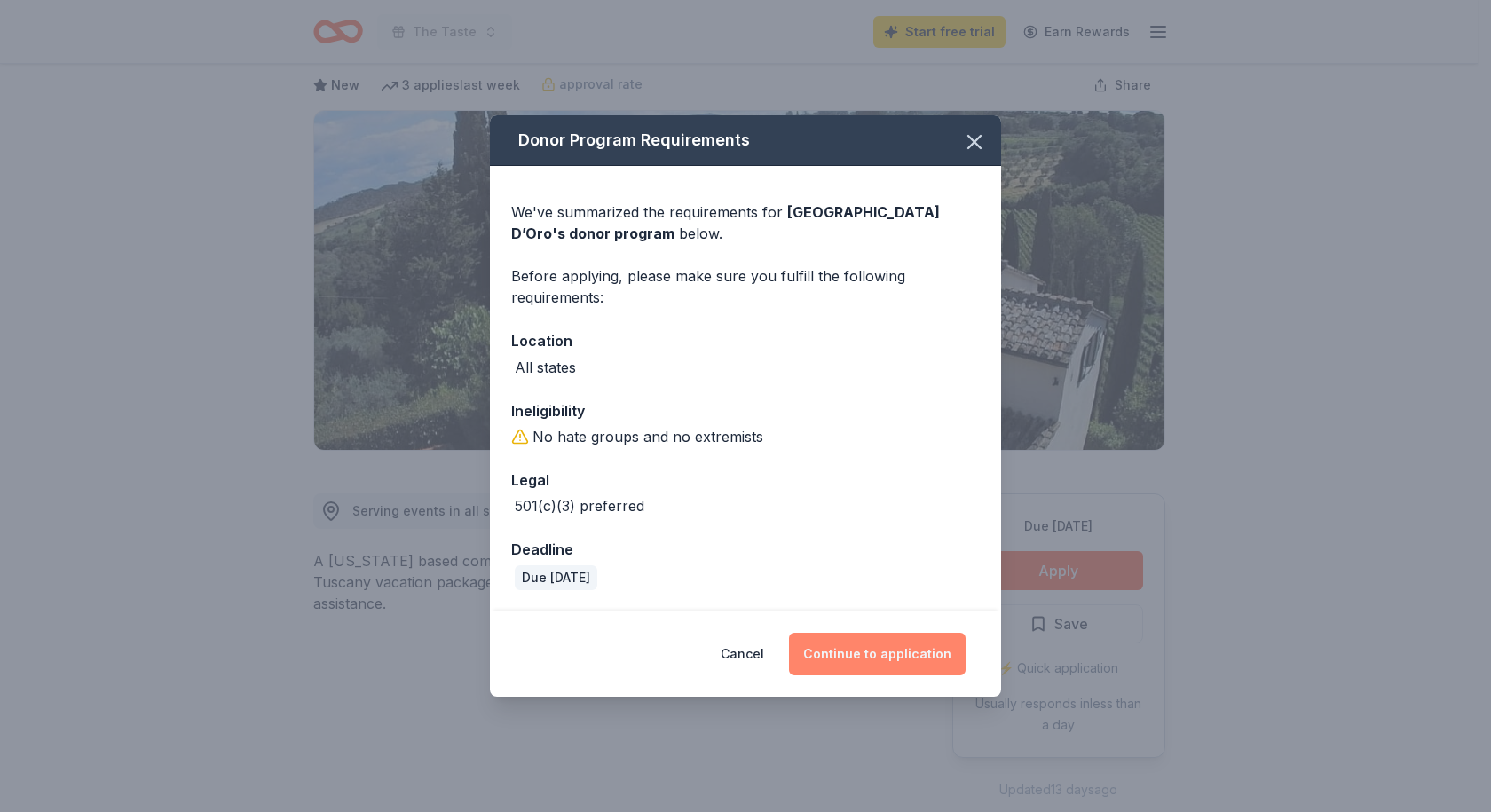
click at [875, 653] on button "Continue to application" at bounding box center [877, 654] width 176 height 43
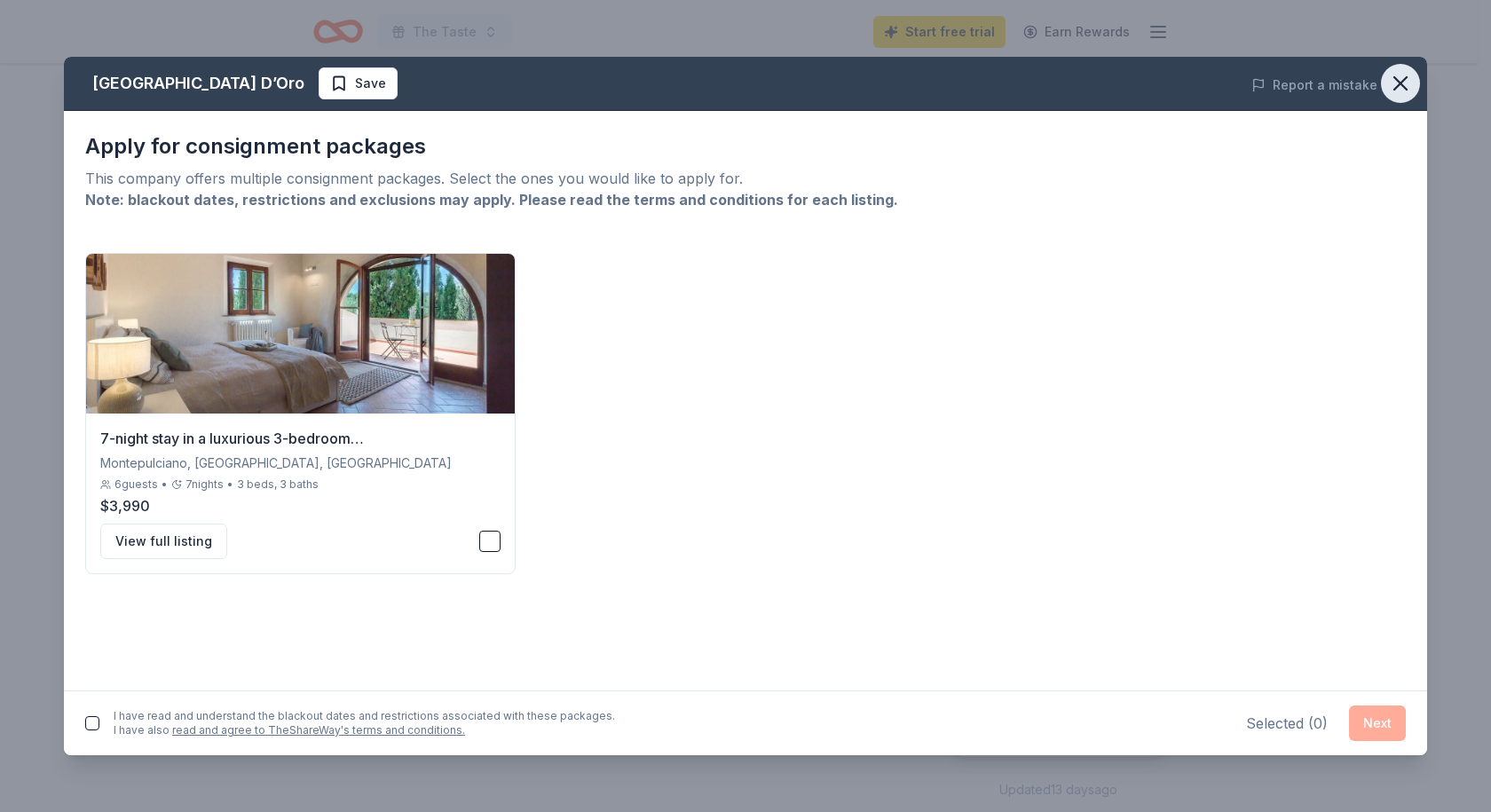
click at [1403, 78] on icon "button" at bounding box center [1400, 83] width 25 height 25
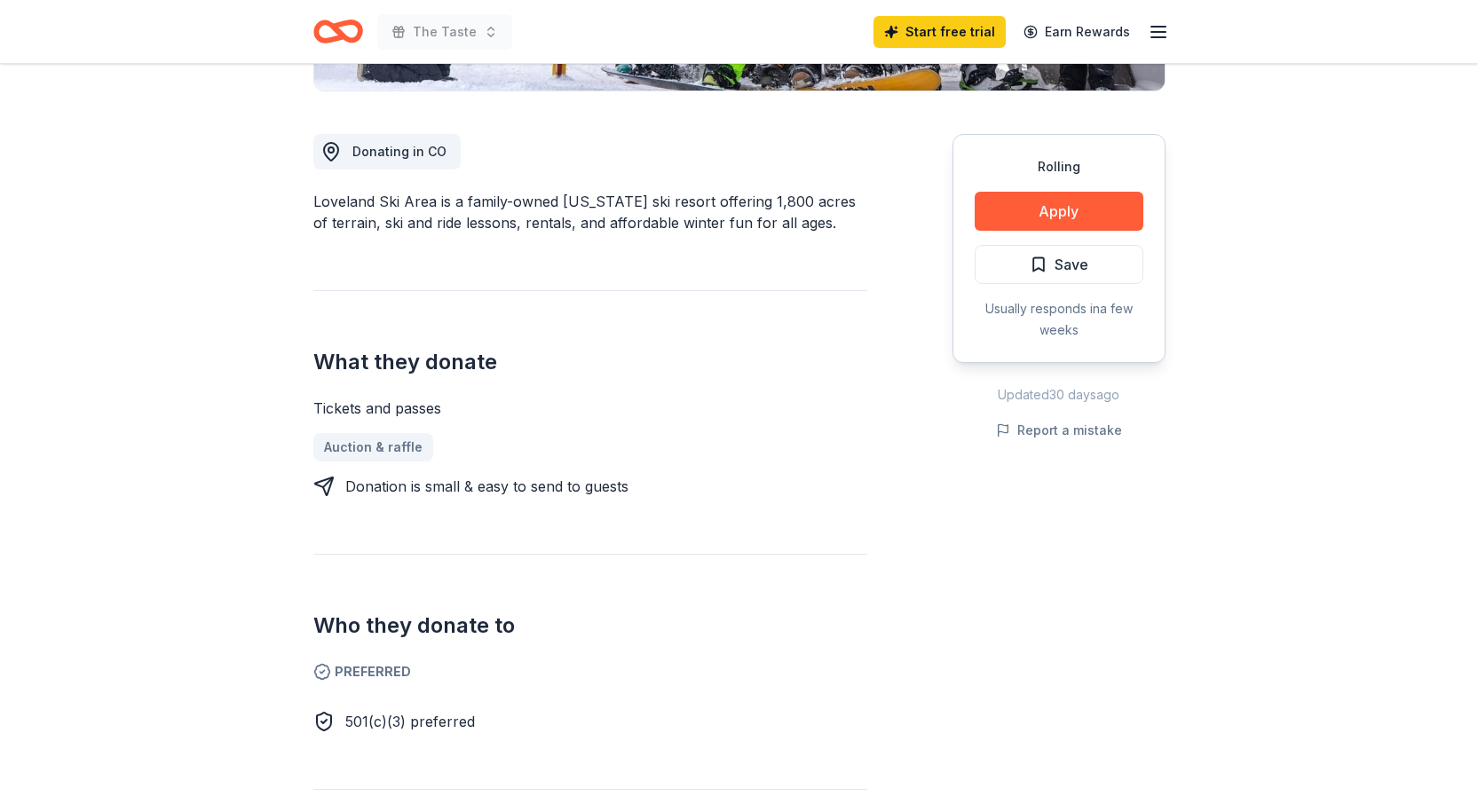
scroll to position [444, 0]
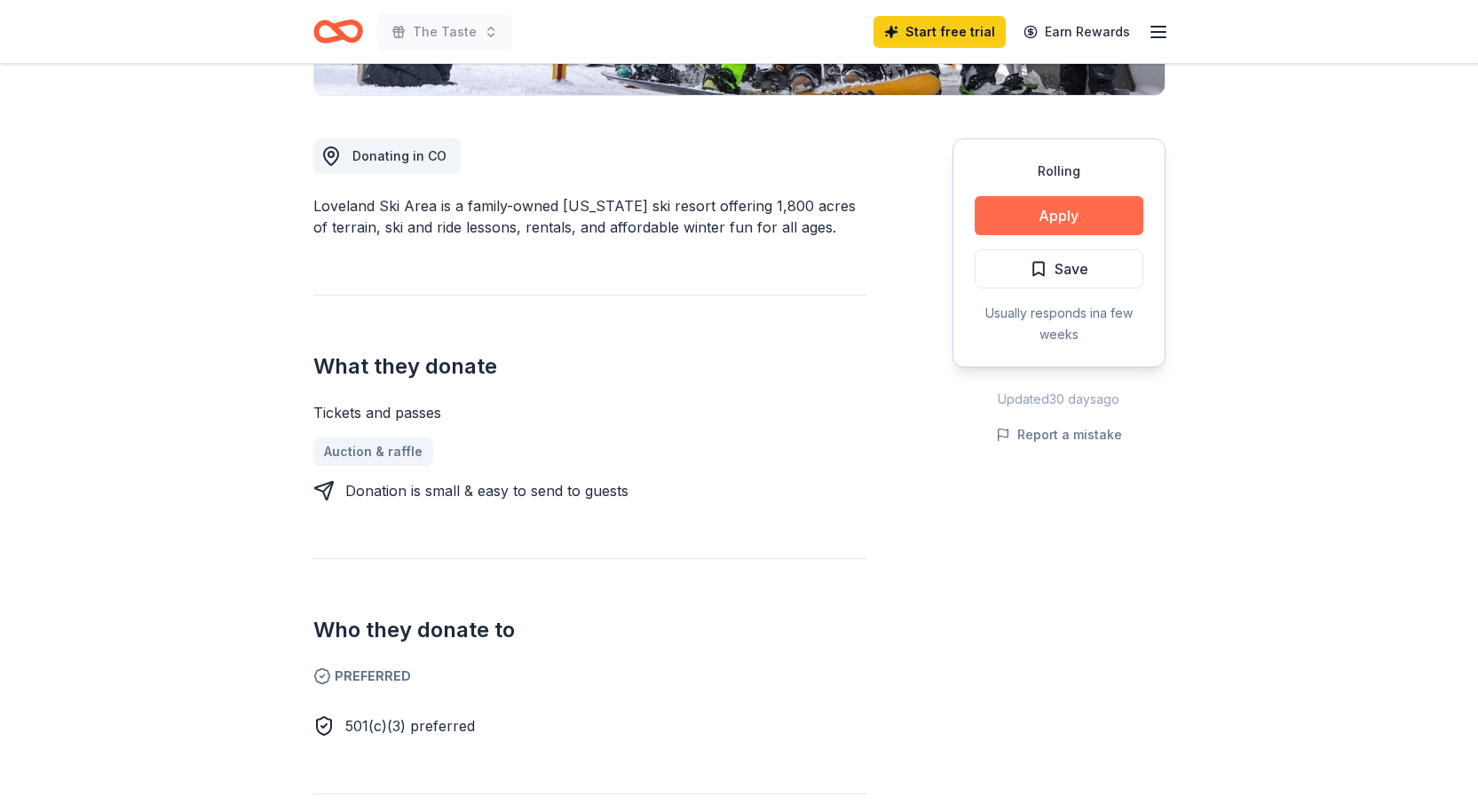
click at [1064, 219] on button "Apply" at bounding box center [1059, 216] width 169 height 39
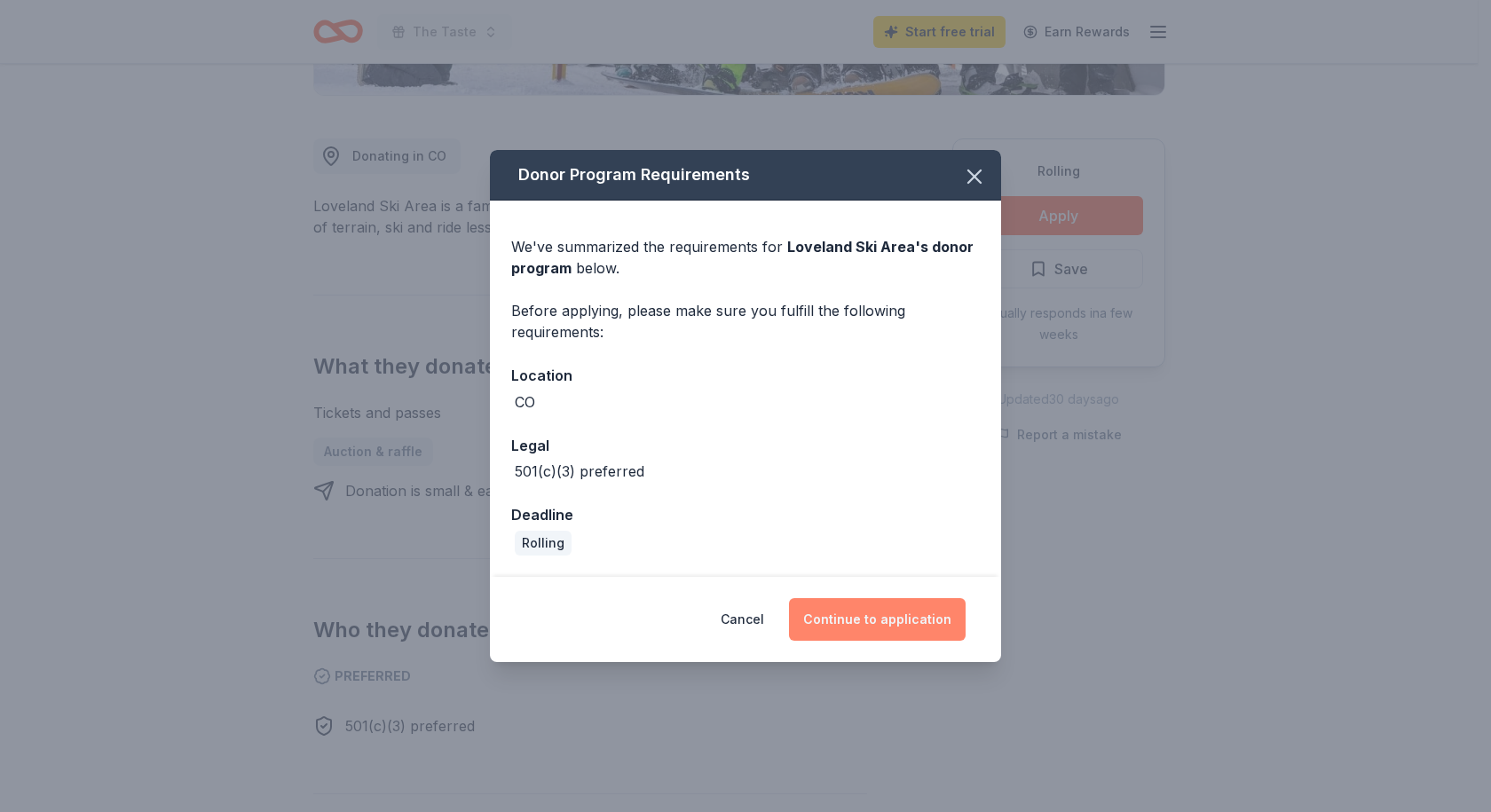
click at [897, 627] on button "Continue to application" at bounding box center [877, 619] width 176 height 43
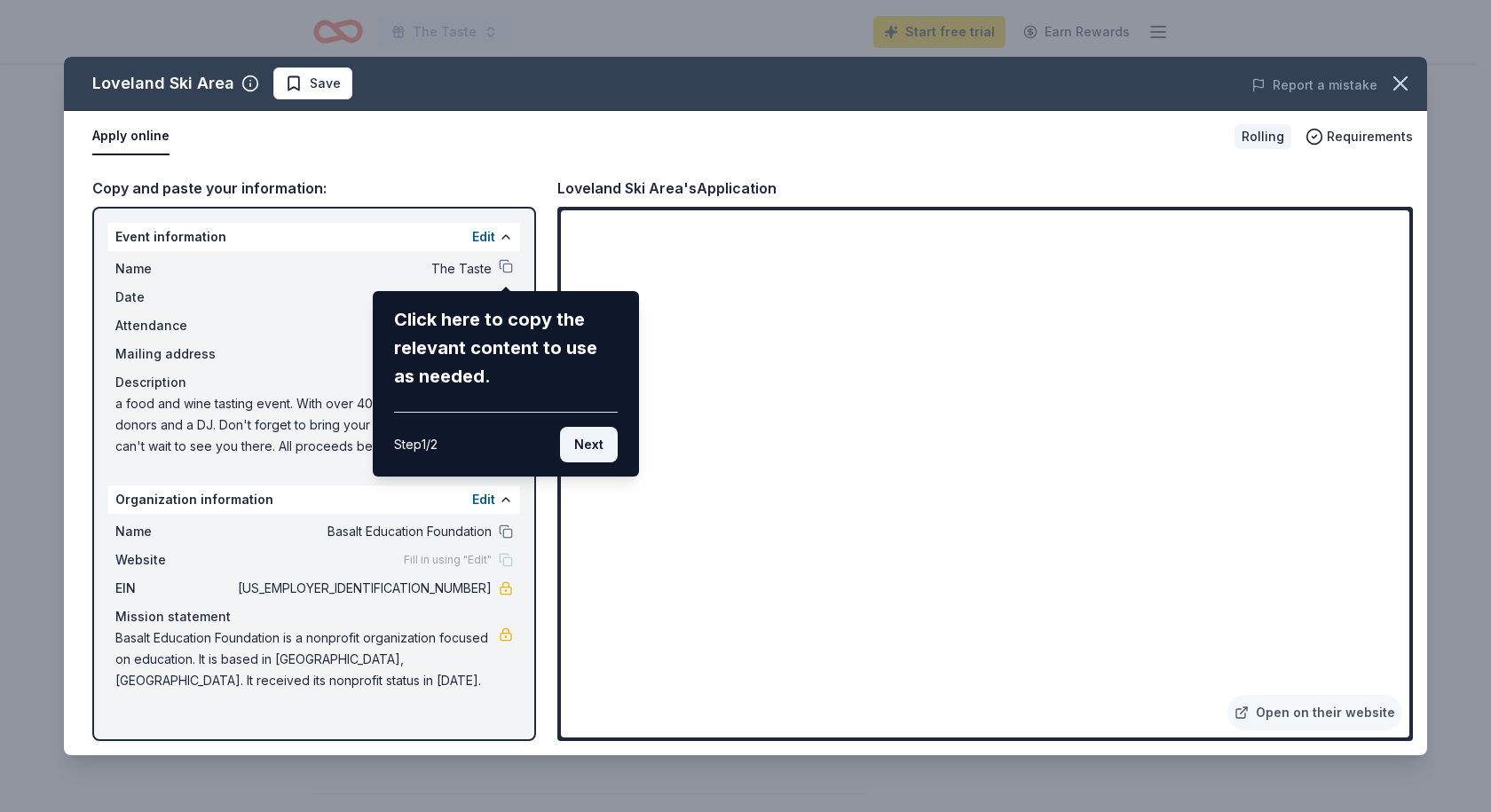
click at [599, 447] on button "Next" at bounding box center [589, 444] width 57 height 35
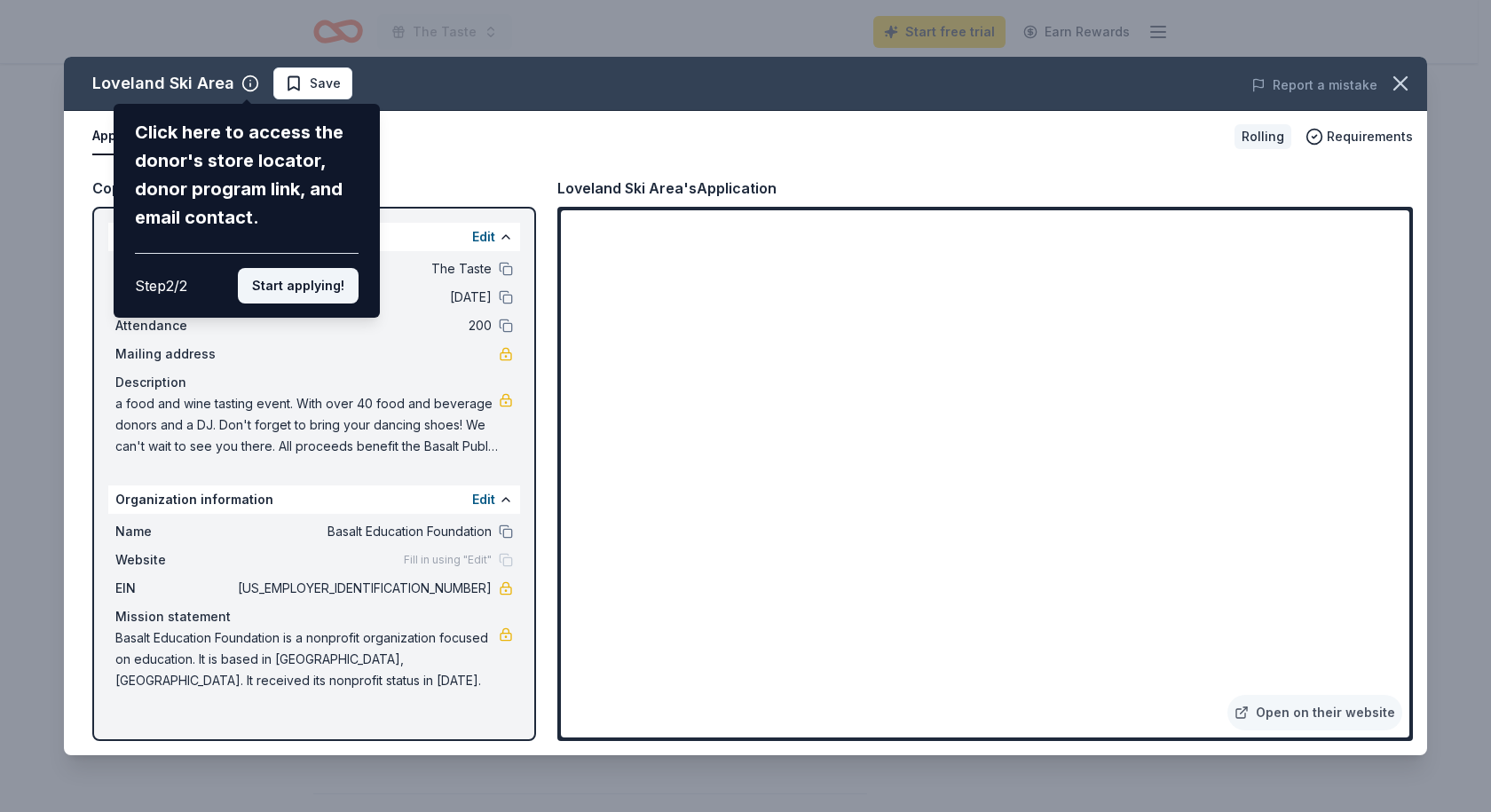
click at [315, 287] on button "Start applying!" at bounding box center [299, 285] width 121 height 35
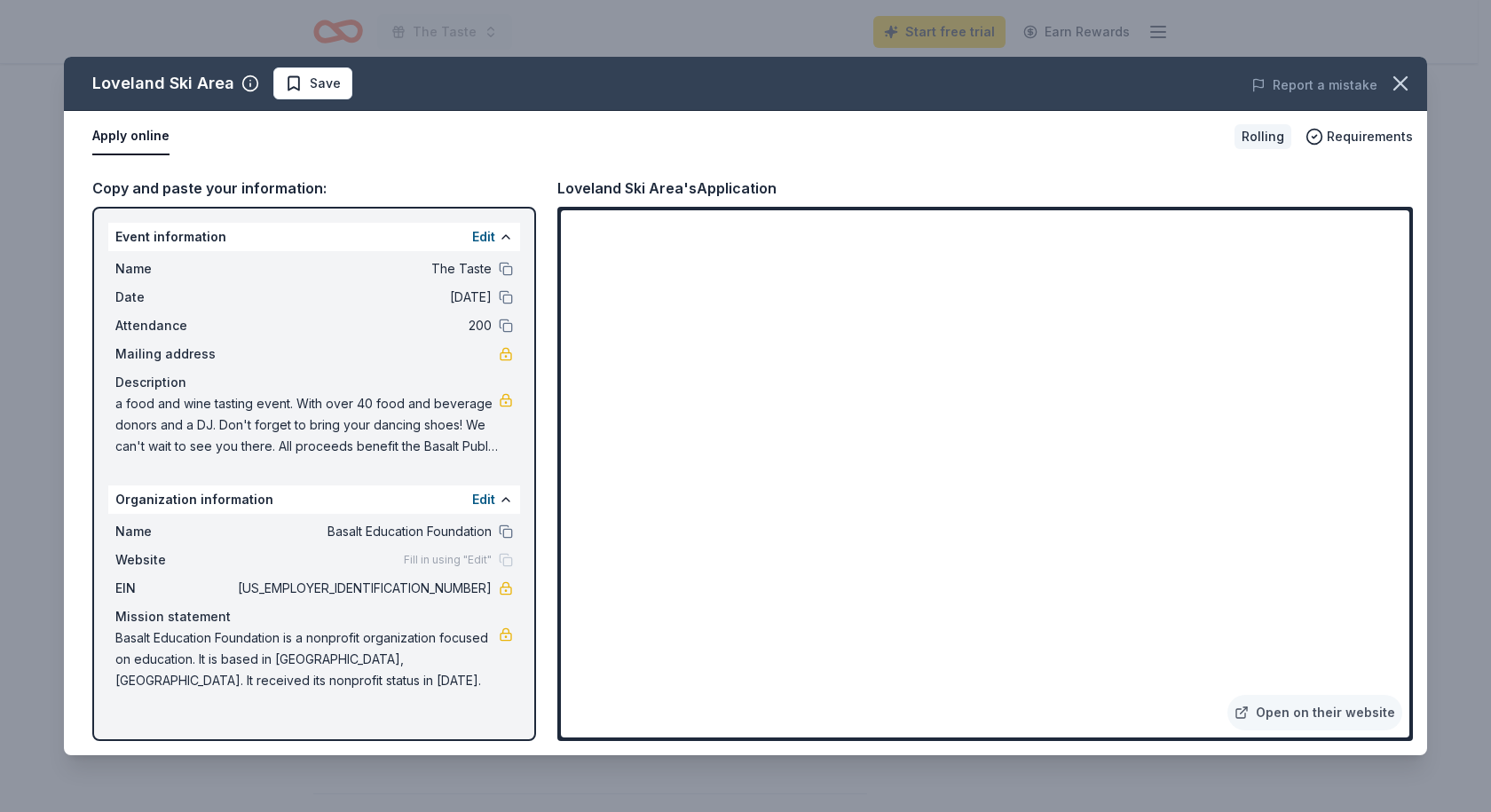
click at [132, 131] on button "Apply online" at bounding box center [131, 136] width 77 height 37
click at [1323, 717] on link "Open on their website" at bounding box center [1315, 713] width 175 height 35
click at [1411, 84] on icon "button" at bounding box center [1400, 83] width 25 height 25
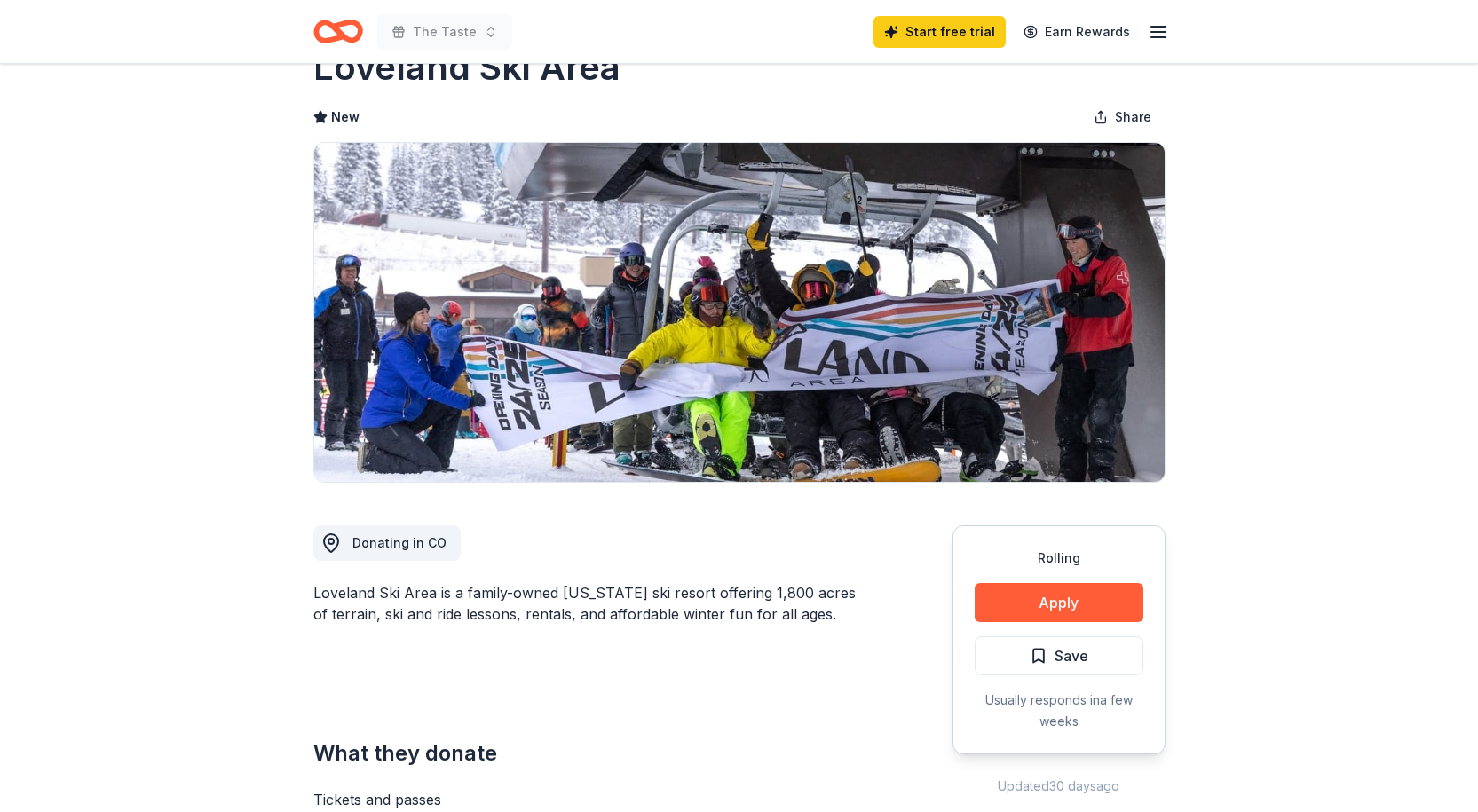
scroll to position [0, 0]
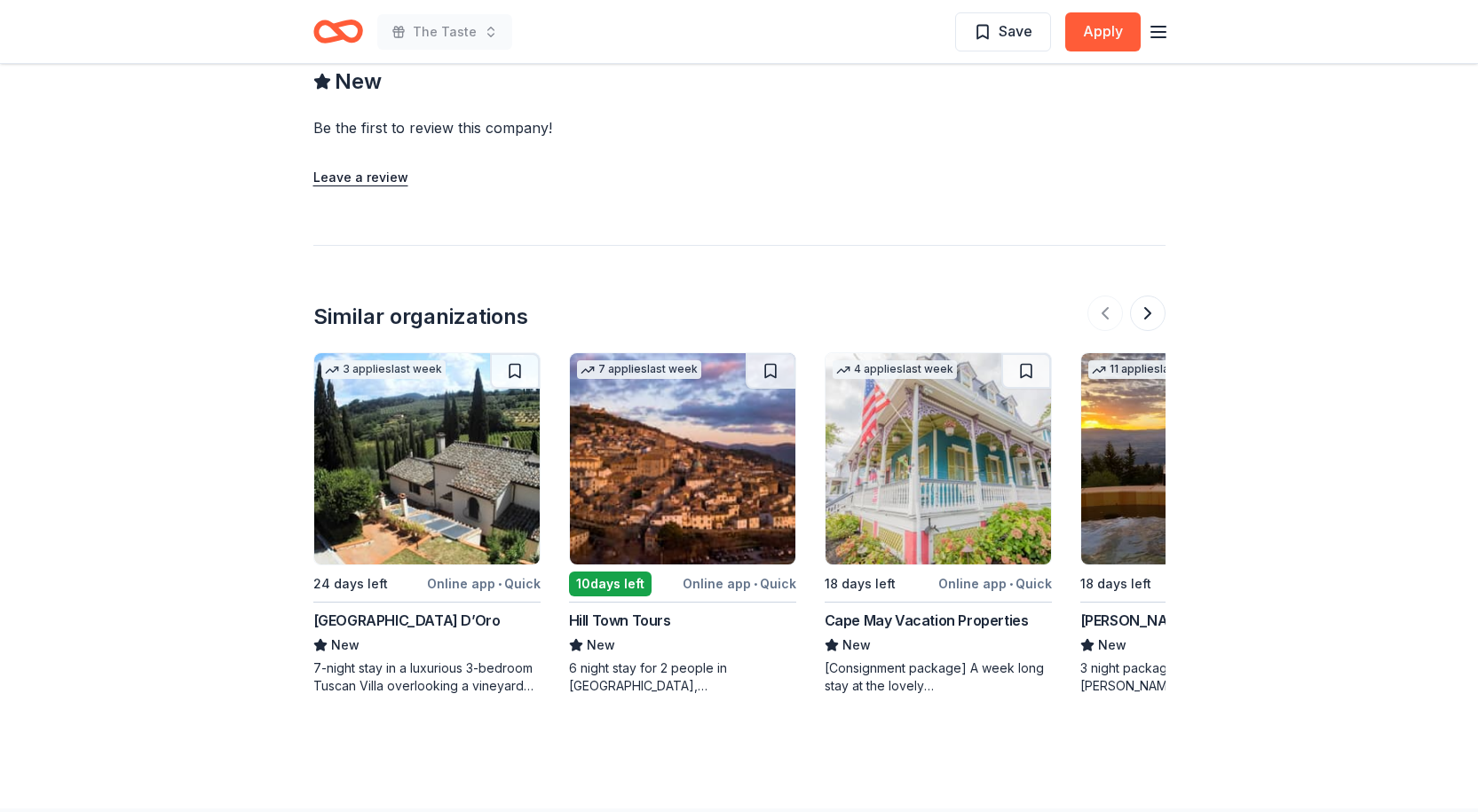
scroll to position [1686, 0]
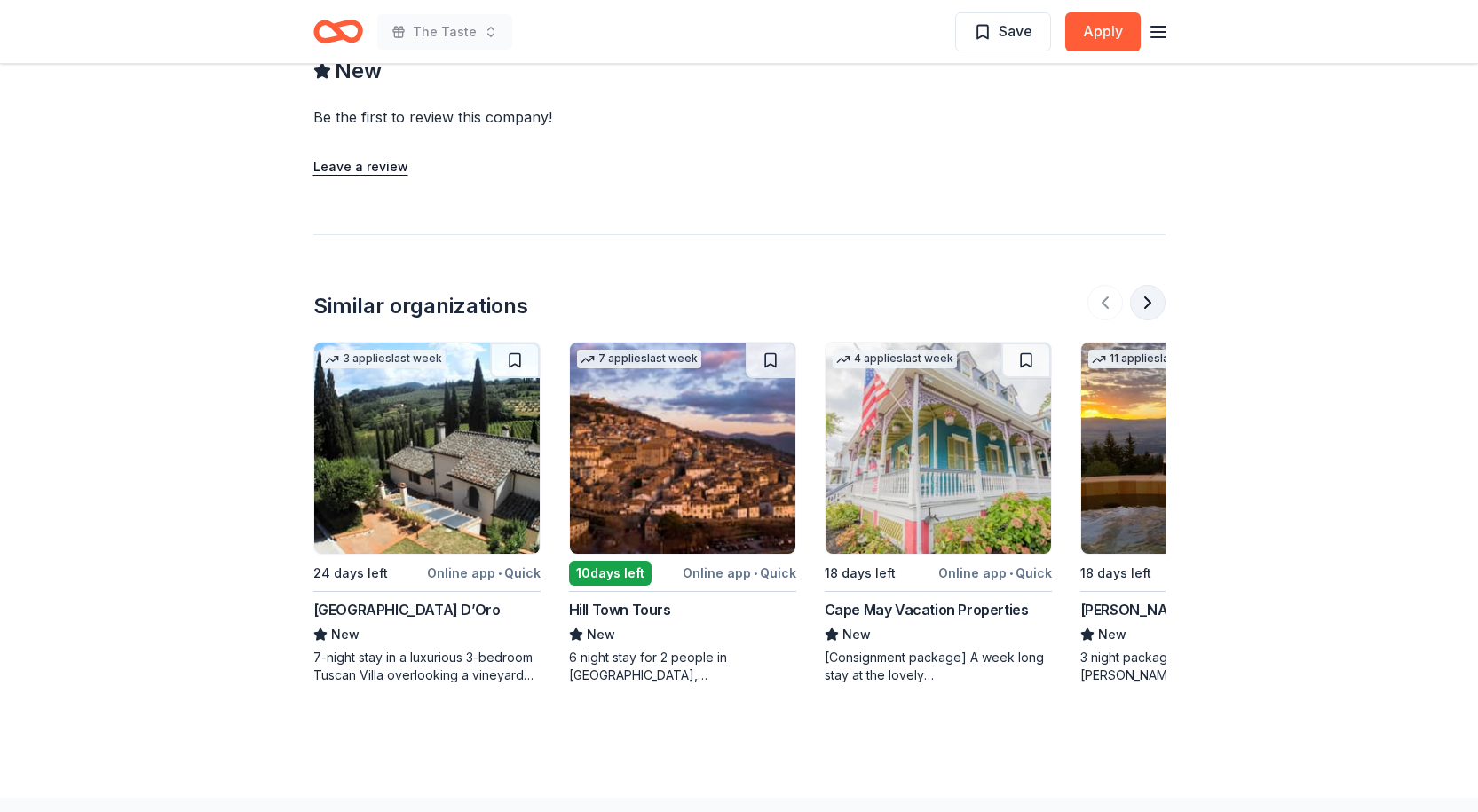
click at [1142, 285] on button at bounding box center [1148, 302] width 35 height 35
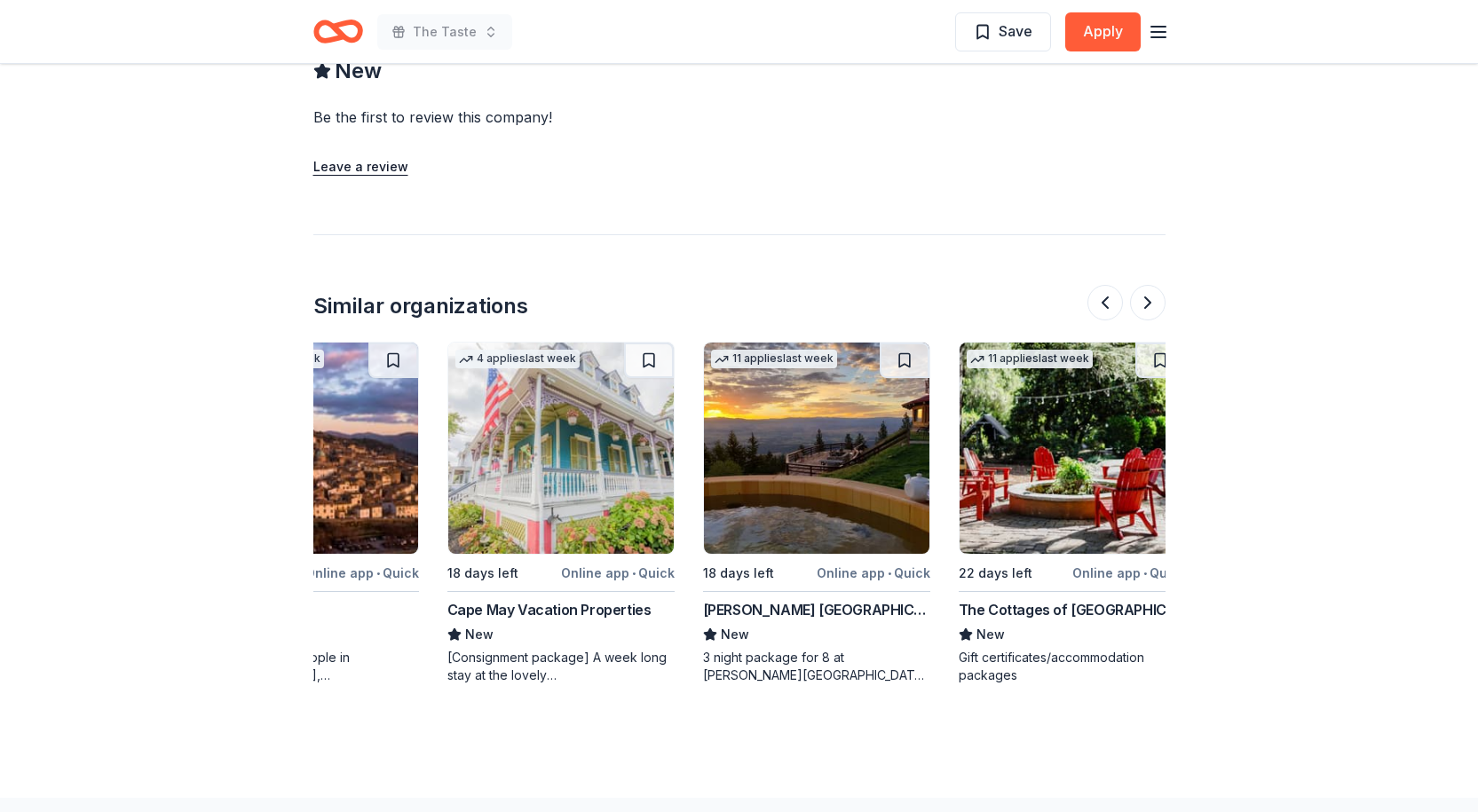
scroll to position [0, 398]
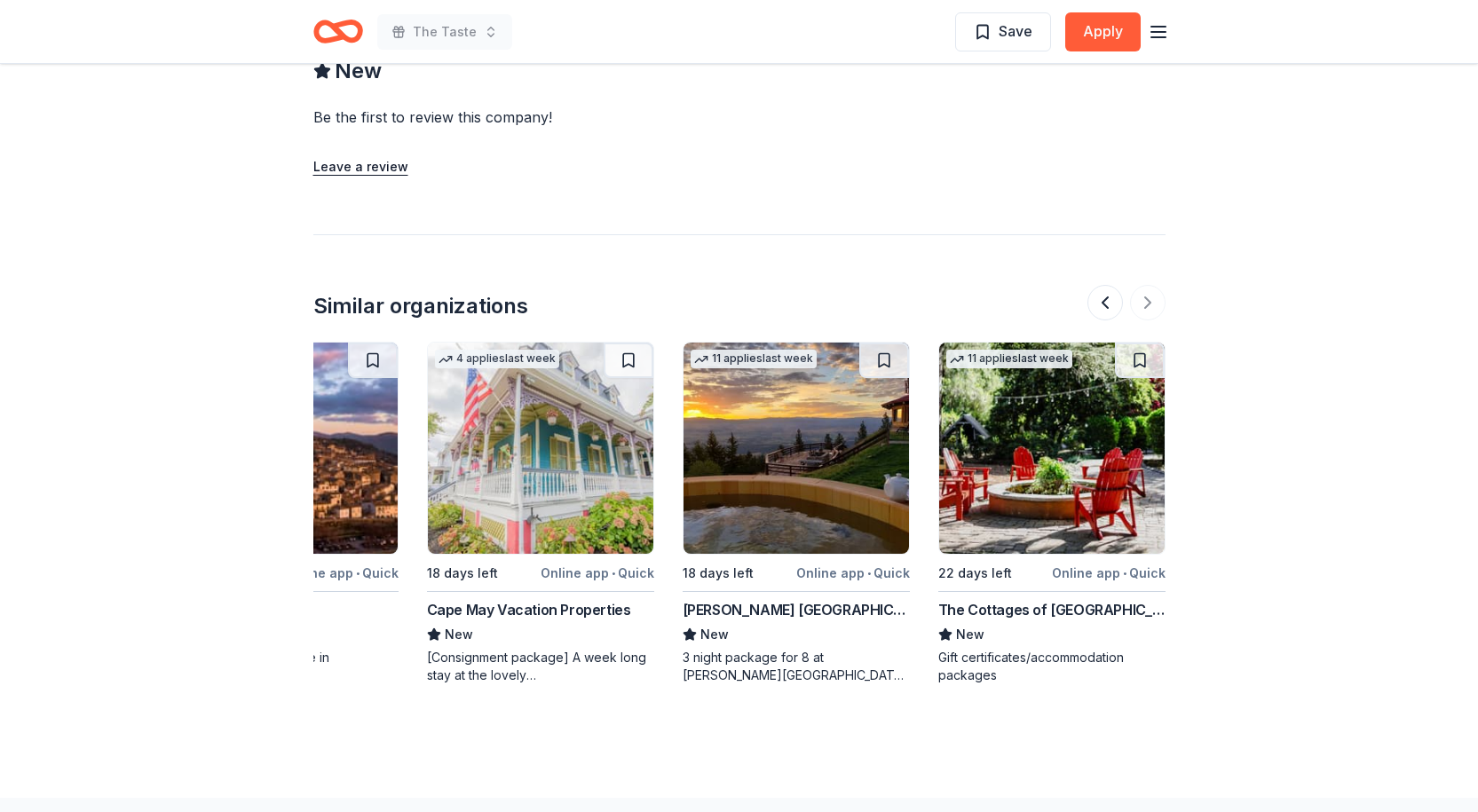
click at [1142, 285] on div at bounding box center [1127, 302] width 78 height 35
click at [1101, 285] on button at bounding box center [1105, 302] width 35 height 35
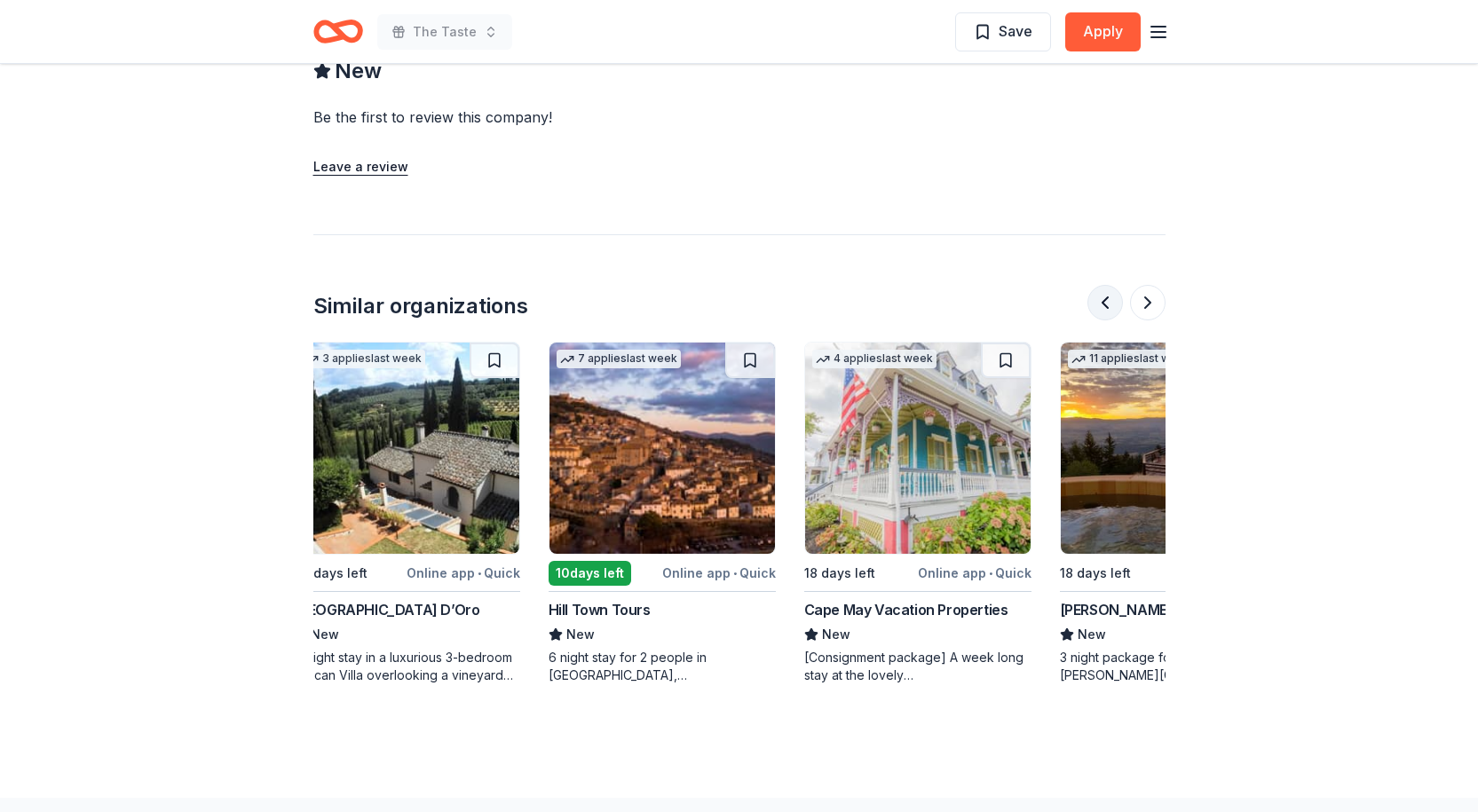
scroll to position [0, 0]
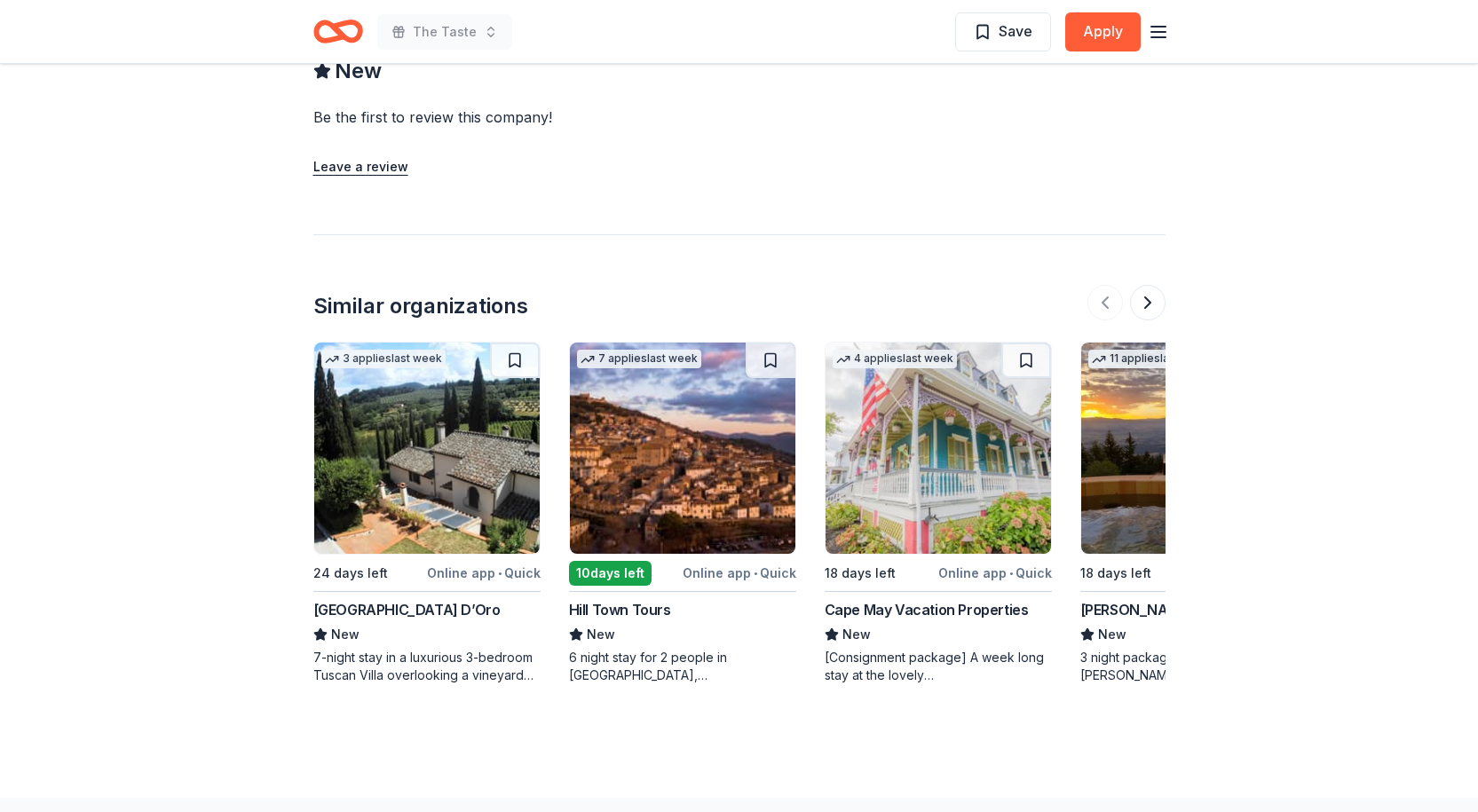
click at [1010, 450] on img at bounding box center [937, 448] width 225 height 211
click at [493, 411] on img at bounding box center [427, 448] width 225 height 211
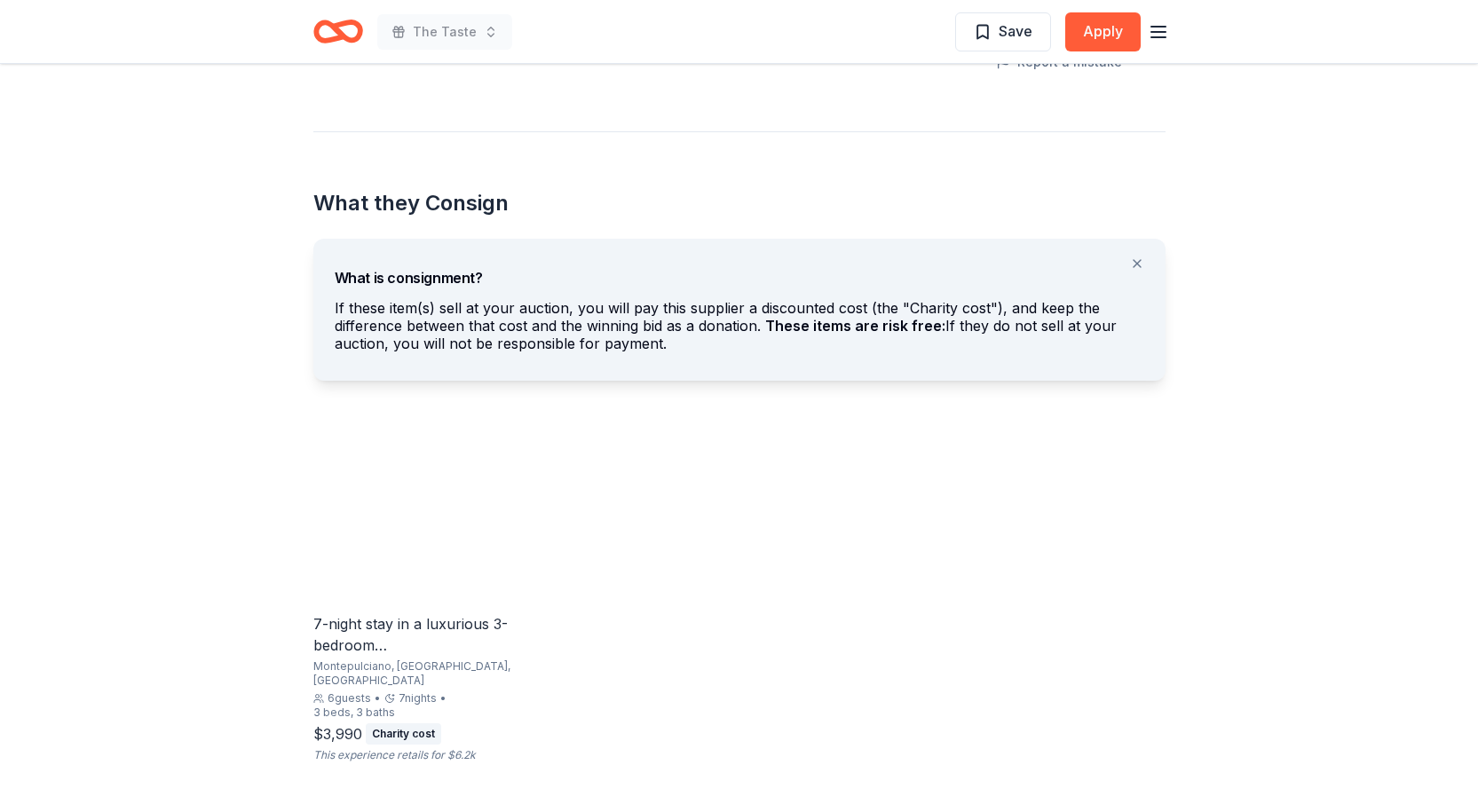
scroll to position [887, 0]
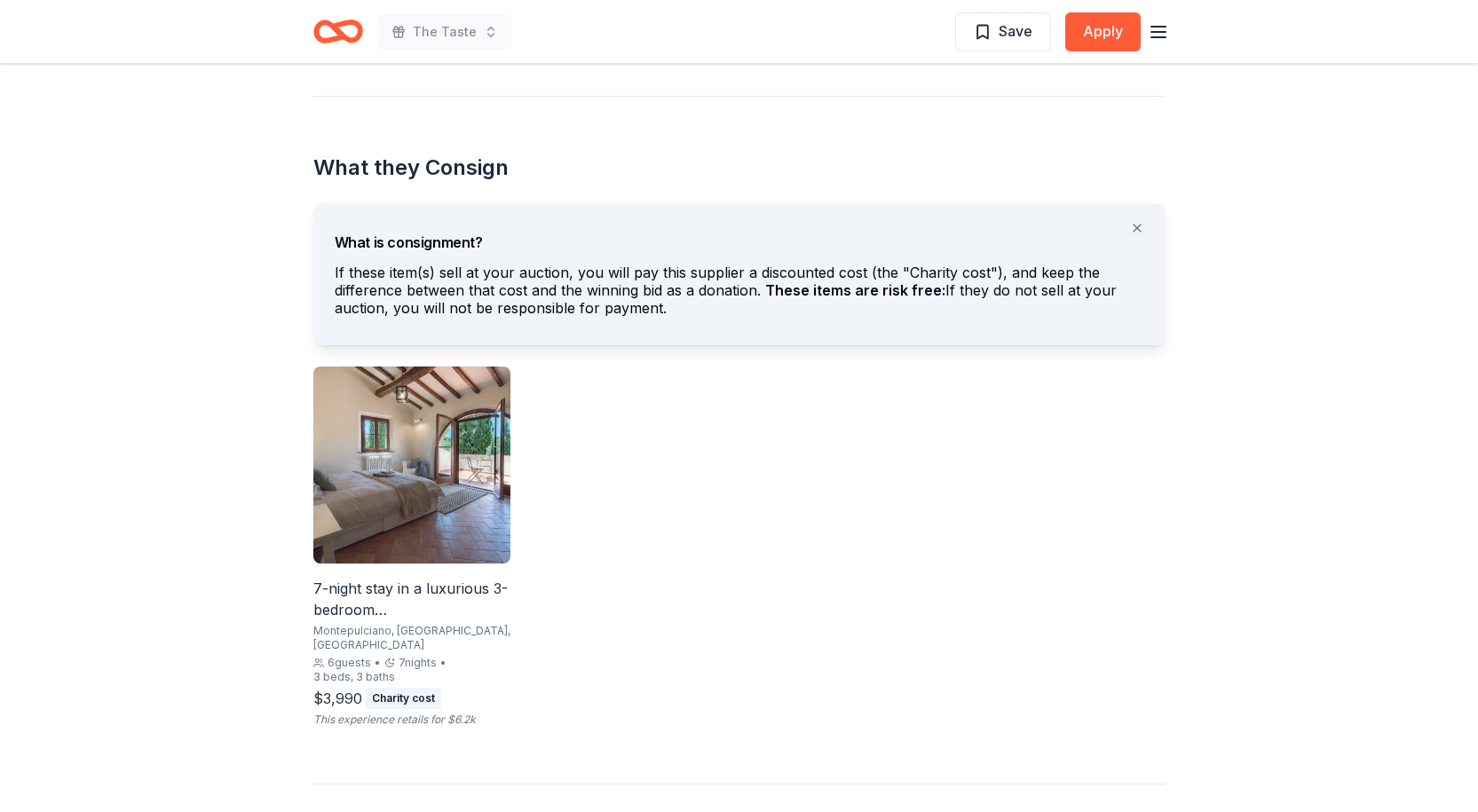
click at [449, 441] on img at bounding box center [412, 464] width 197 height 197
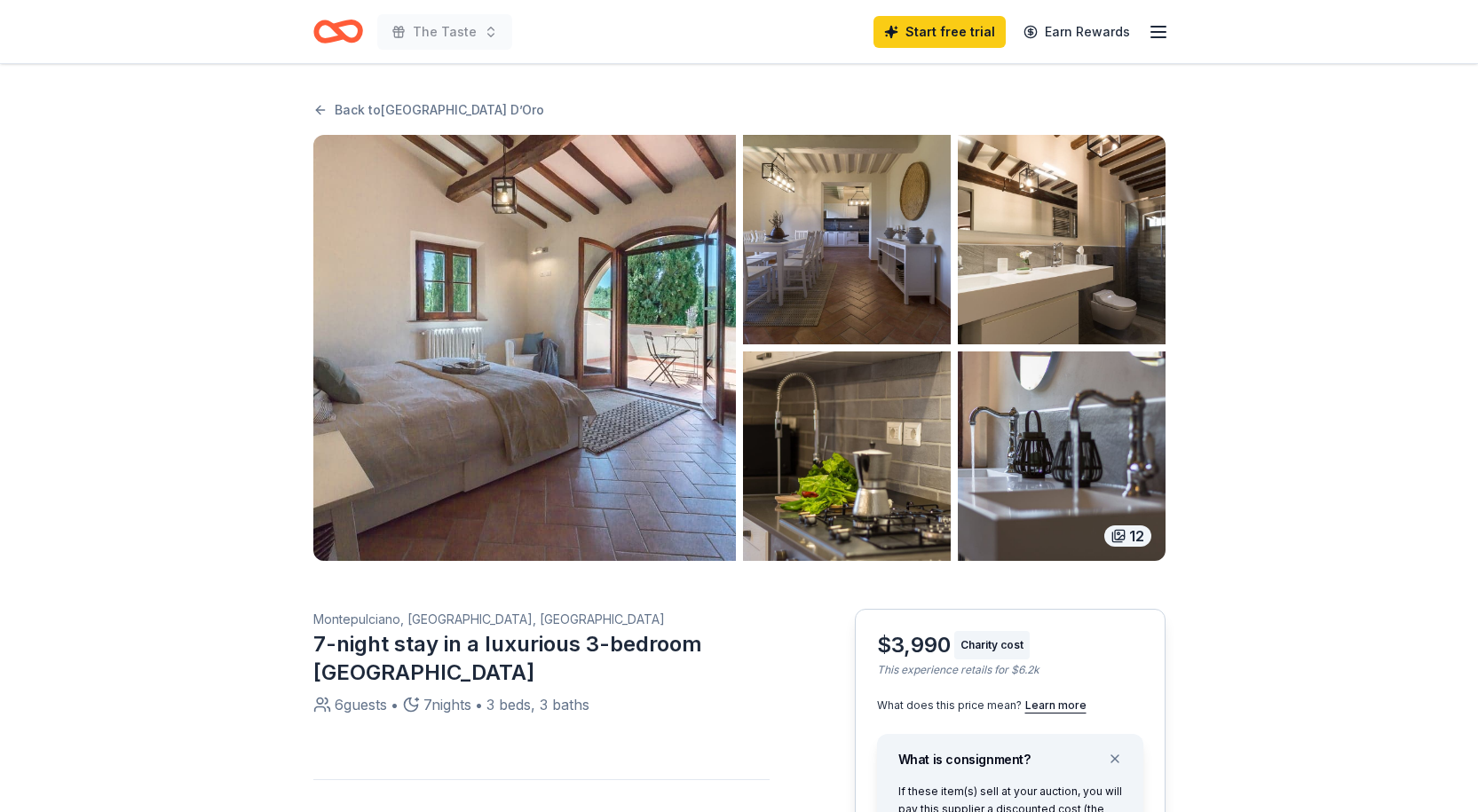
click at [569, 363] on img "button" at bounding box center [525, 348] width 423 height 425
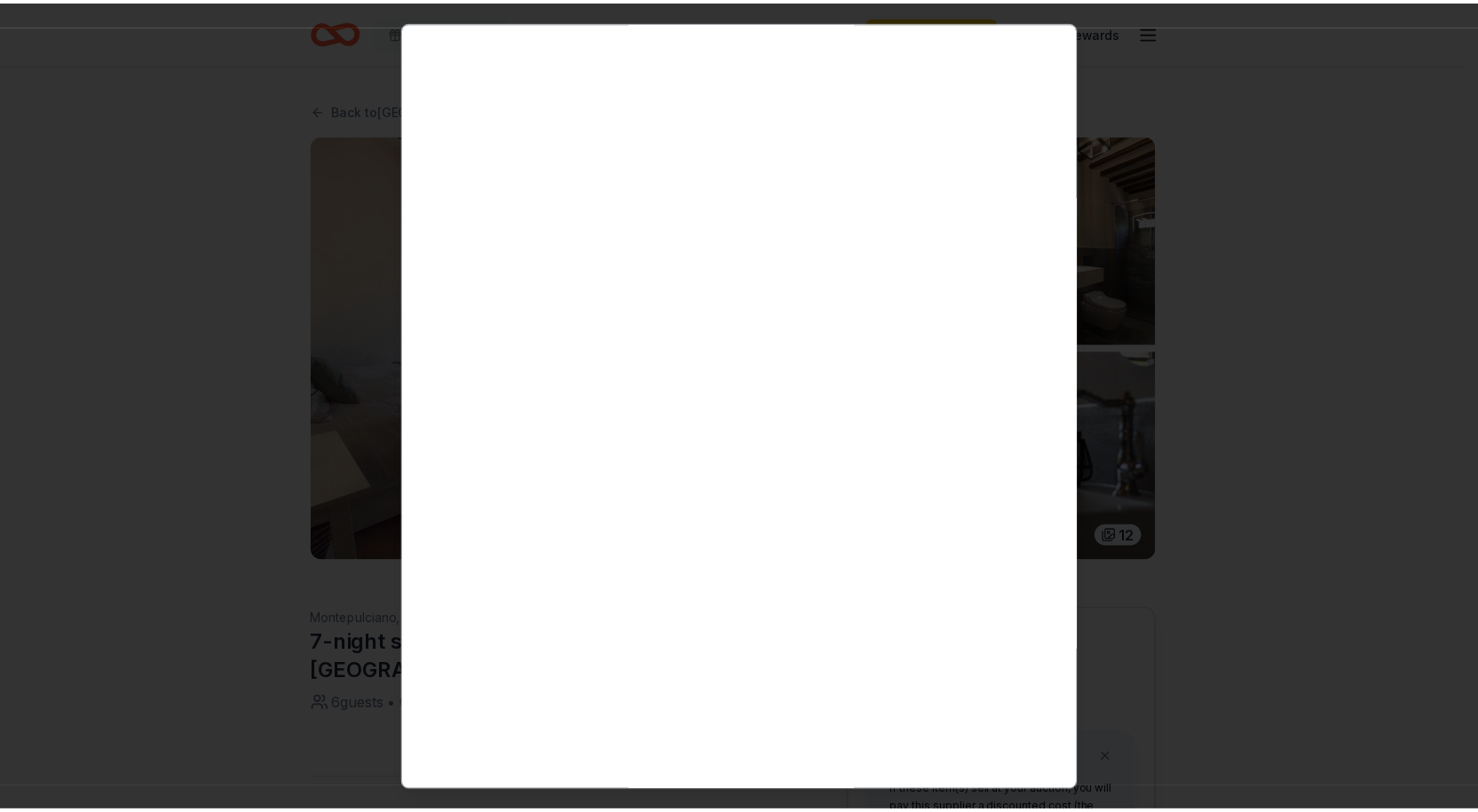
scroll to position [4635, 0]
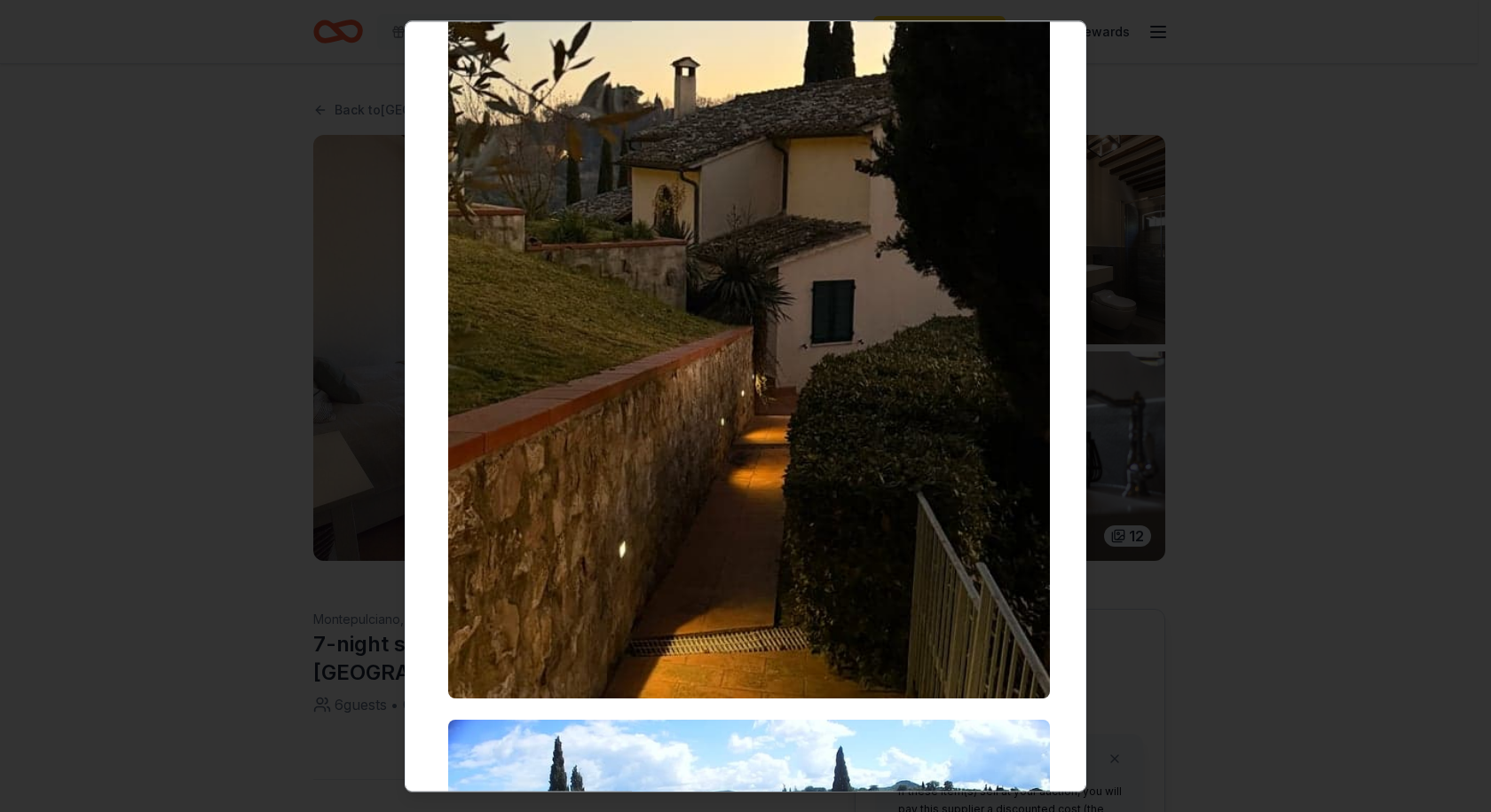
click at [285, 197] on div at bounding box center [746, 406] width 1491 height 812
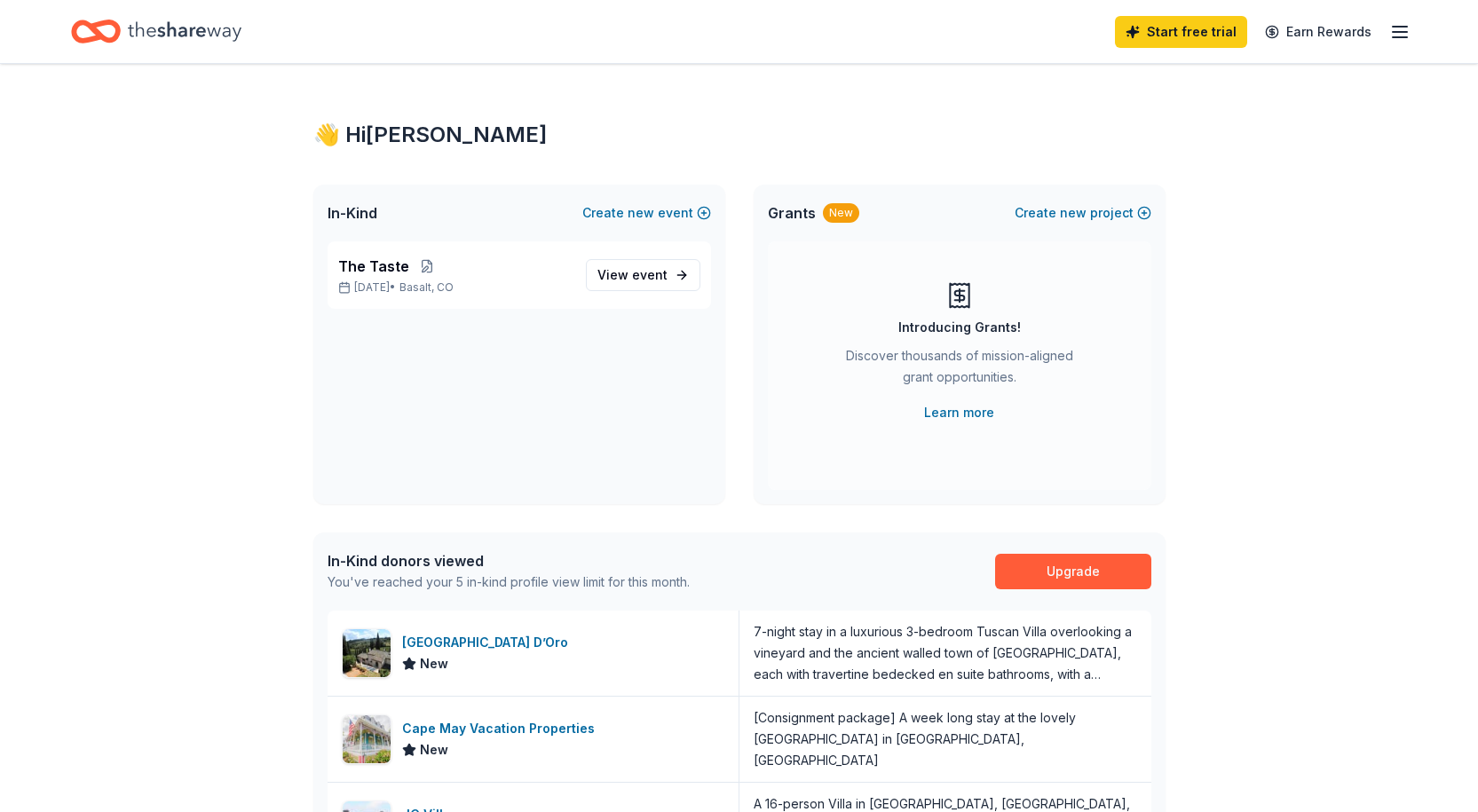
click at [1398, 27] on line "button" at bounding box center [1399, 27] width 14 height 0
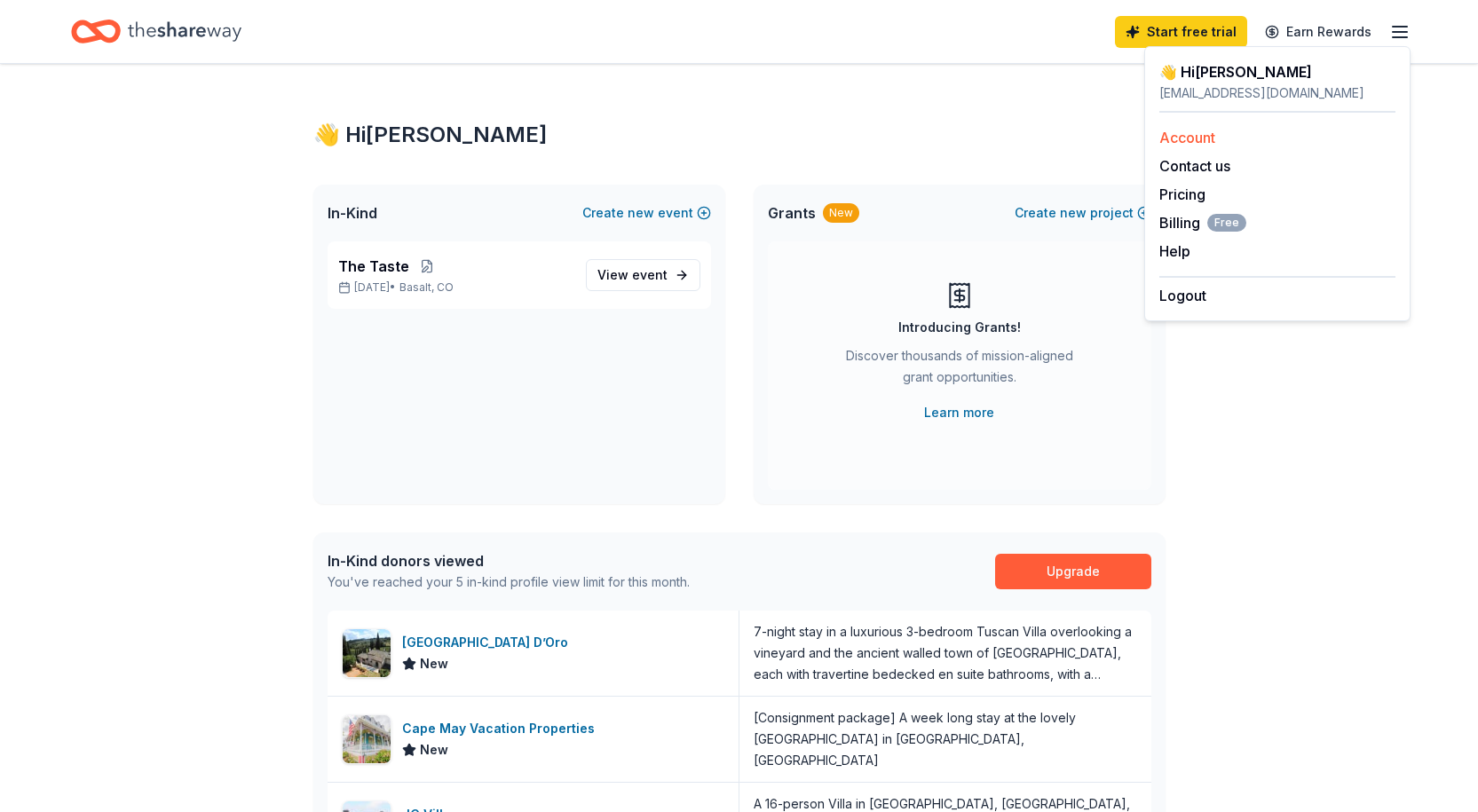
click at [1182, 135] on link "Account" at bounding box center [1187, 137] width 56 height 18
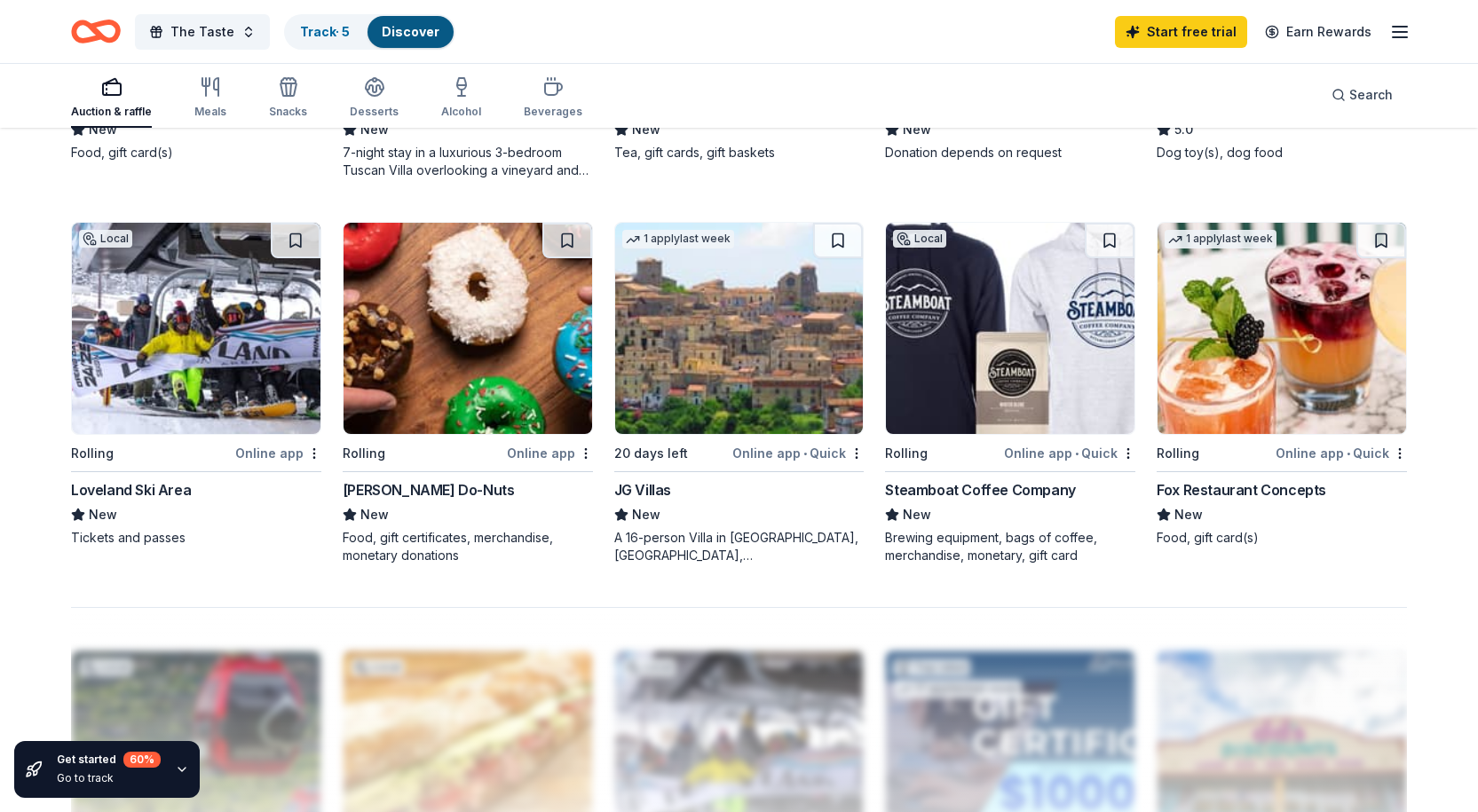
scroll to position [1153, 0]
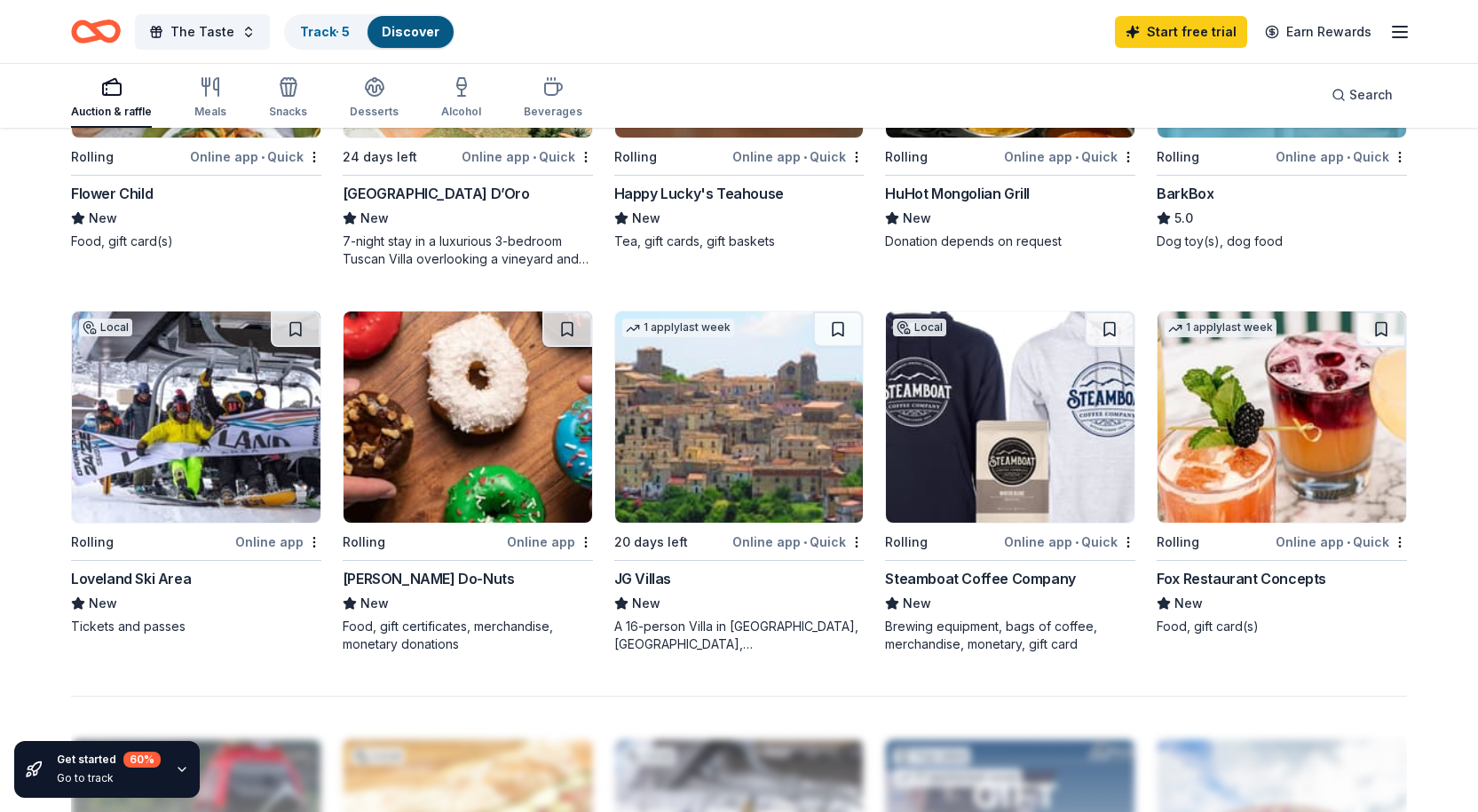
click at [1255, 423] on img at bounding box center [1281, 417] width 248 height 211
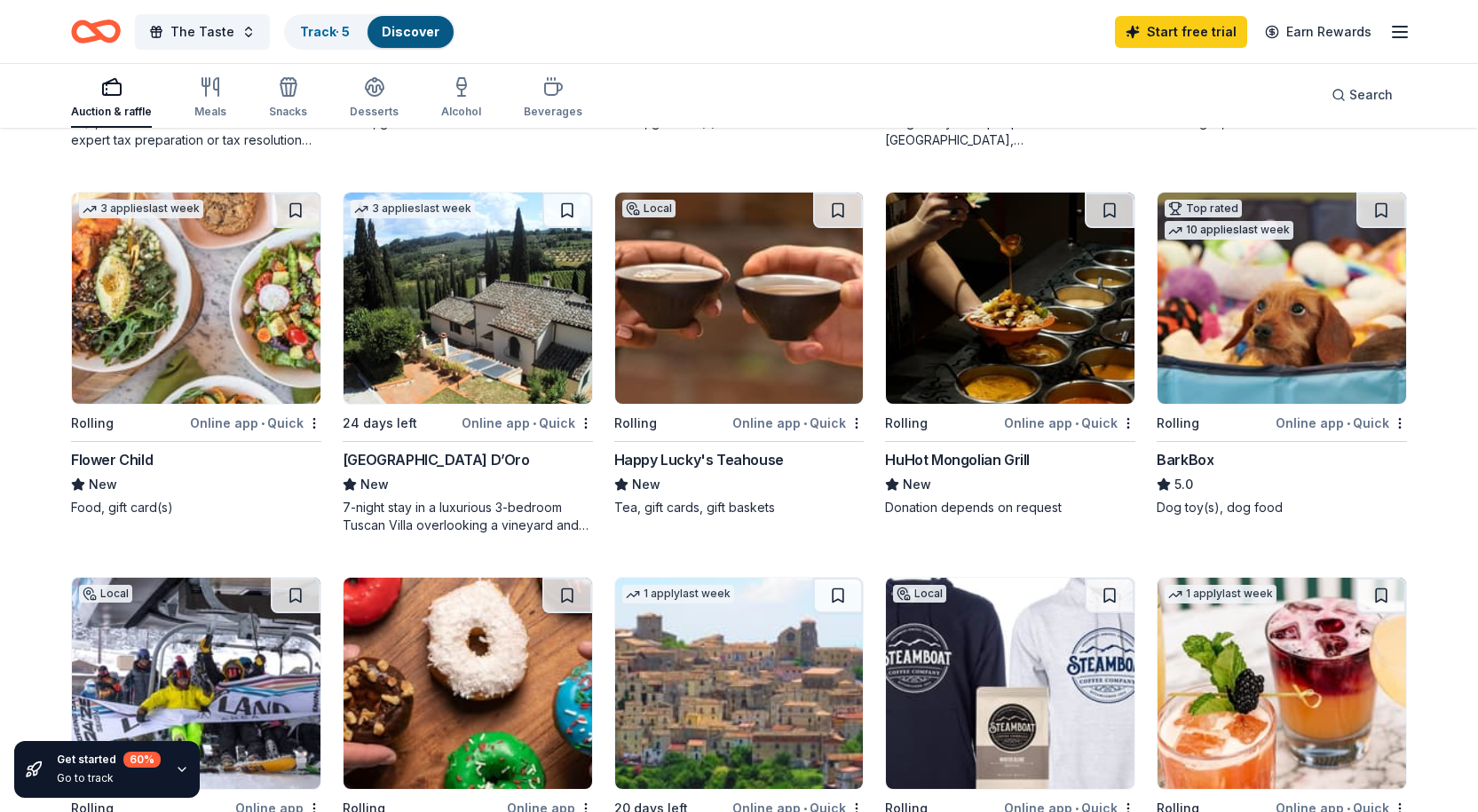
scroll to position [799, 0]
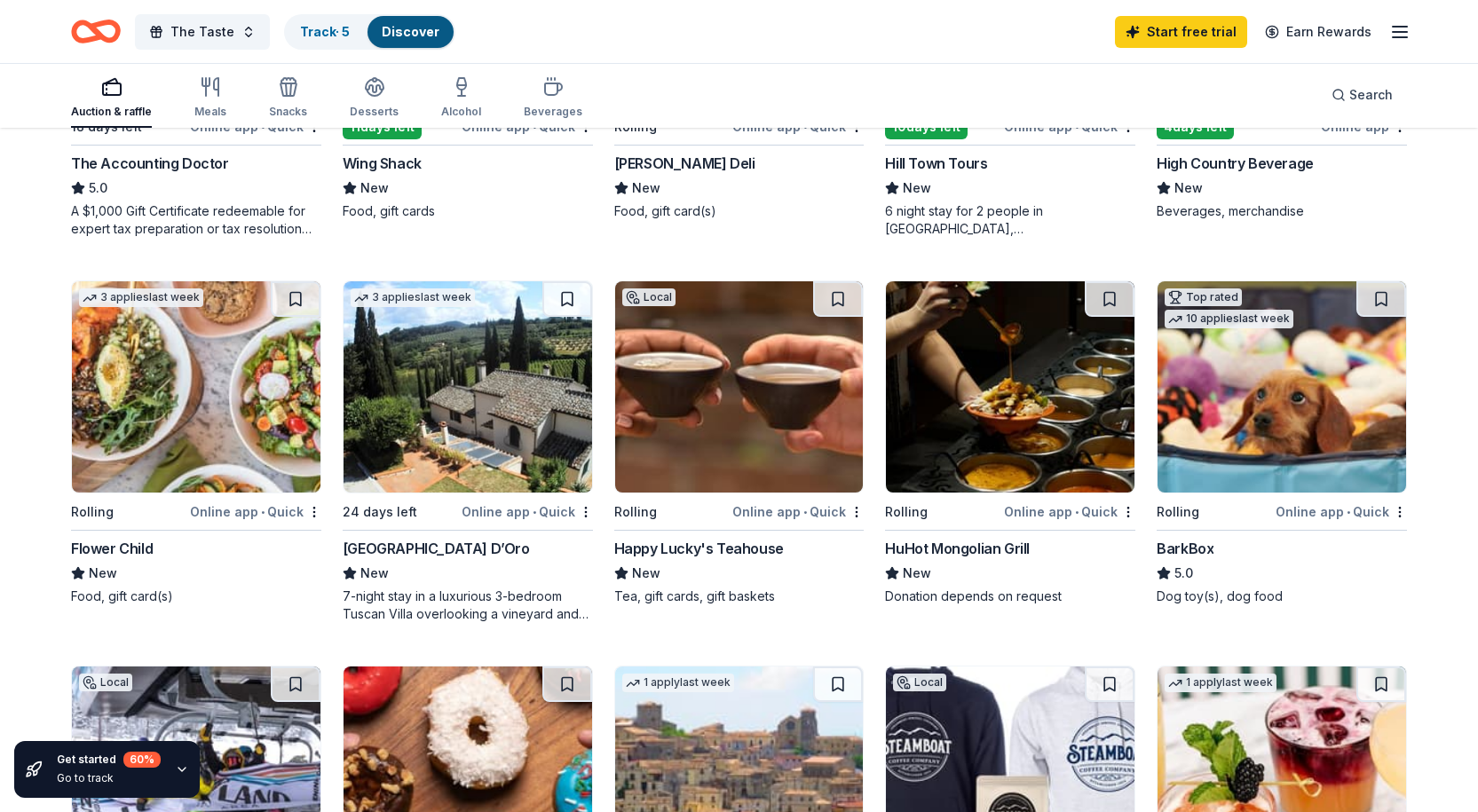
click at [733, 435] on img at bounding box center [739, 387] width 248 height 211
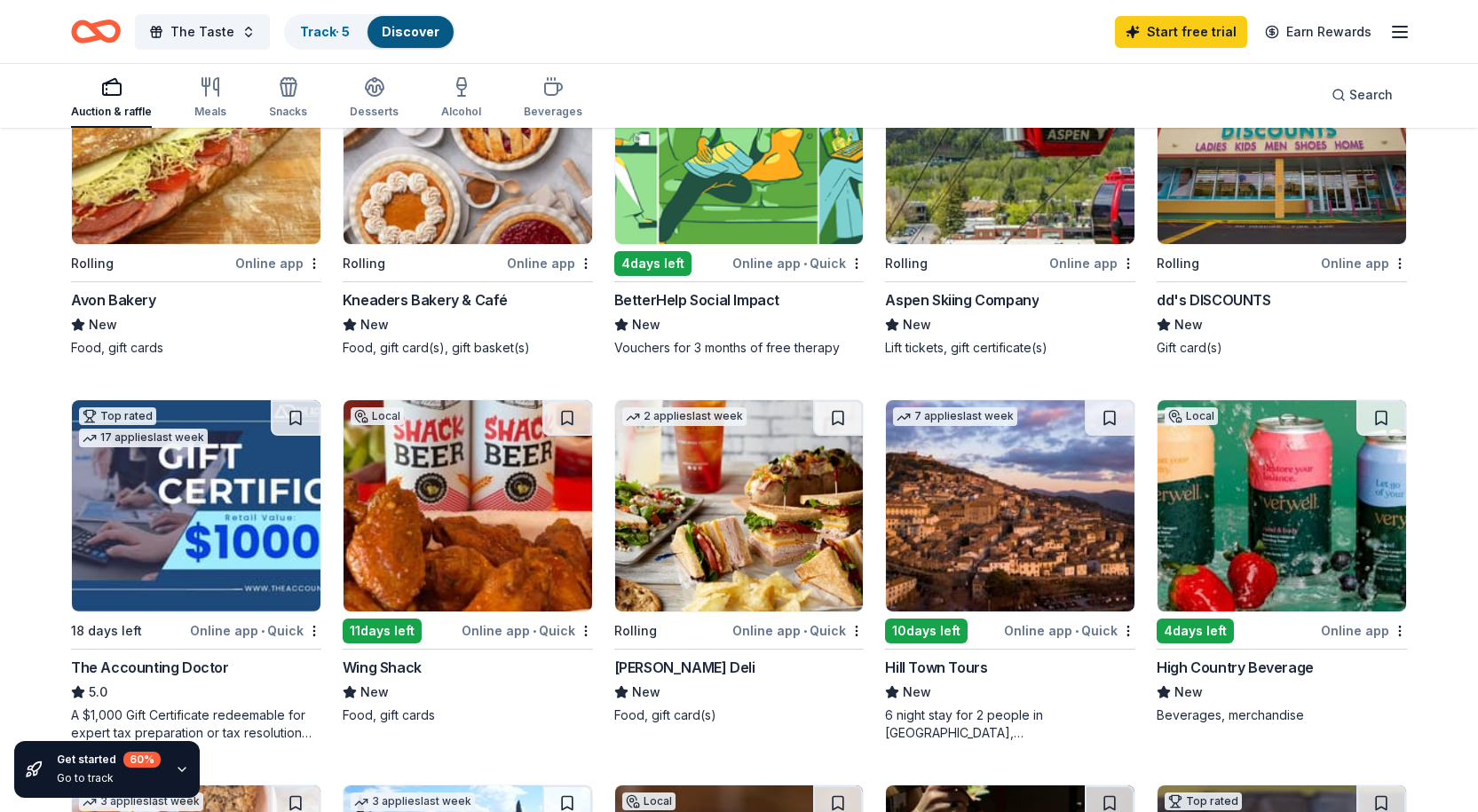
scroll to position [266, 0]
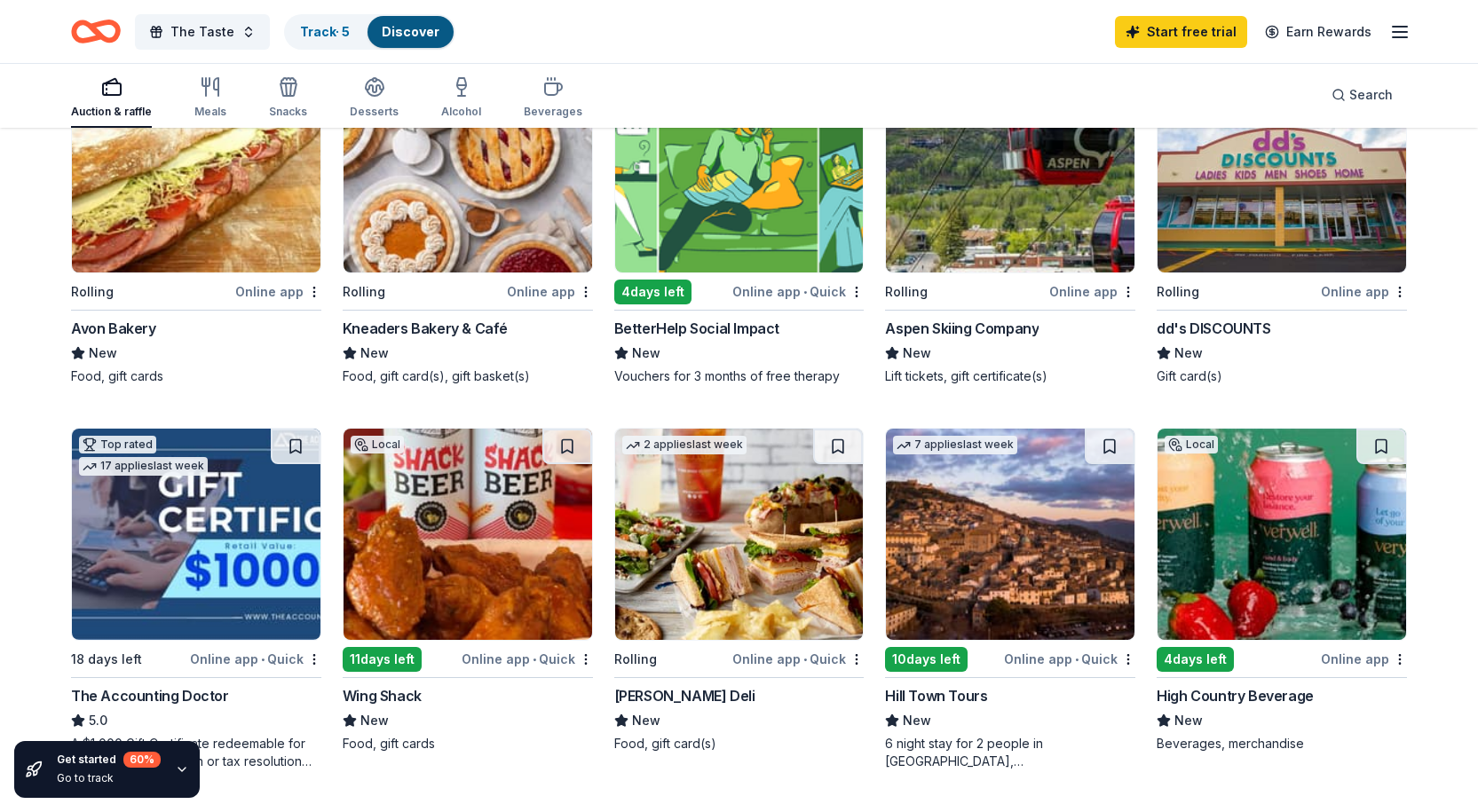
click at [1290, 583] on img at bounding box center [1281, 534] width 248 height 211
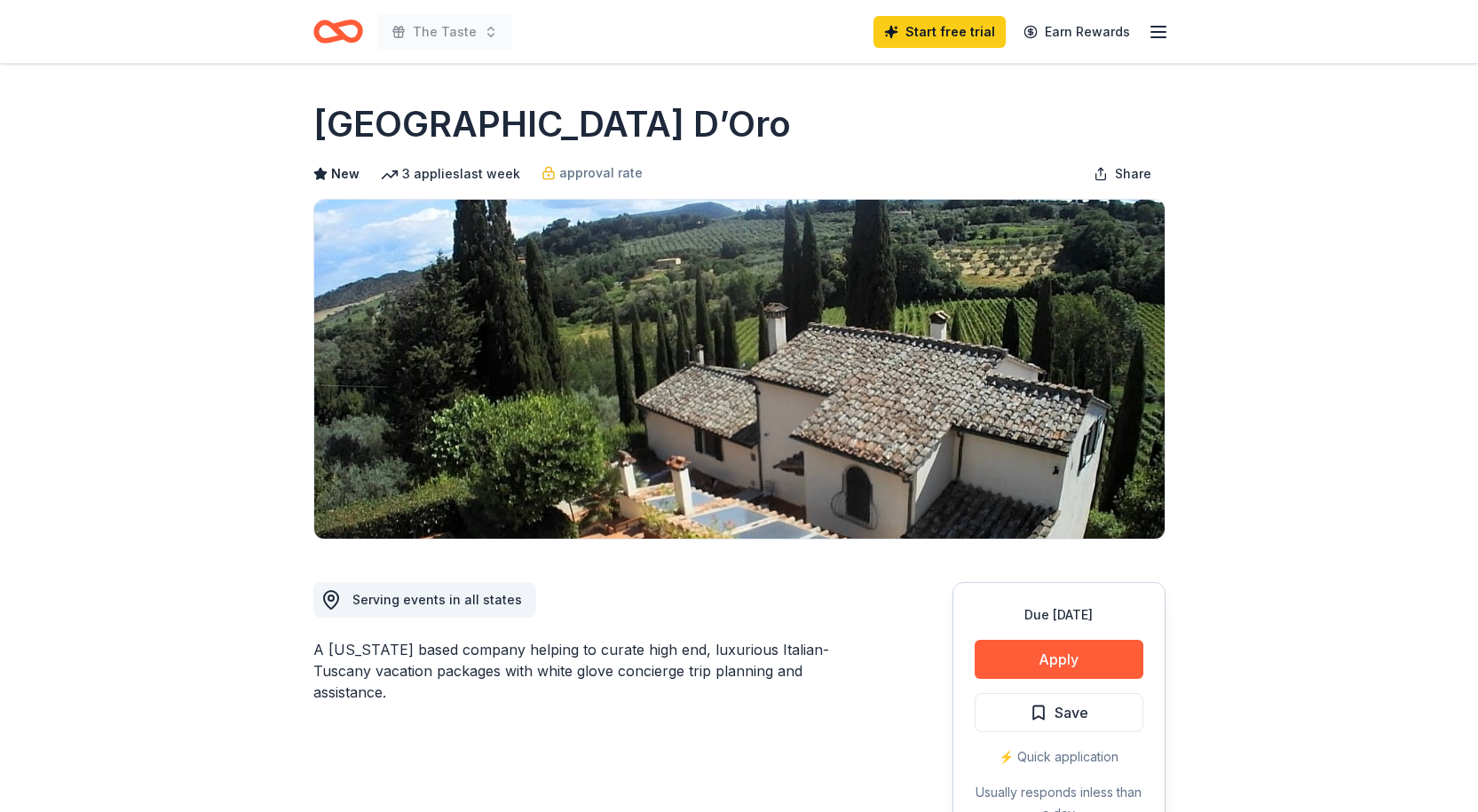
scroll to position [89, 0]
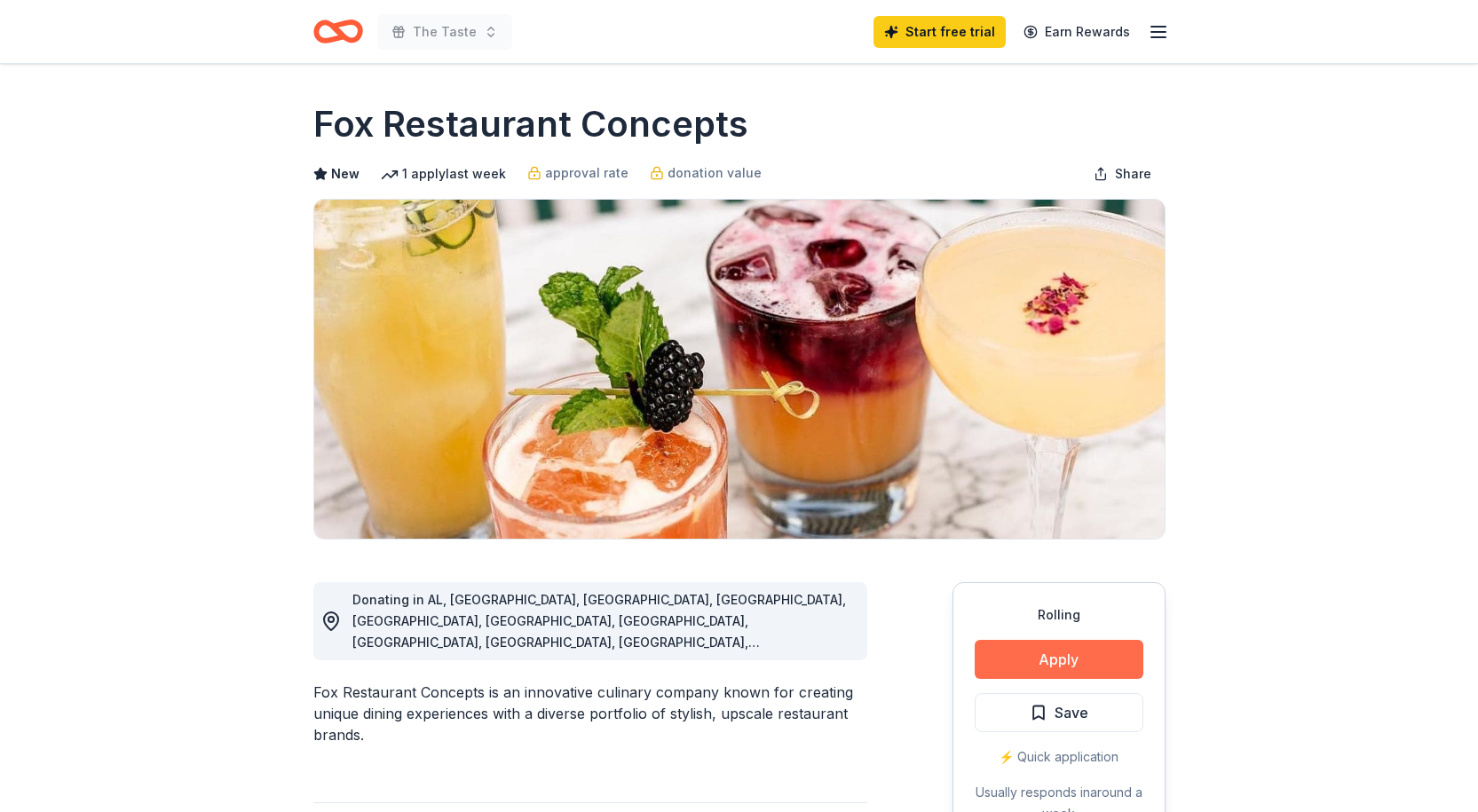
click at [1078, 651] on button "Apply" at bounding box center [1059, 659] width 169 height 39
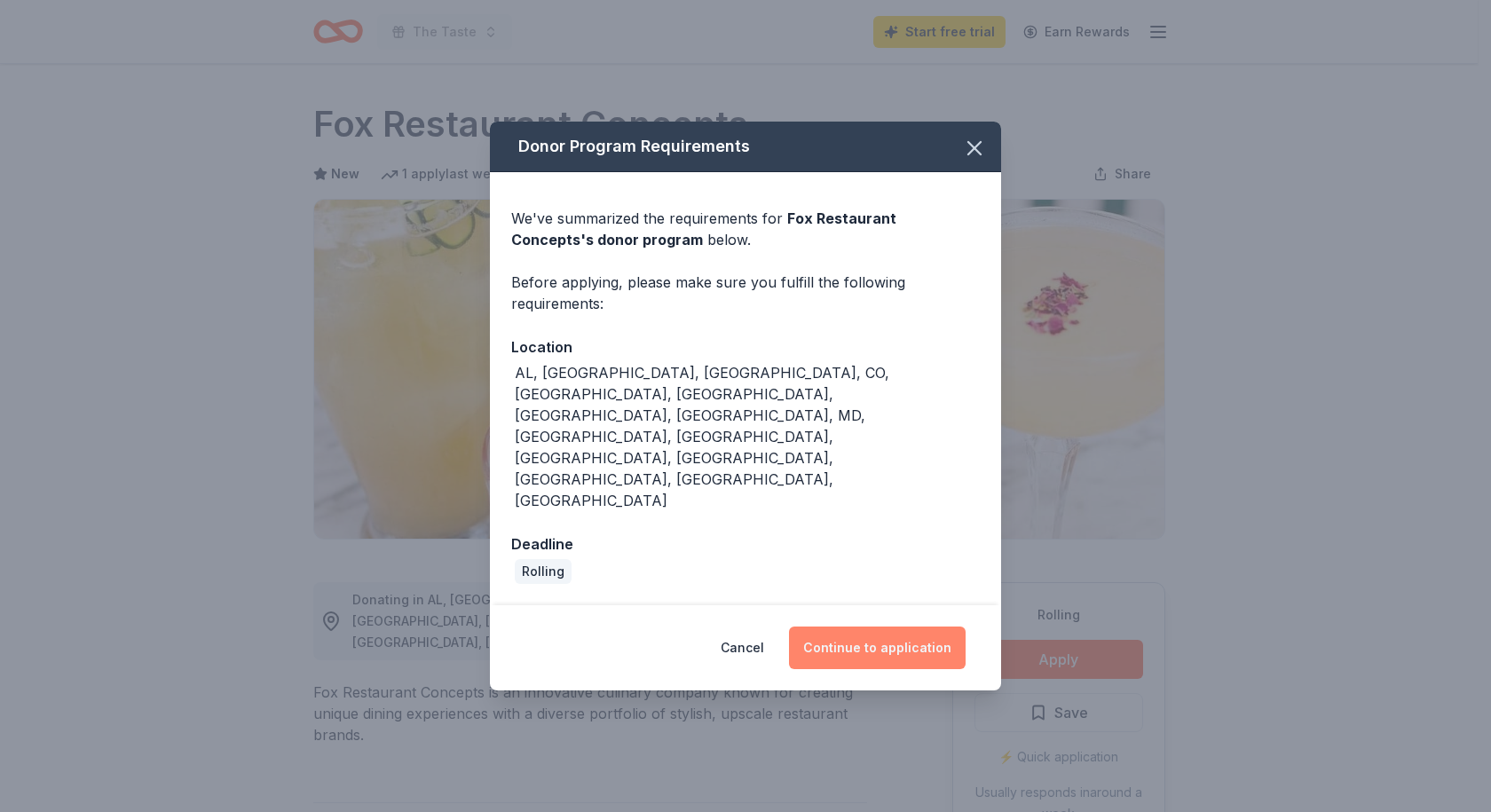
click at [867, 627] on button "Continue to application" at bounding box center [877, 648] width 176 height 43
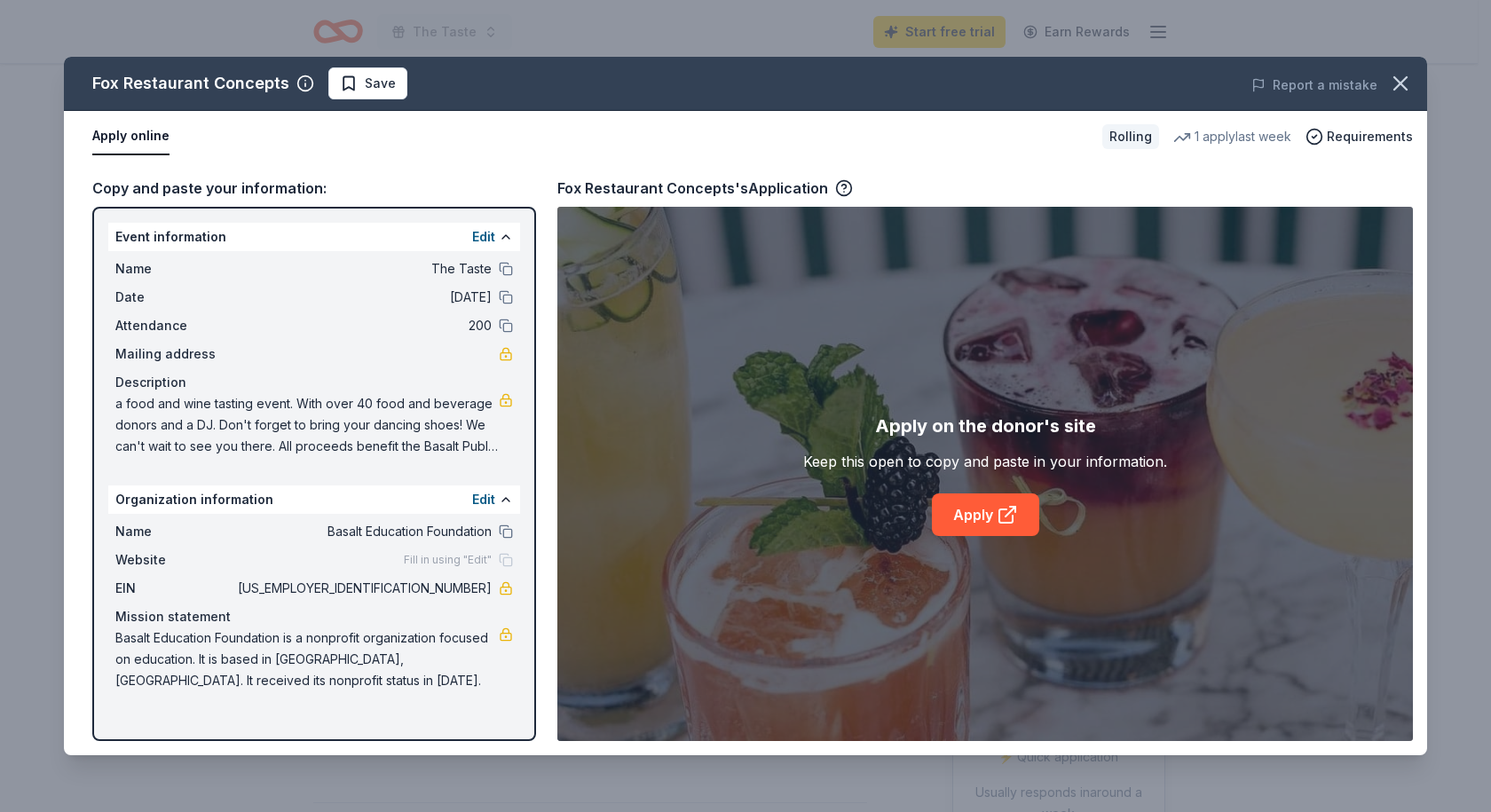
click at [424, 559] on span "Fill in using "Edit"" at bounding box center [448, 559] width 88 height 14
click at [1010, 523] on icon at bounding box center [1006, 515] width 13 height 13
click at [994, 519] on link "Apply" at bounding box center [986, 514] width 108 height 43
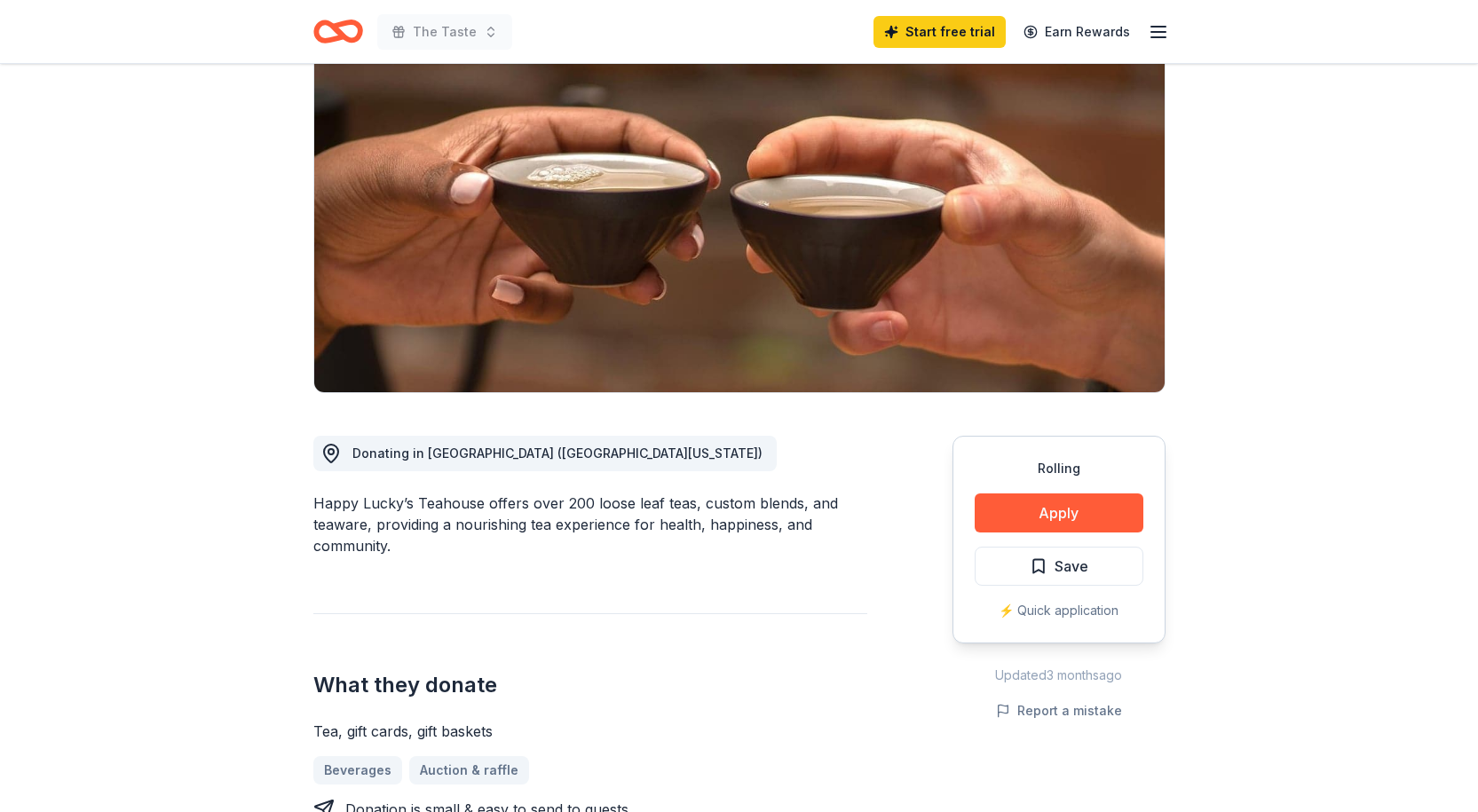
scroll to position [177, 0]
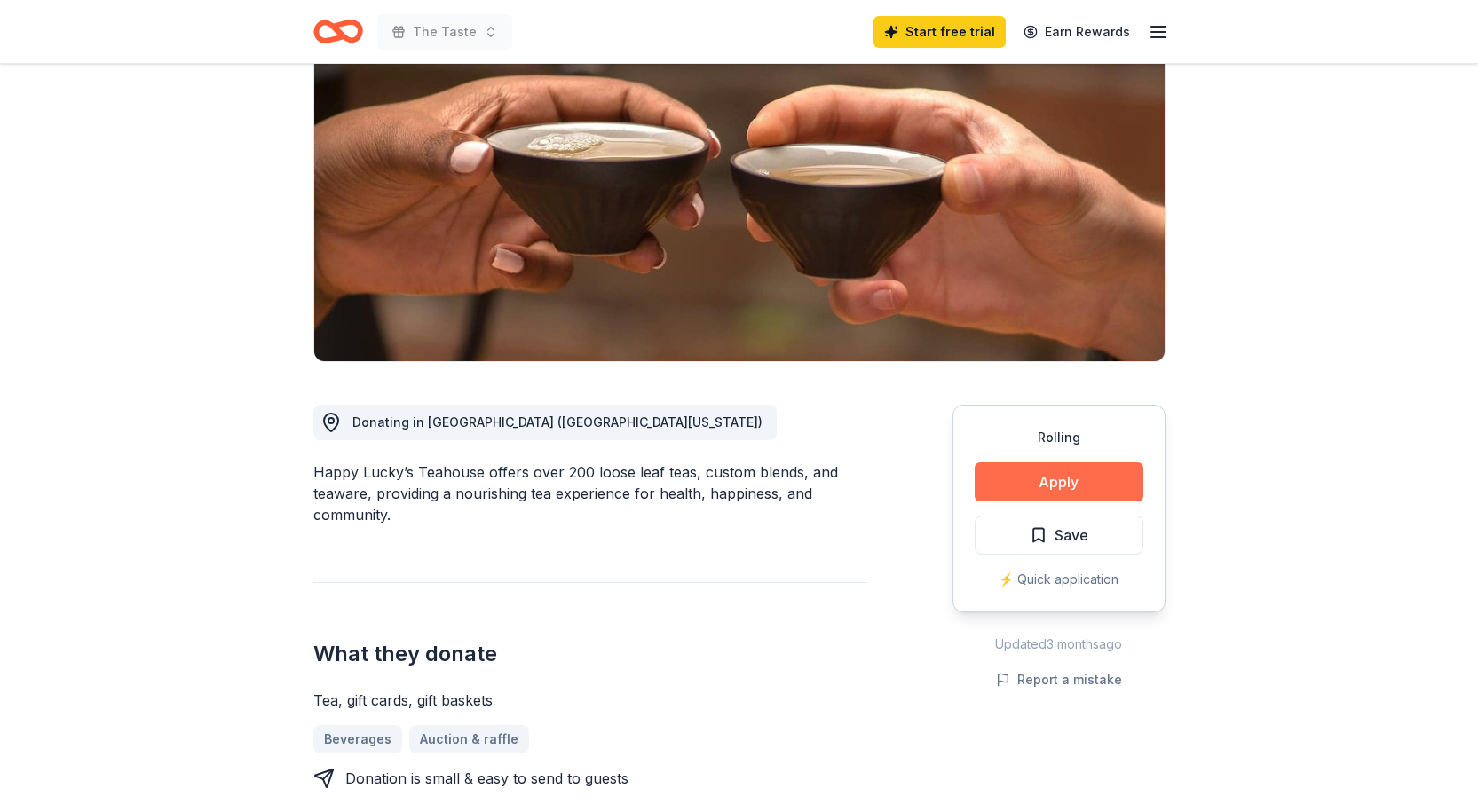
click at [1081, 480] on button "Apply" at bounding box center [1059, 482] width 169 height 39
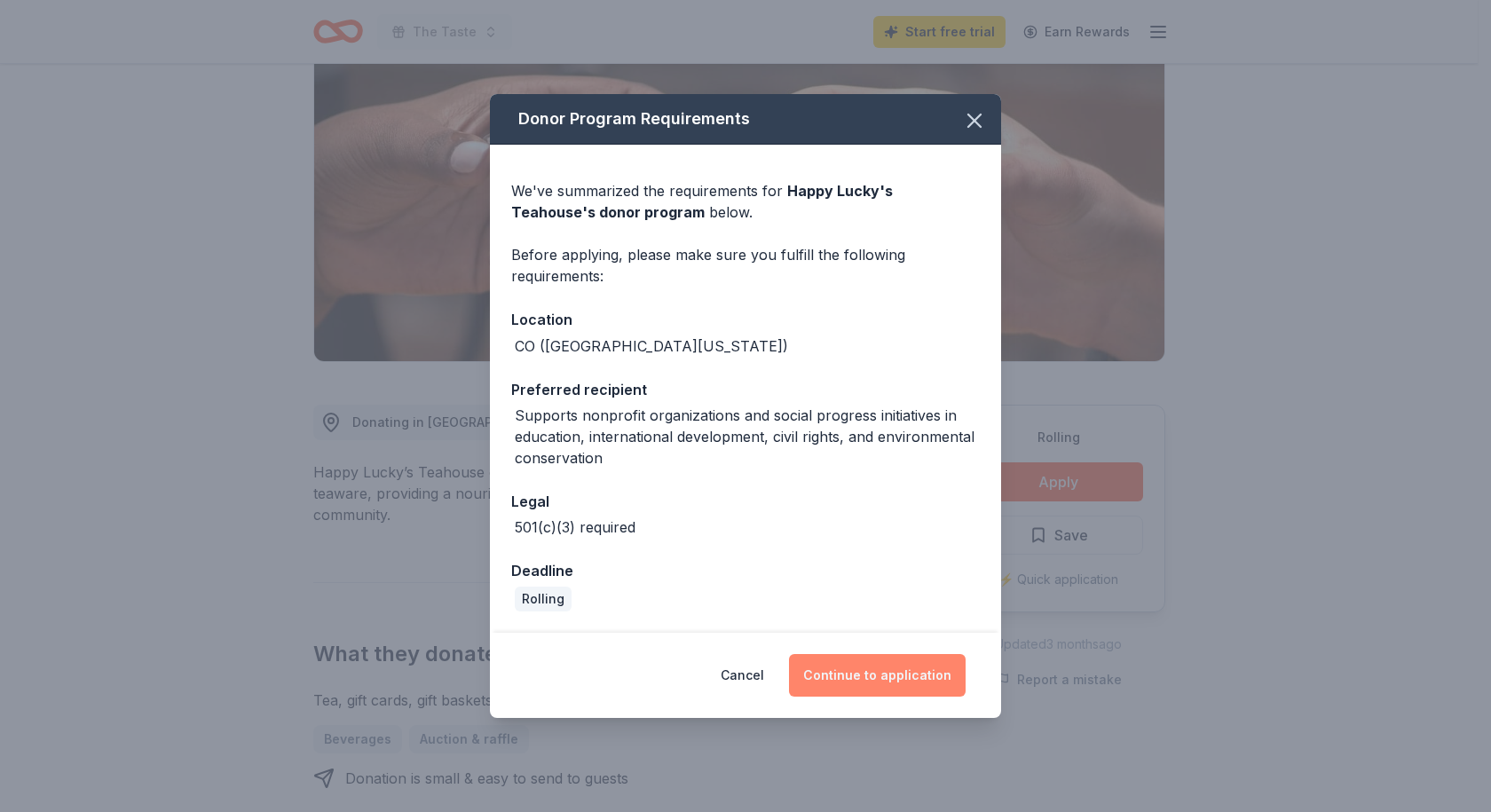
click at [888, 678] on button "Continue to application" at bounding box center [877, 675] width 176 height 43
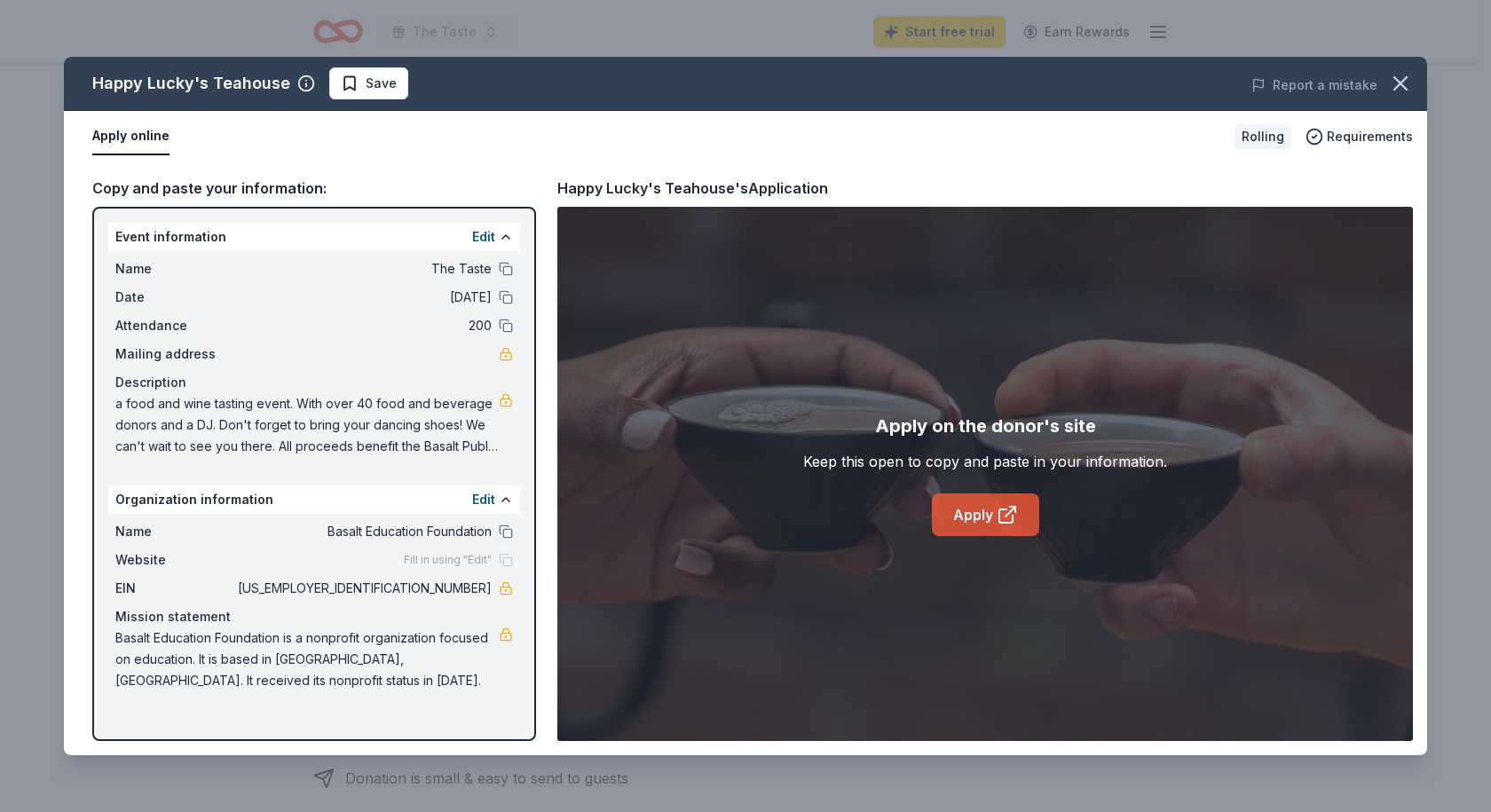
click at [965, 514] on link "Apply" at bounding box center [986, 514] width 108 height 43
click at [1402, 82] on icon "button" at bounding box center [1400, 82] width 12 height 12
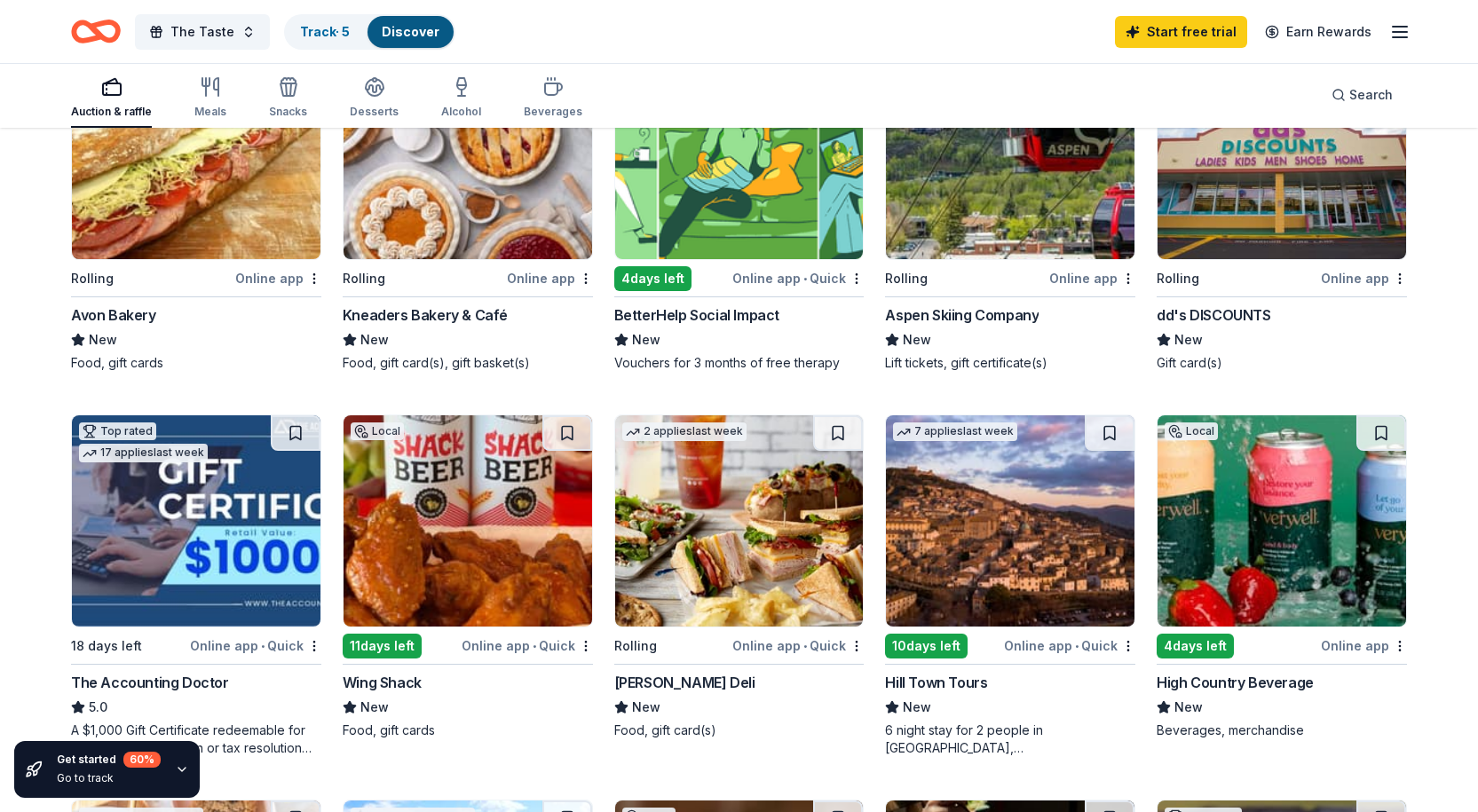
scroll to position [355, 0]
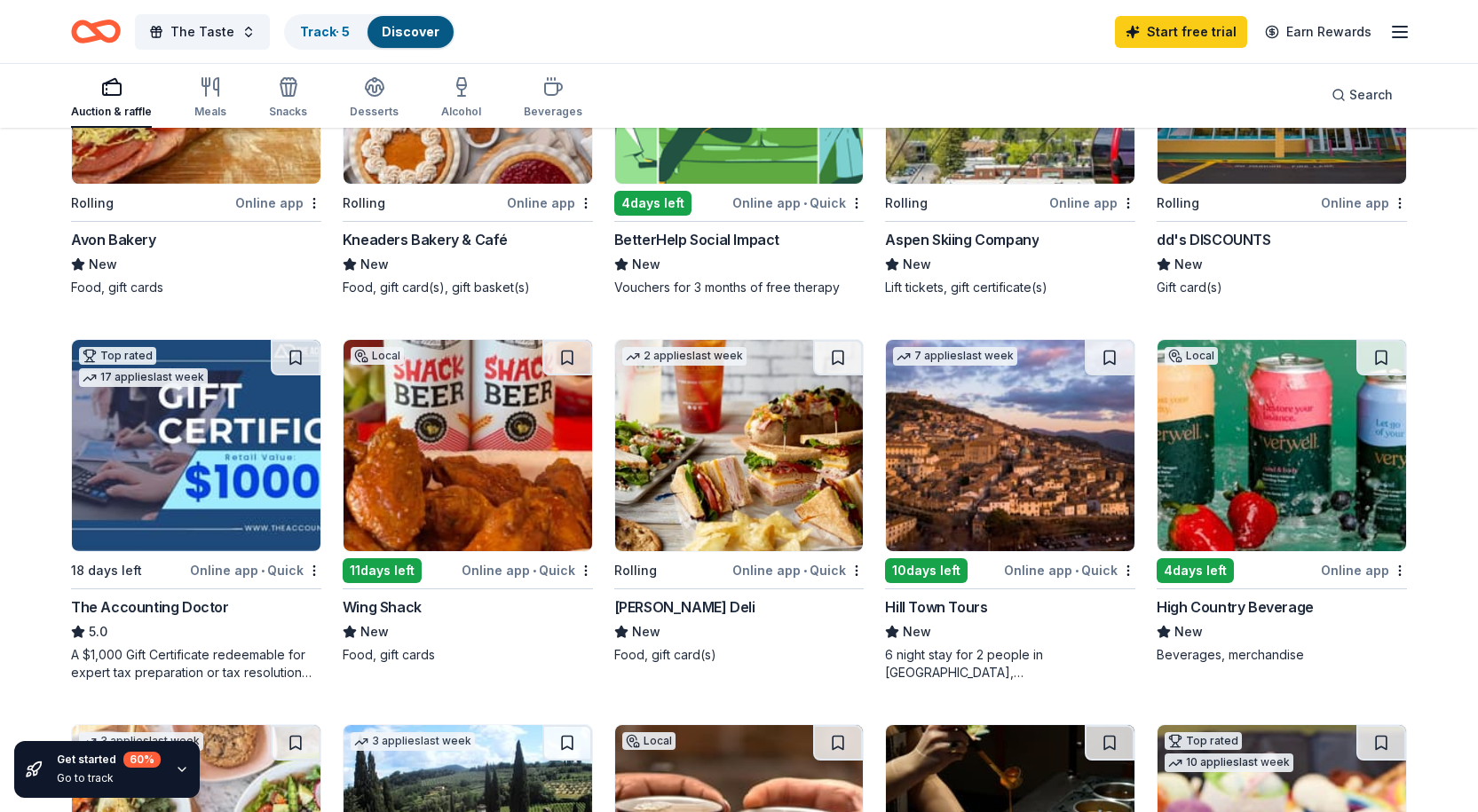
click at [1309, 508] on img at bounding box center [1281, 446] width 248 height 211
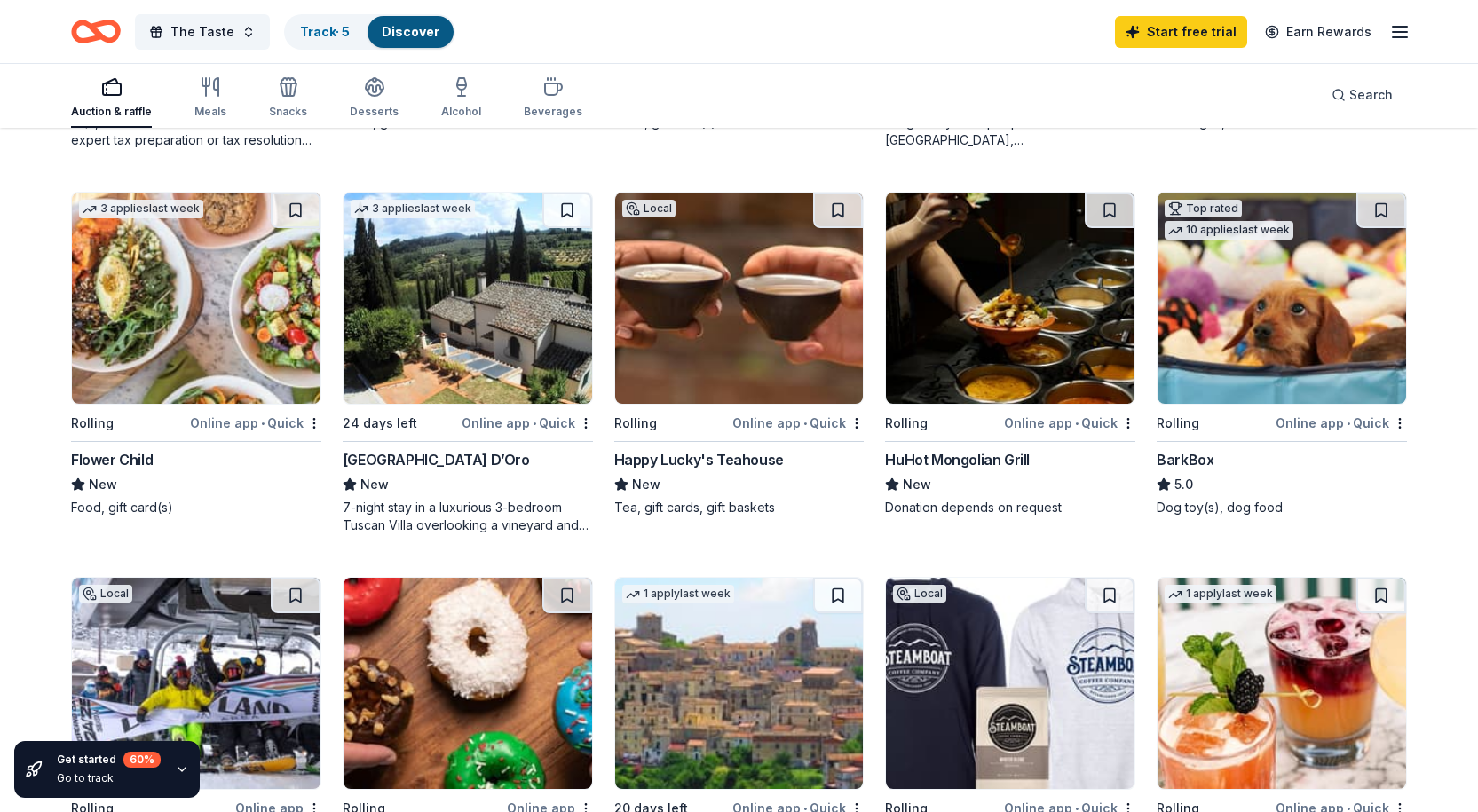
scroll to position [976, 0]
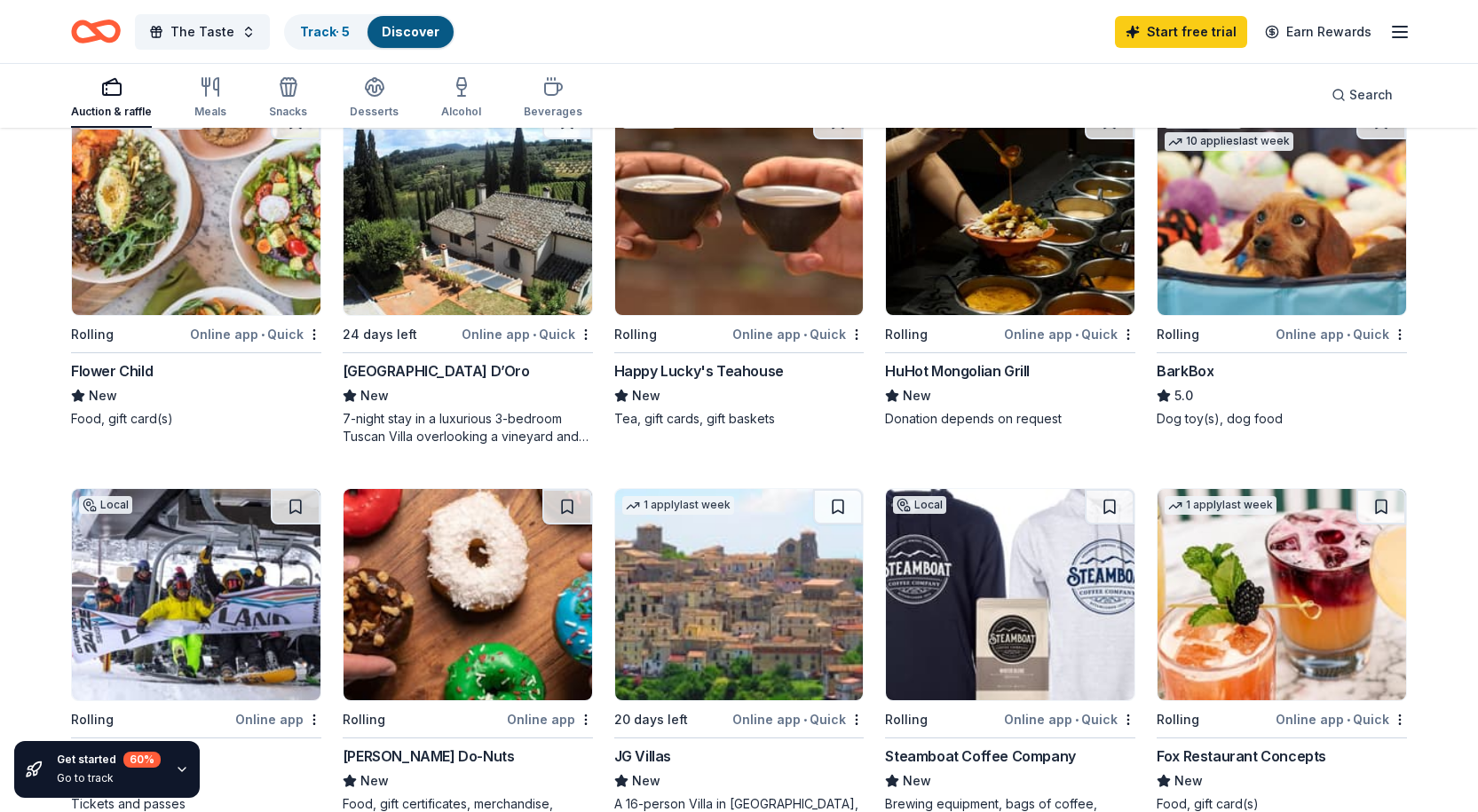
click at [950, 293] on img at bounding box center [1010, 209] width 248 height 211
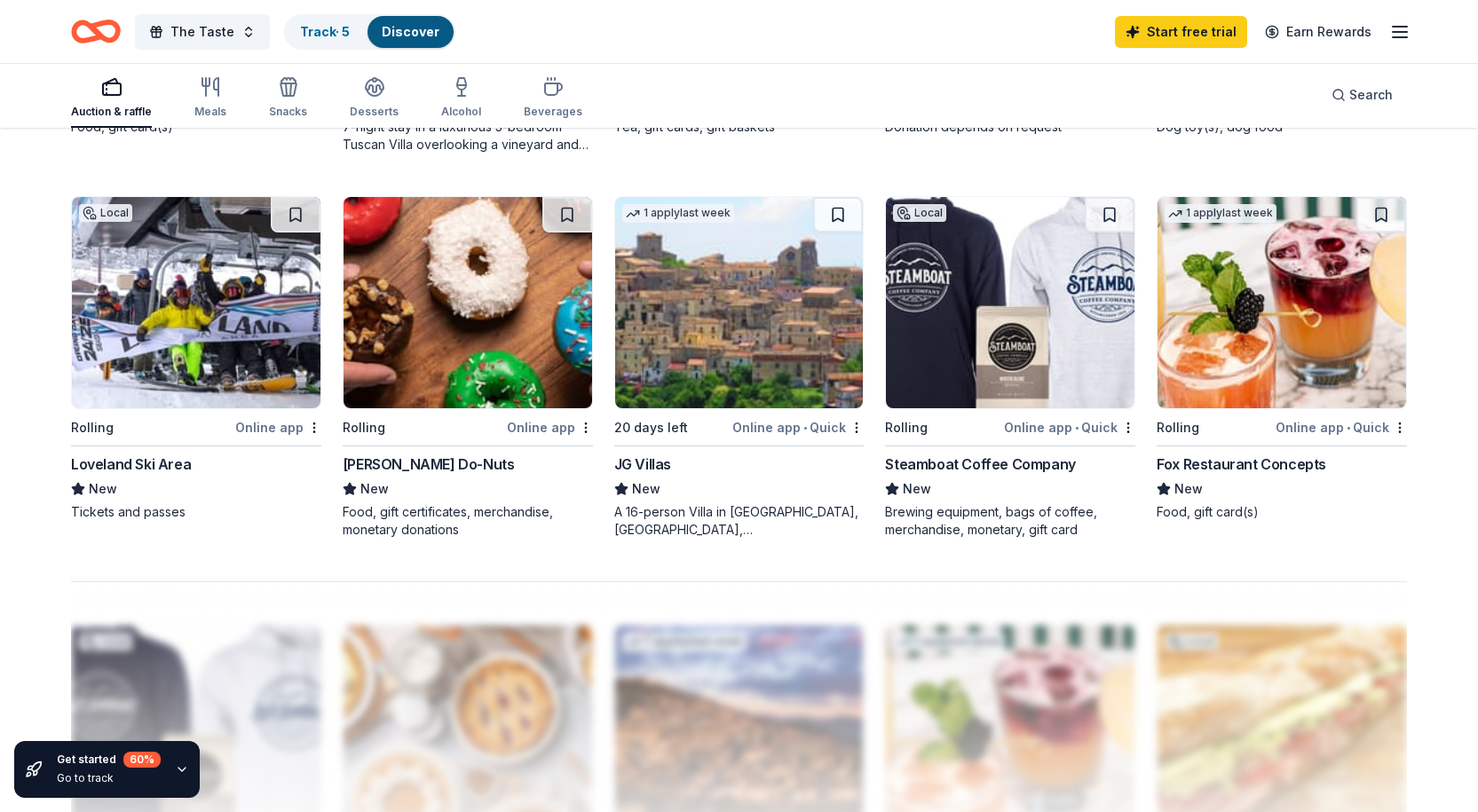
scroll to position [1242, 0]
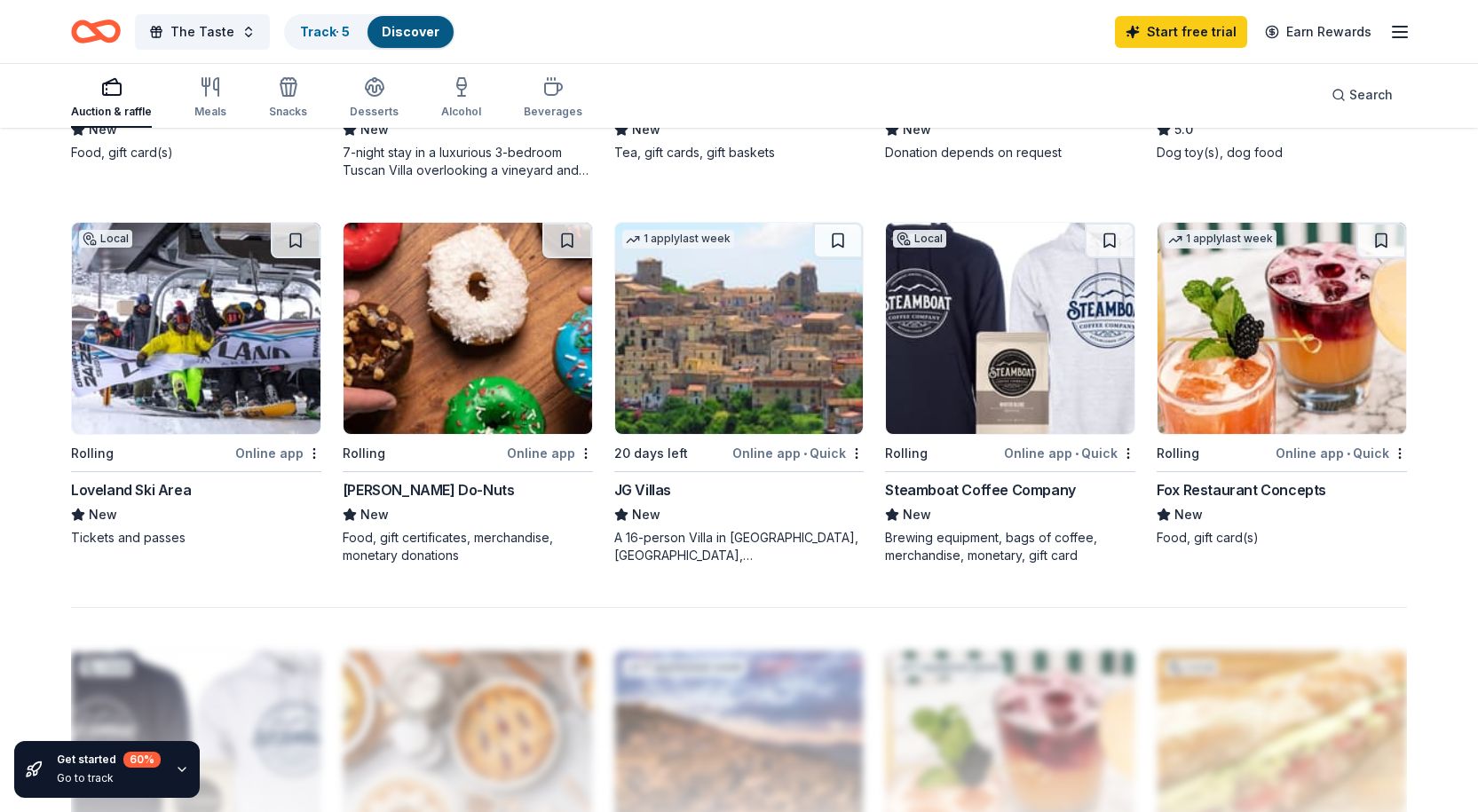
click at [1029, 277] on img at bounding box center [1010, 328] width 248 height 211
click at [438, 391] on img at bounding box center [467, 328] width 248 height 211
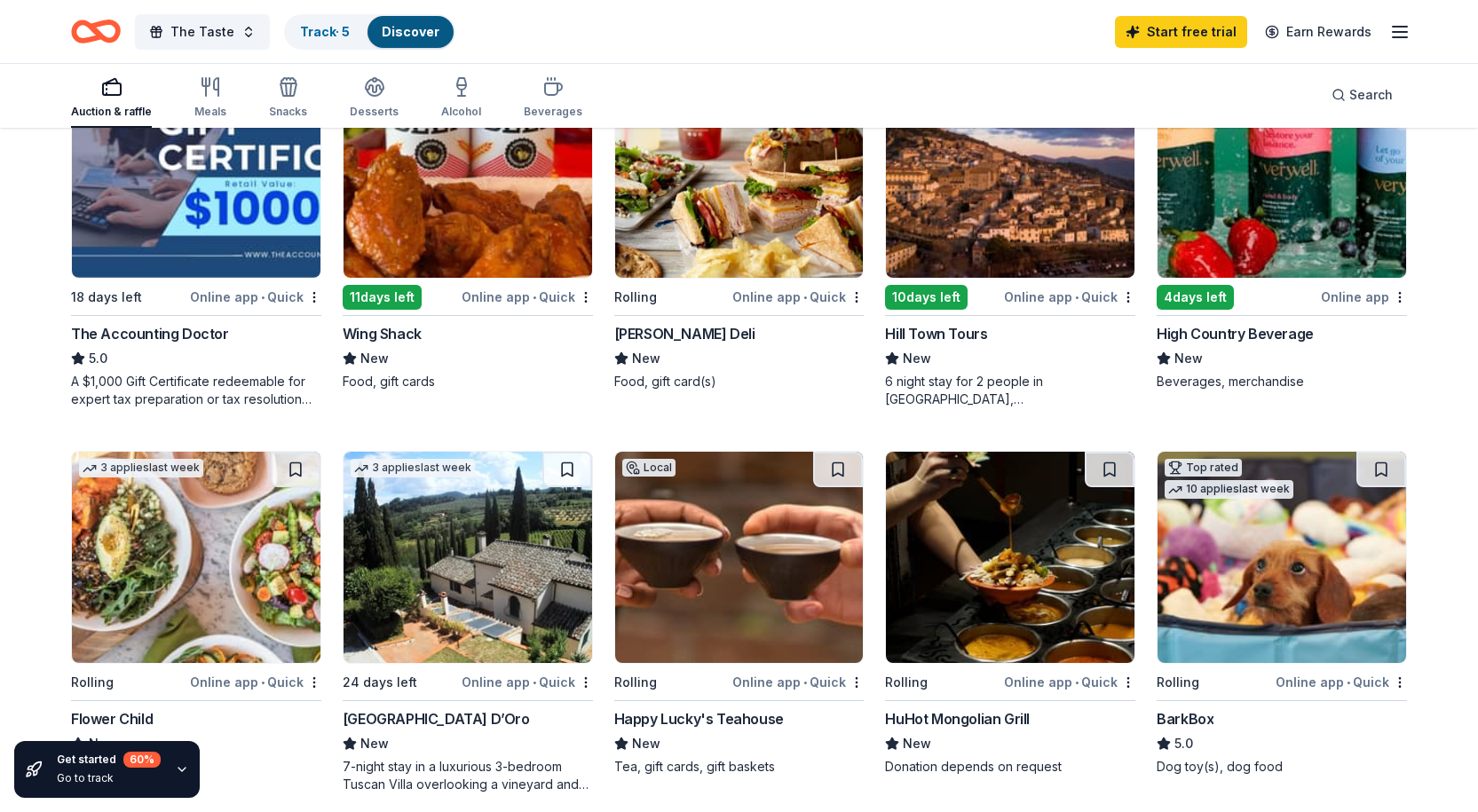
scroll to position [621, 0]
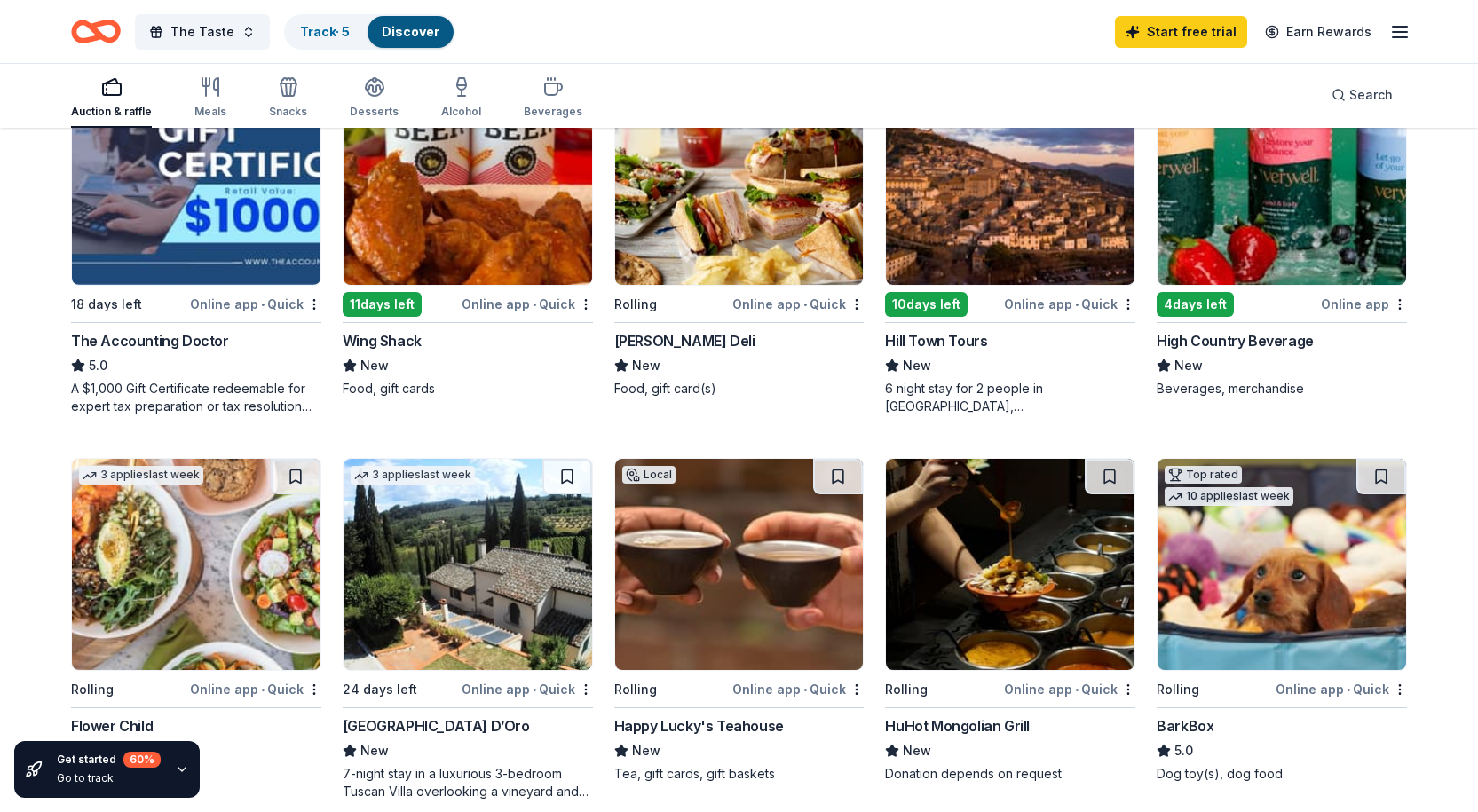
click at [1269, 577] on img at bounding box center [1281, 565] width 248 height 211
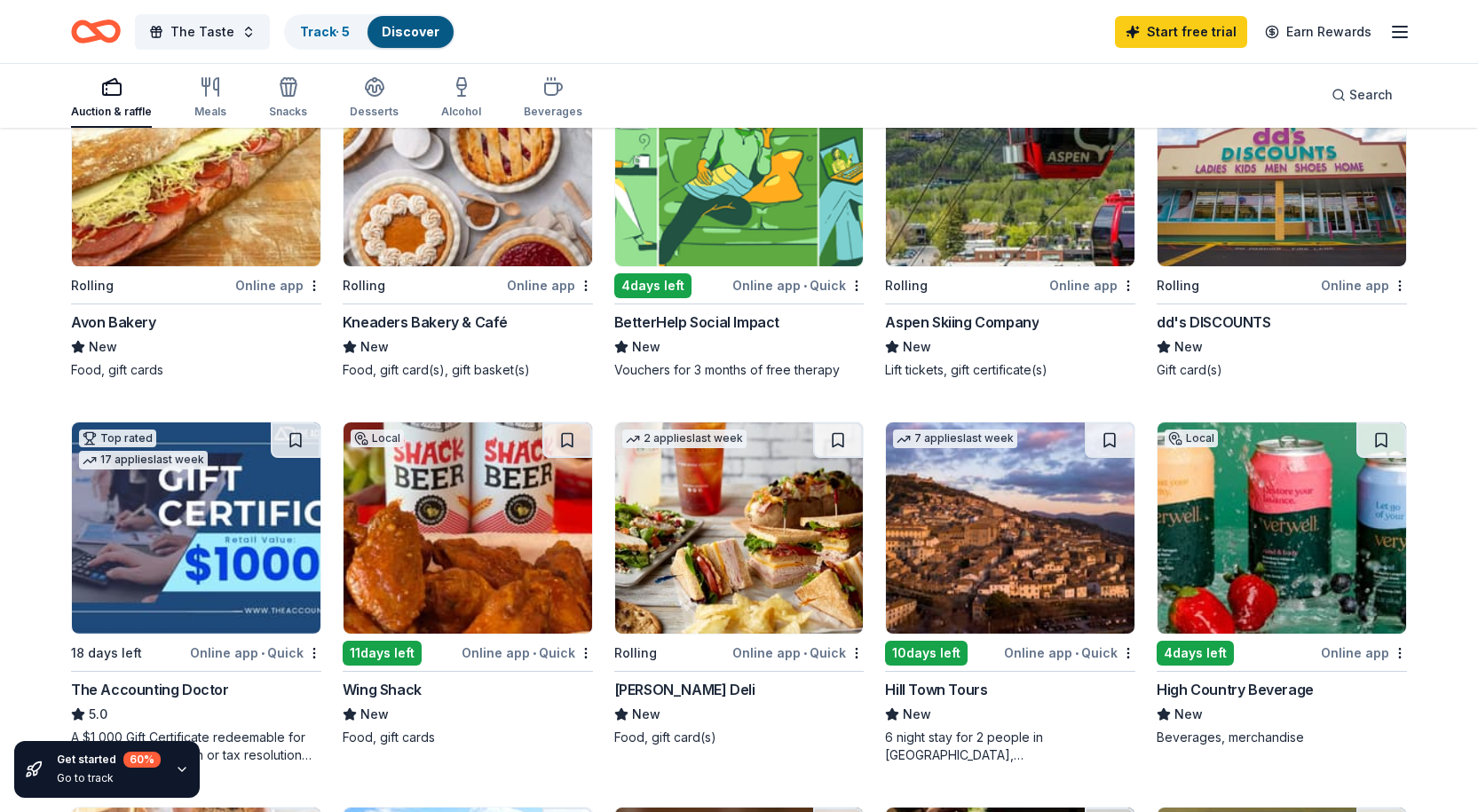
scroll to position [266, 0]
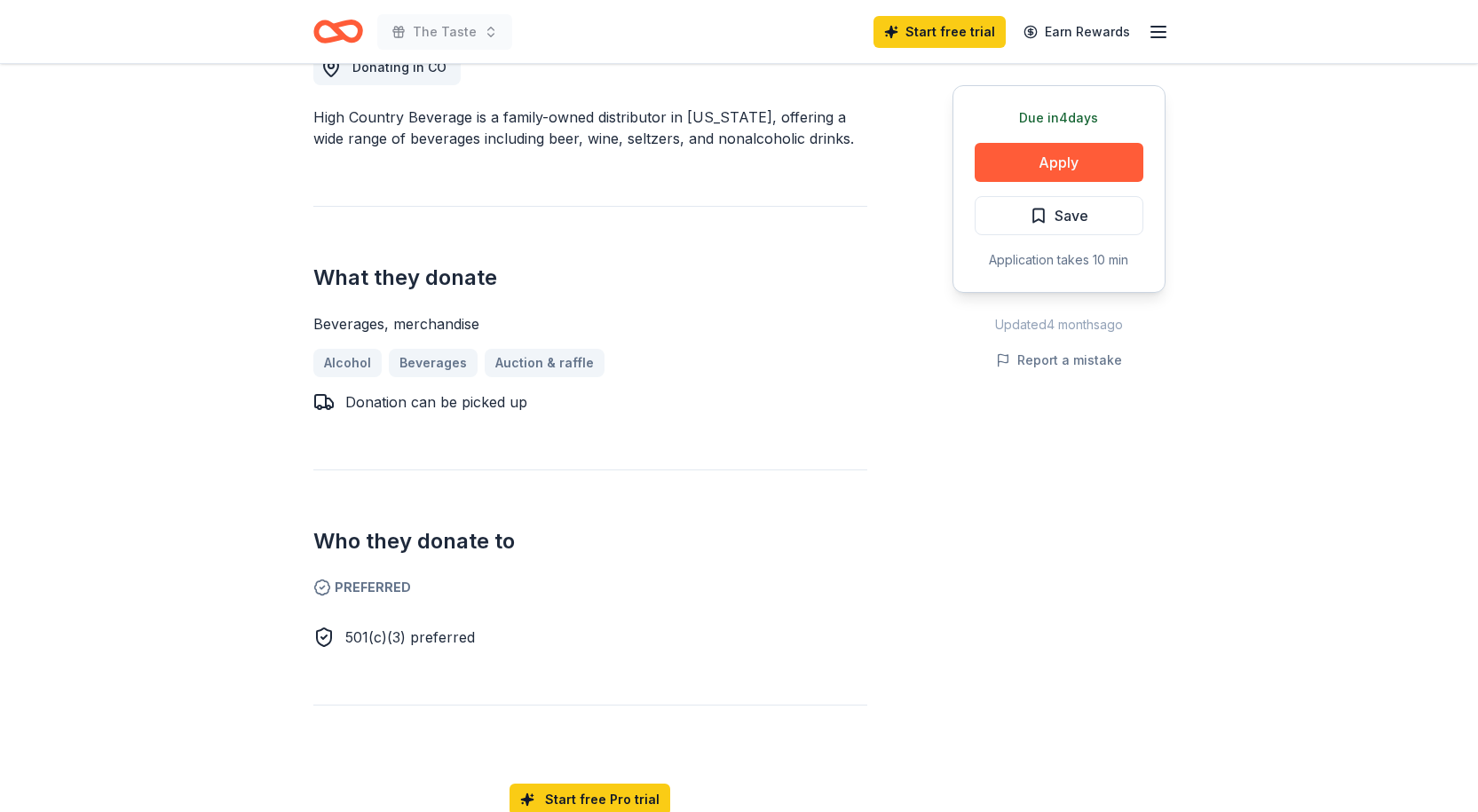
scroll to position [710, 0]
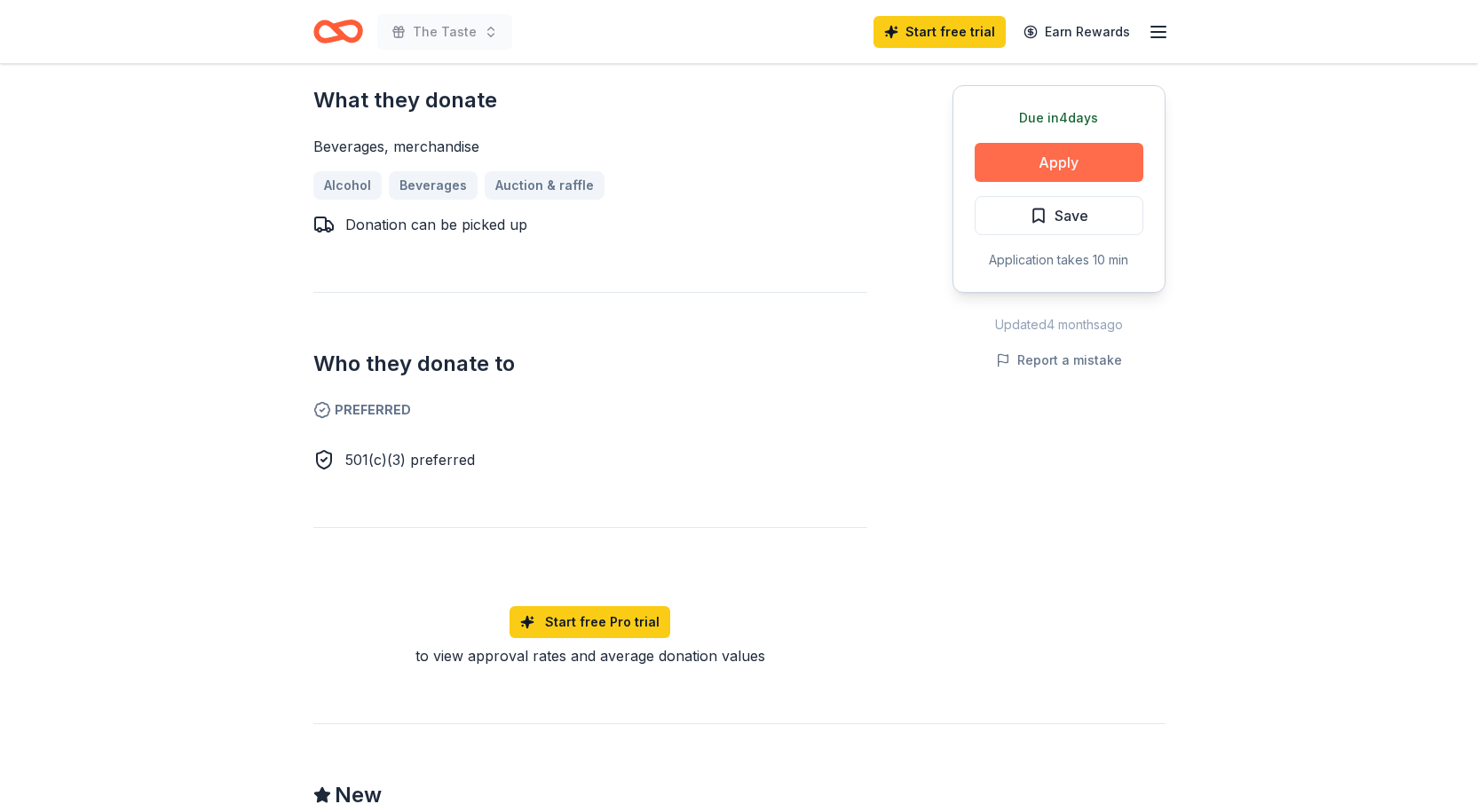
click at [1077, 153] on button "Apply" at bounding box center [1059, 162] width 169 height 39
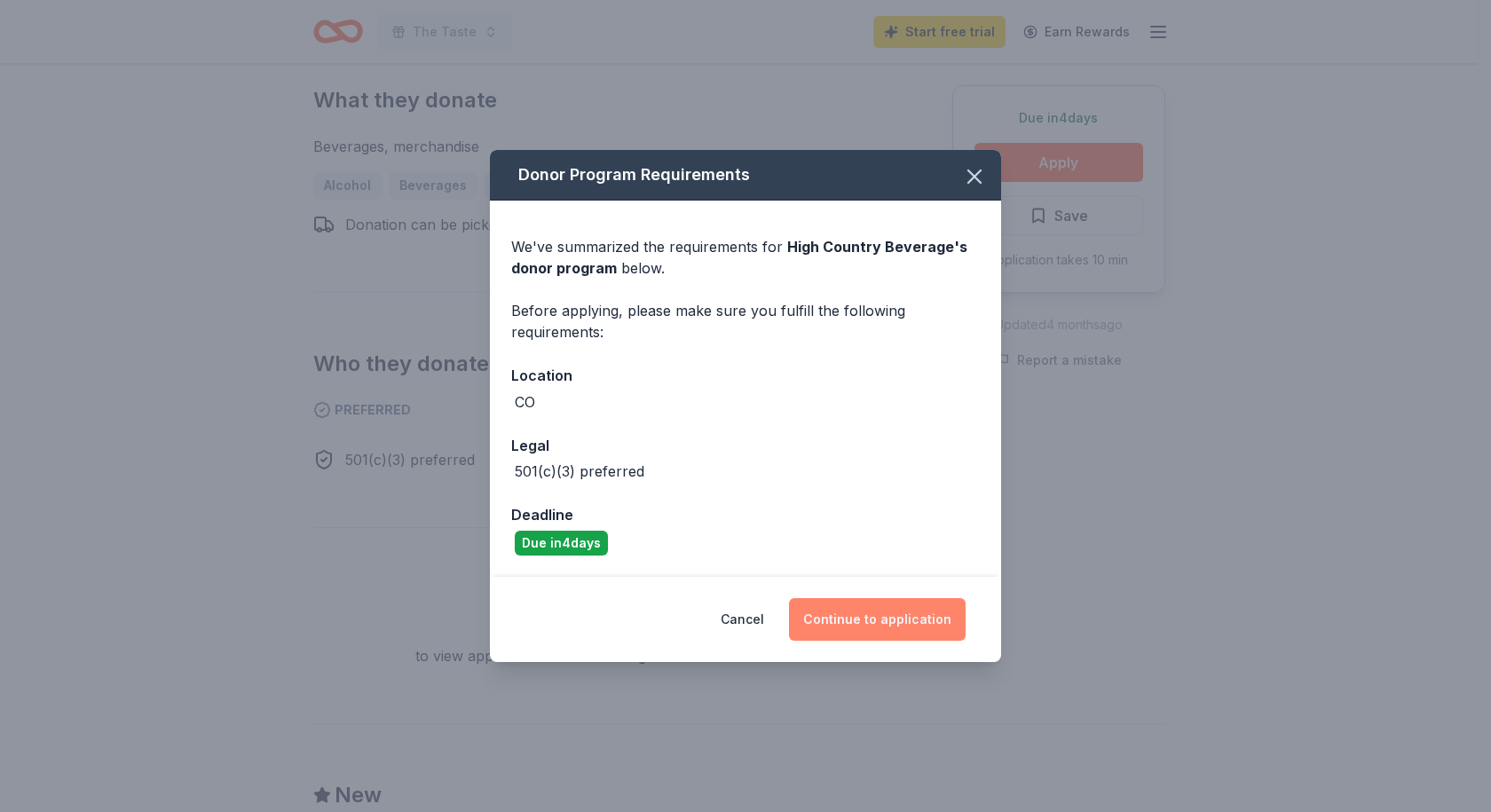
click at [895, 622] on button "Continue to application" at bounding box center [877, 619] width 176 height 43
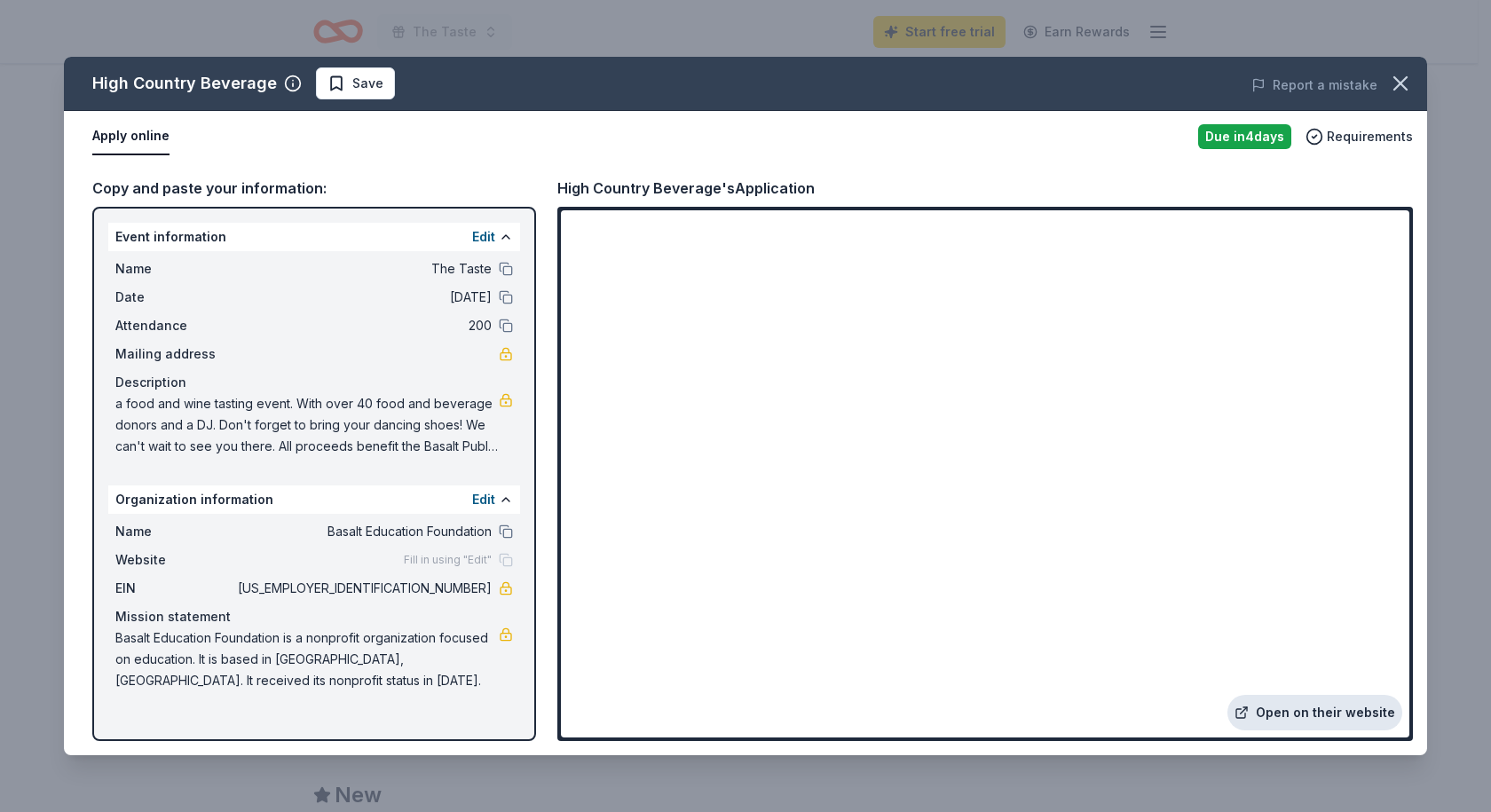
click at [1327, 709] on link "Open on their website" at bounding box center [1315, 713] width 175 height 35
click at [1400, 82] on icon "button" at bounding box center [1400, 82] width 12 height 12
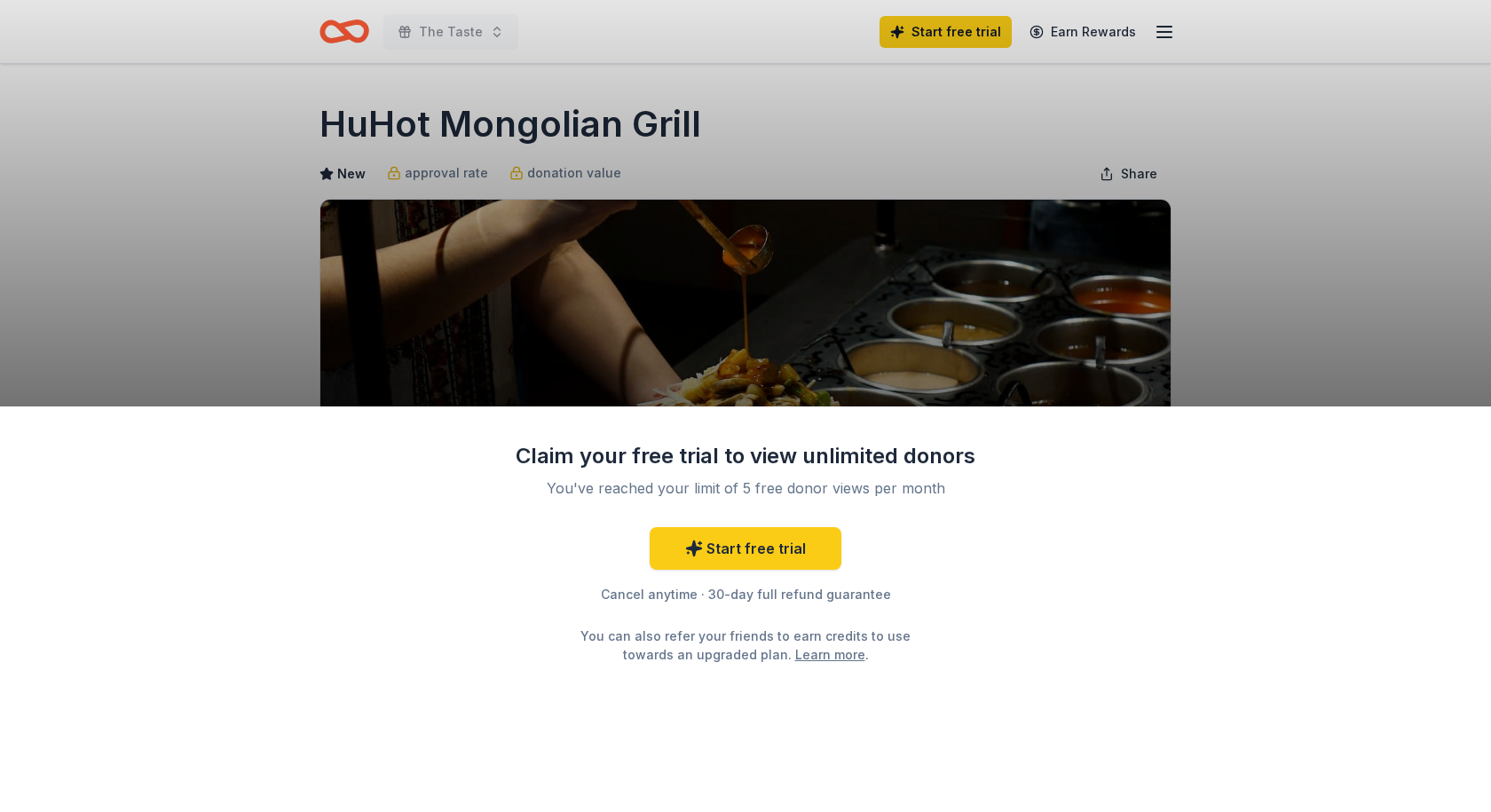
click at [1383, 313] on div "Claim your free trial to view unlimited donors You've reached your limit of 5 f…" at bounding box center [746, 406] width 1491 height 812
